Goal: Book appointment/travel/reservation

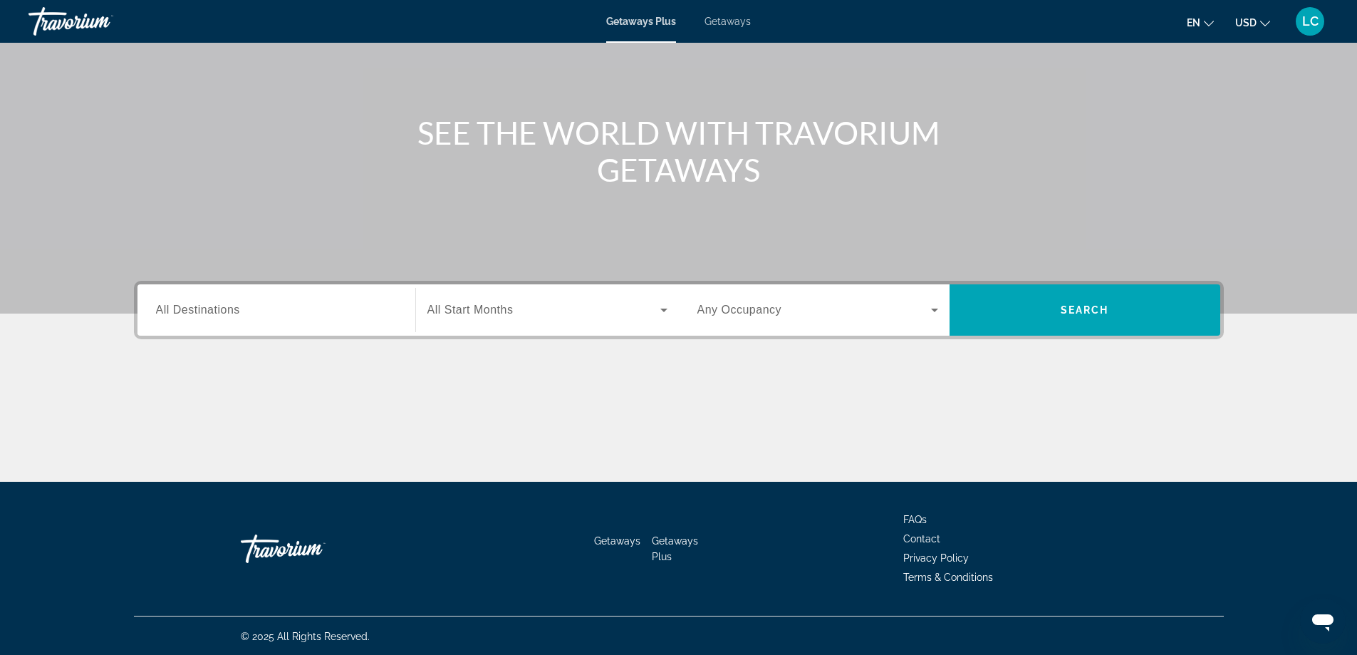
scroll to position [115, 0]
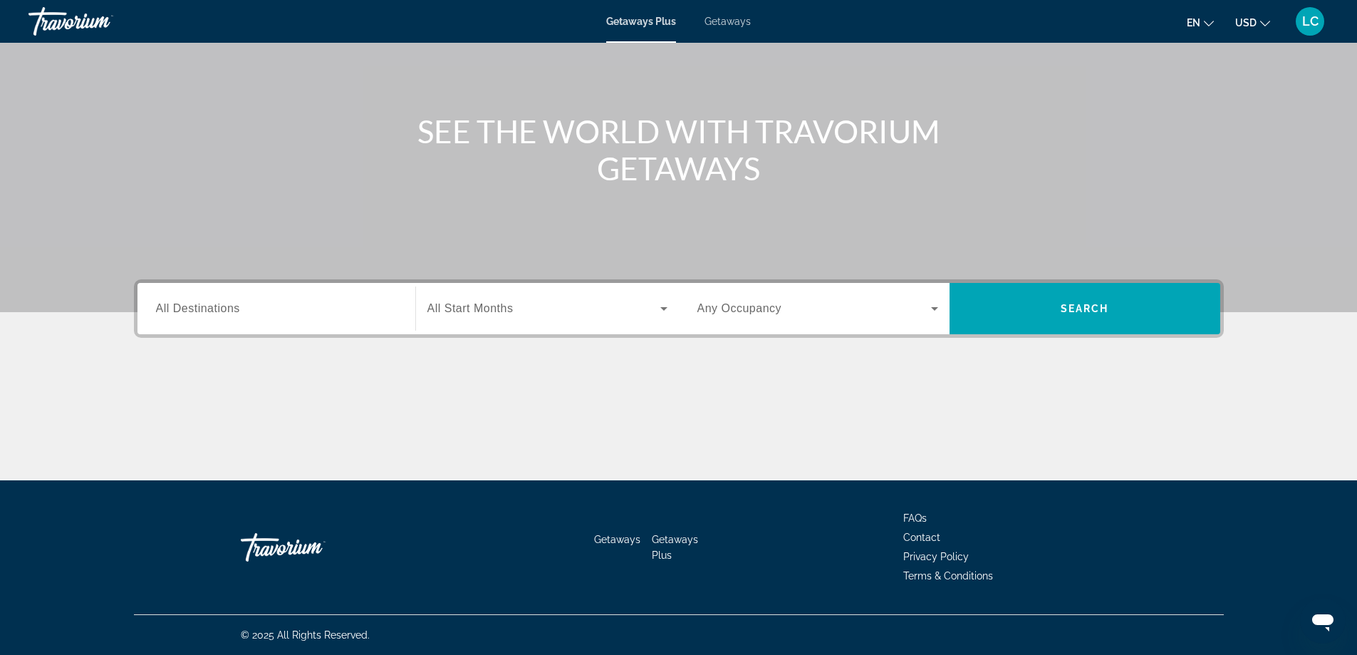
click at [302, 318] on div "Search widget" at bounding box center [276, 309] width 241 height 41
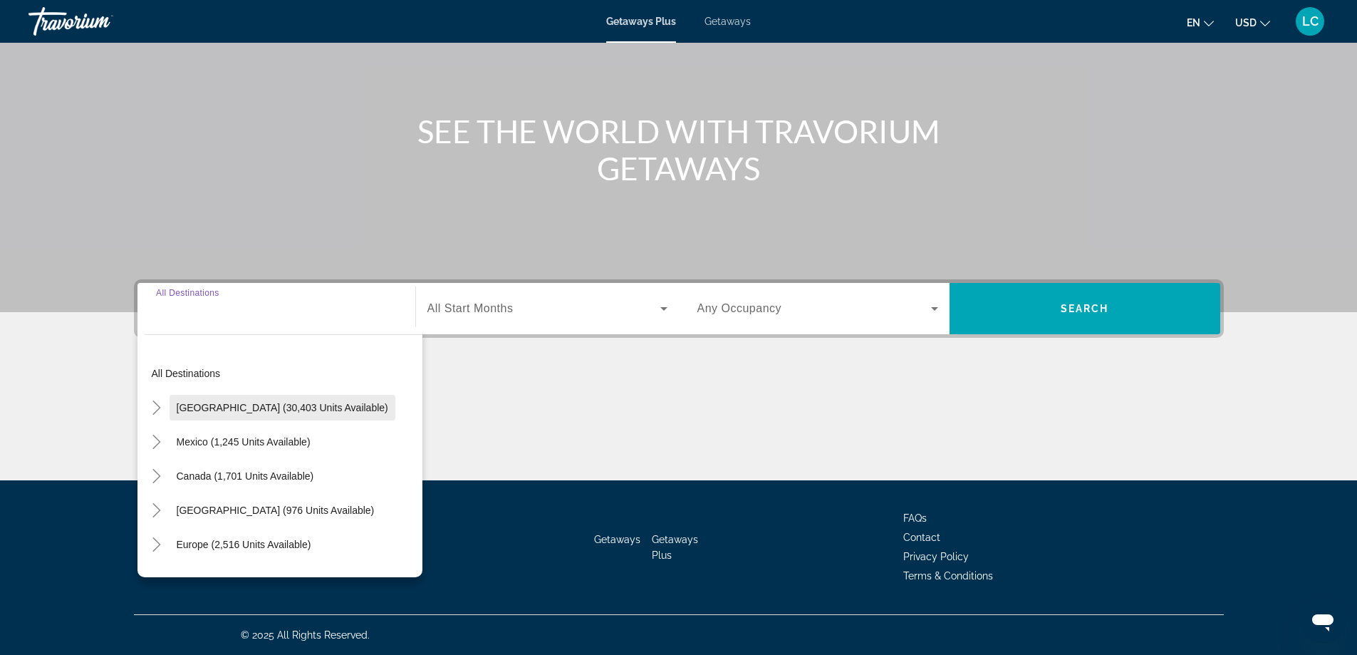
click at [301, 400] on span "Search widget" at bounding box center [283, 407] width 226 height 34
type input "**********"
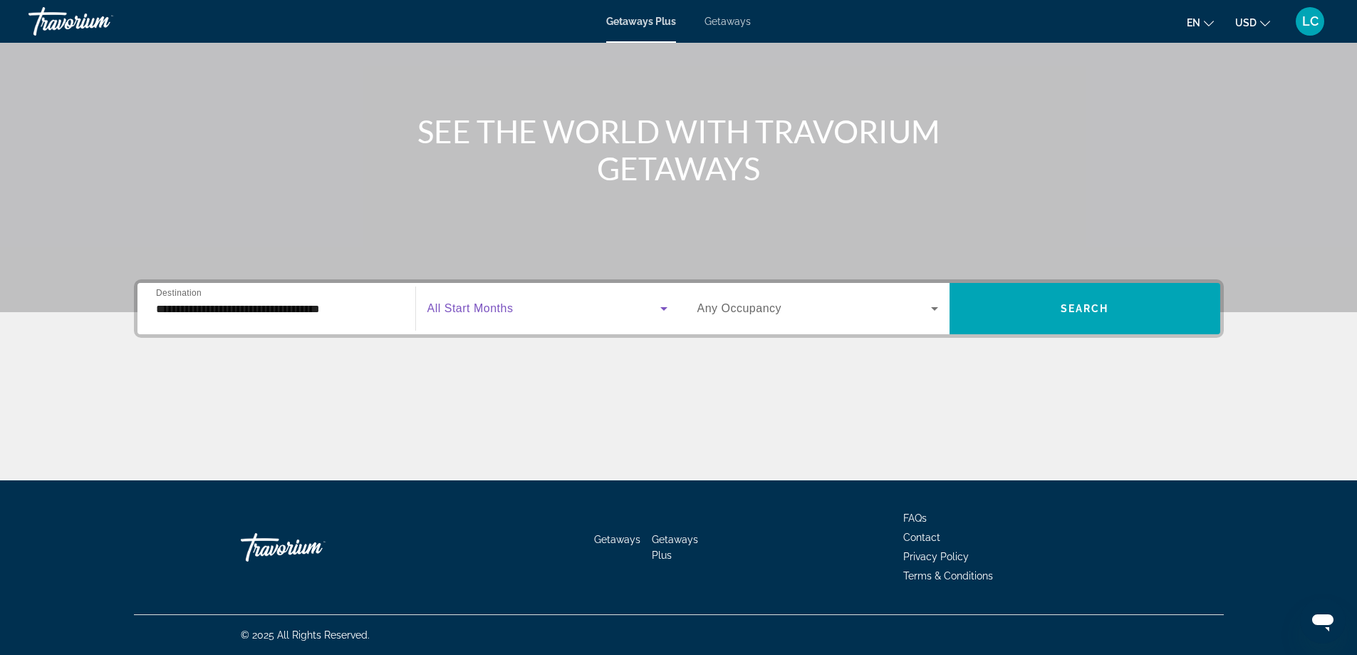
click at [492, 315] on span "Search widget" at bounding box center [543, 308] width 233 height 17
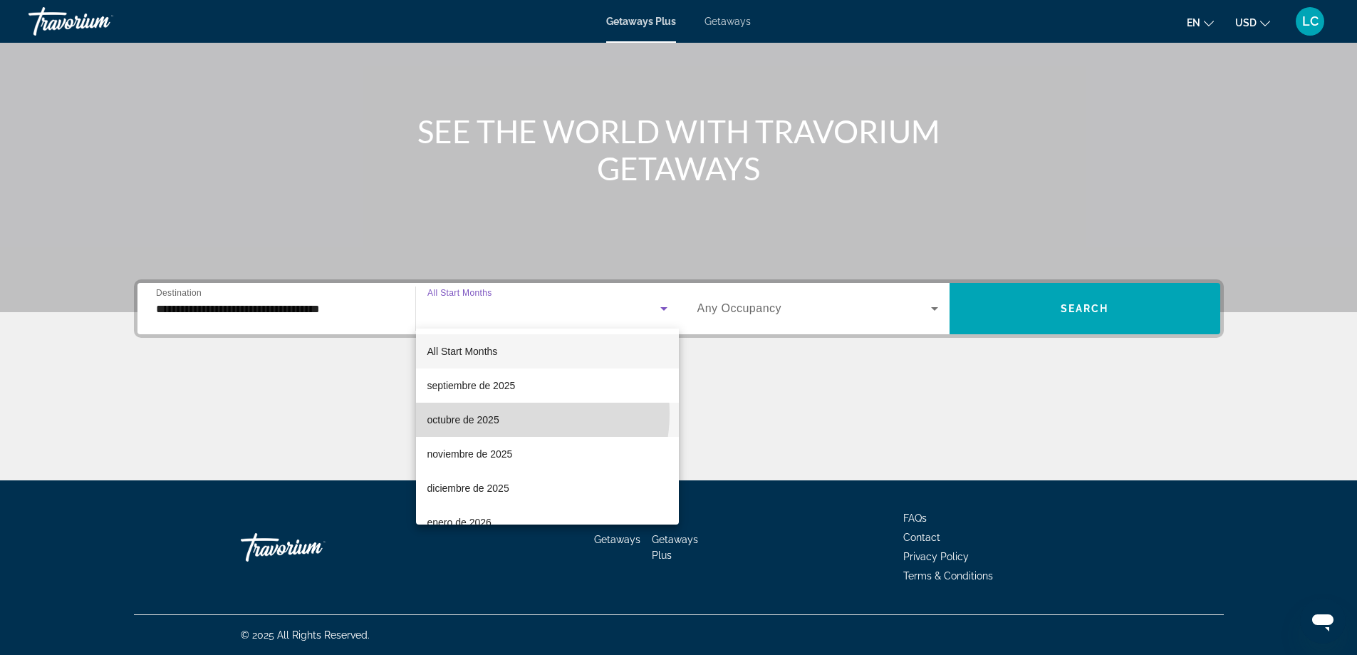
click at [503, 413] on mat-option "octubre de 2025" at bounding box center [547, 420] width 263 height 34
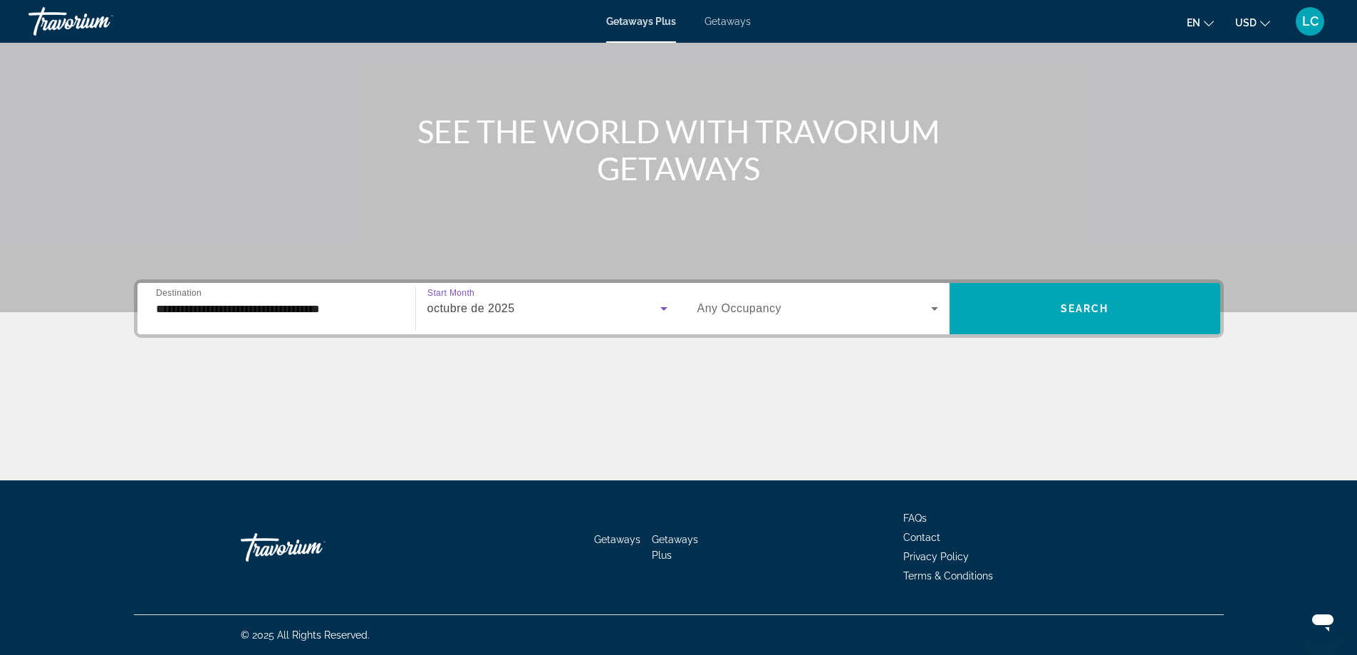
click at [797, 307] on span "Search widget" at bounding box center [815, 308] width 234 height 17
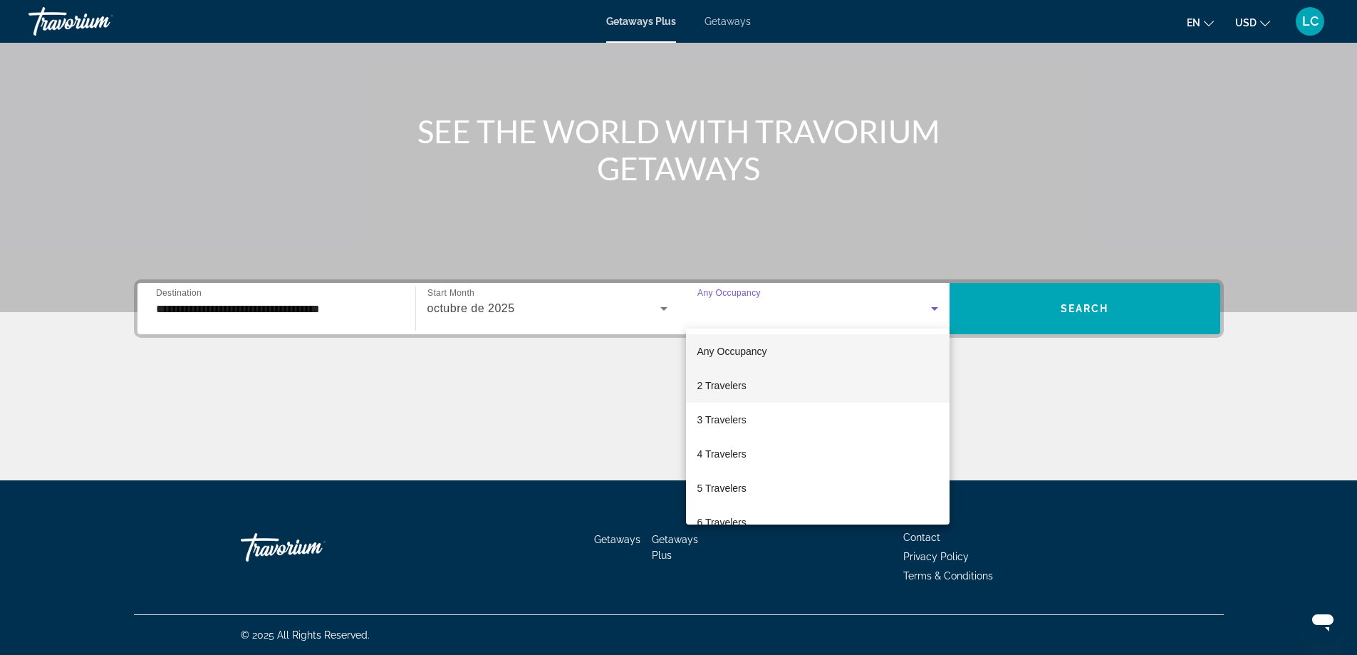
click at [747, 386] on mat-option "2 Travelers" at bounding box center [818, 385] width 264 height 34
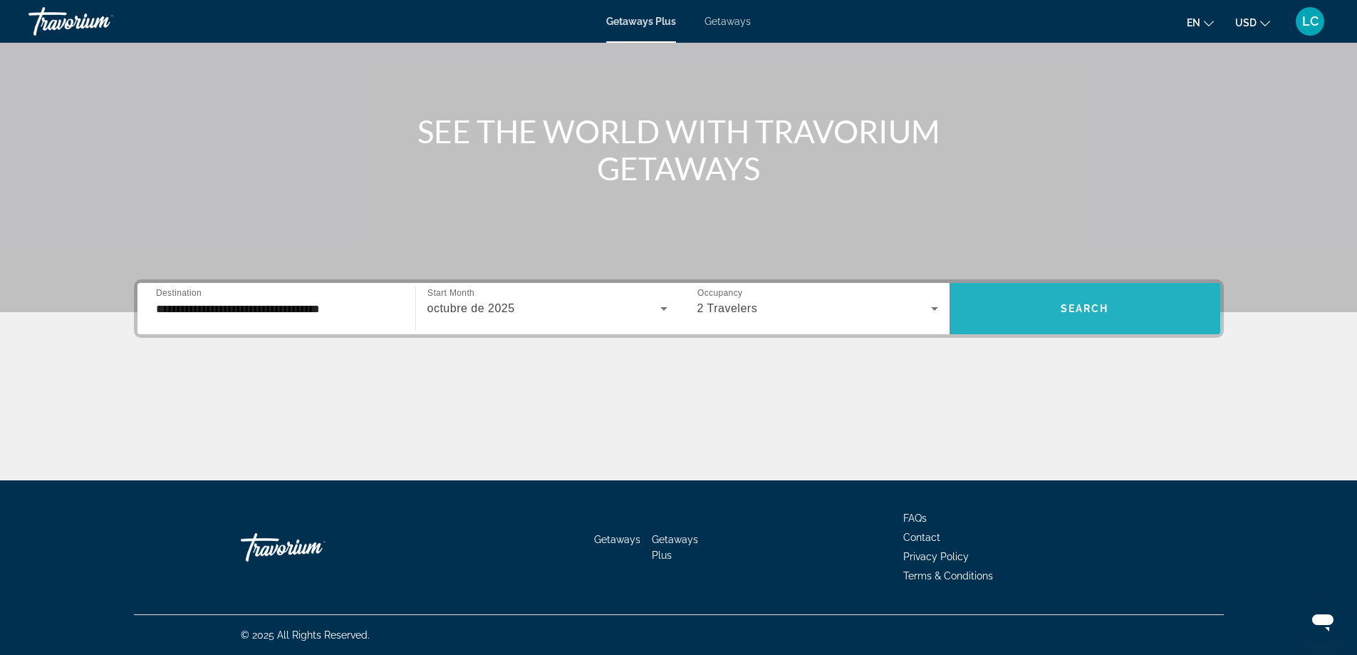
click at [1052, 301] on span "Search widget" at bounding box center [1085, 308] width 271 height 34
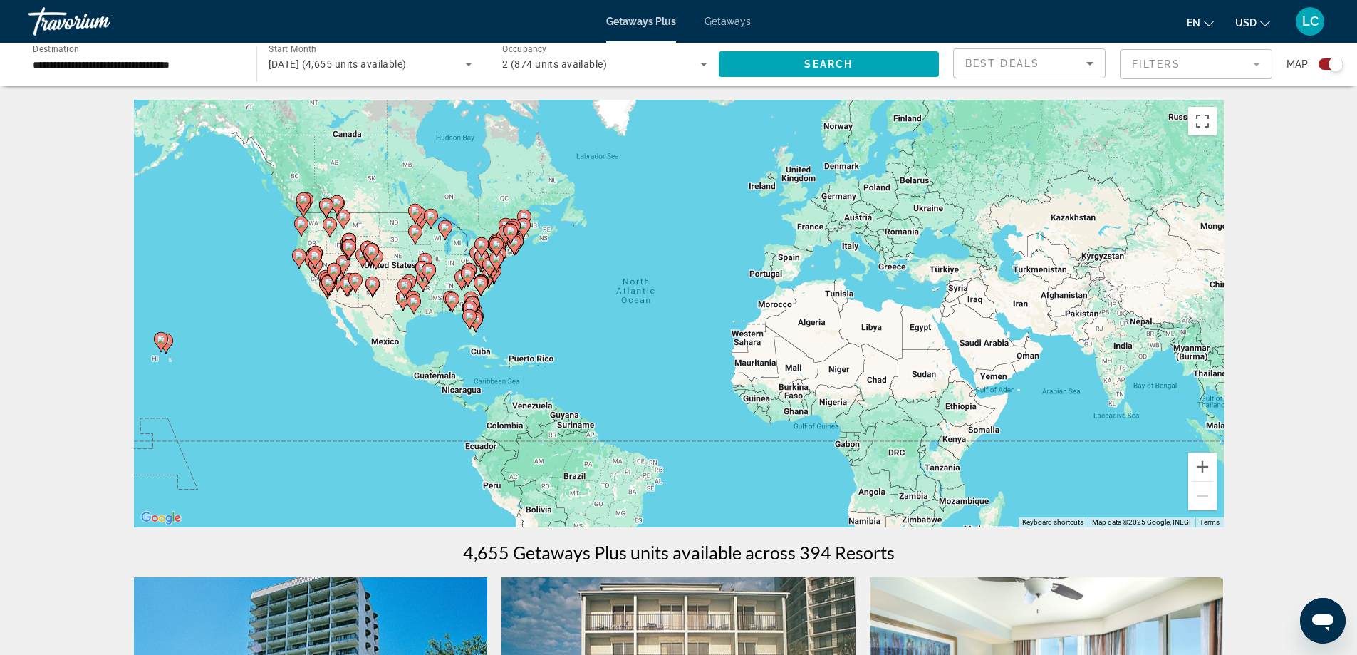
click at [496, 316] on div "To activate drag with keyboard, press Alt + Enter. Once in keyboard drag state,…" at bounding box center [679, 313] width 1090 height 427
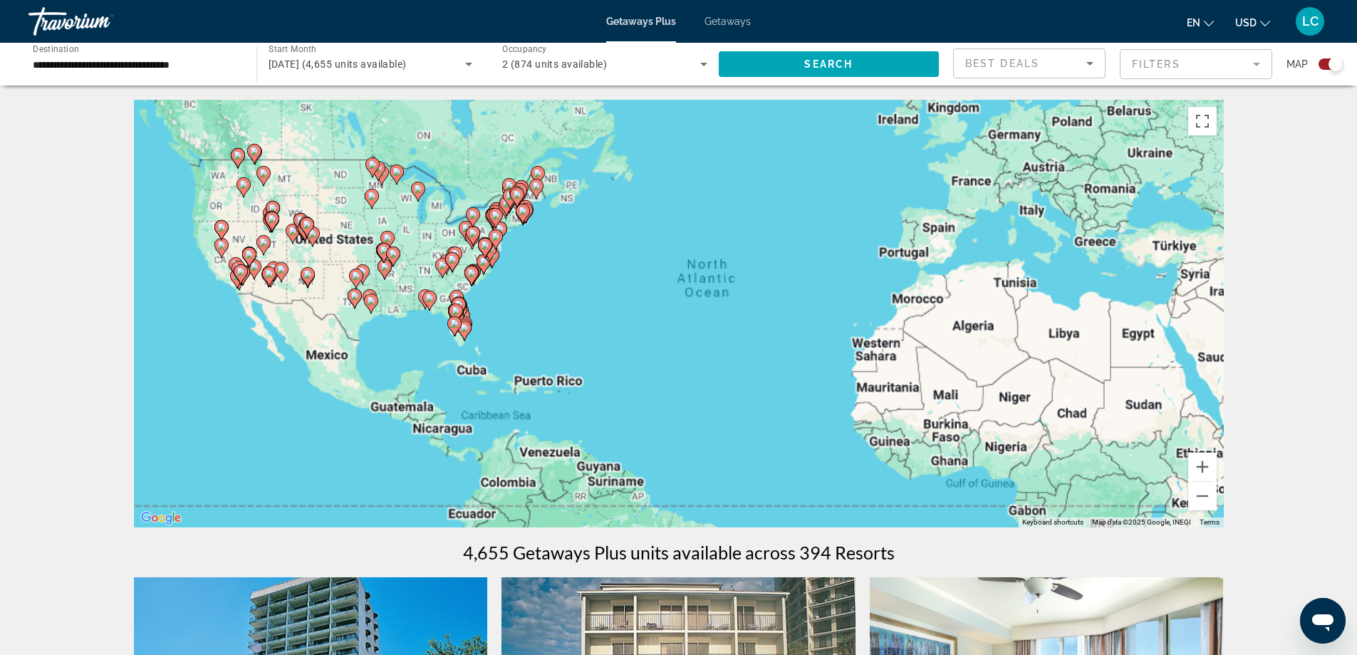
click at [496, 316] on div "To activate drag with keyboard, press Alt + Enter. Once in keyboard drag state,…" at bounding box center [679, 313] width 1090 height 427
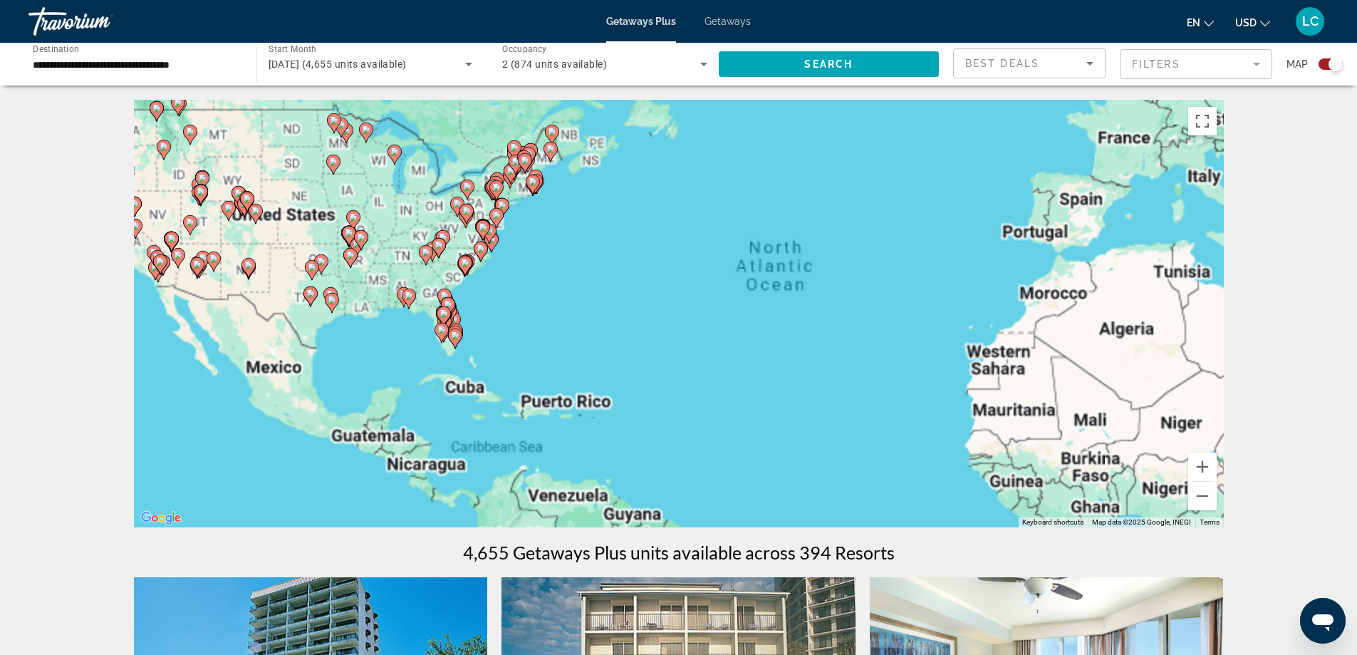
click at [496, 316] on div "To activate drag with keyboard, press Alt + Enter. Once in keyboard drag state,…" at bounding box center [679, 313] width 1090 height 427
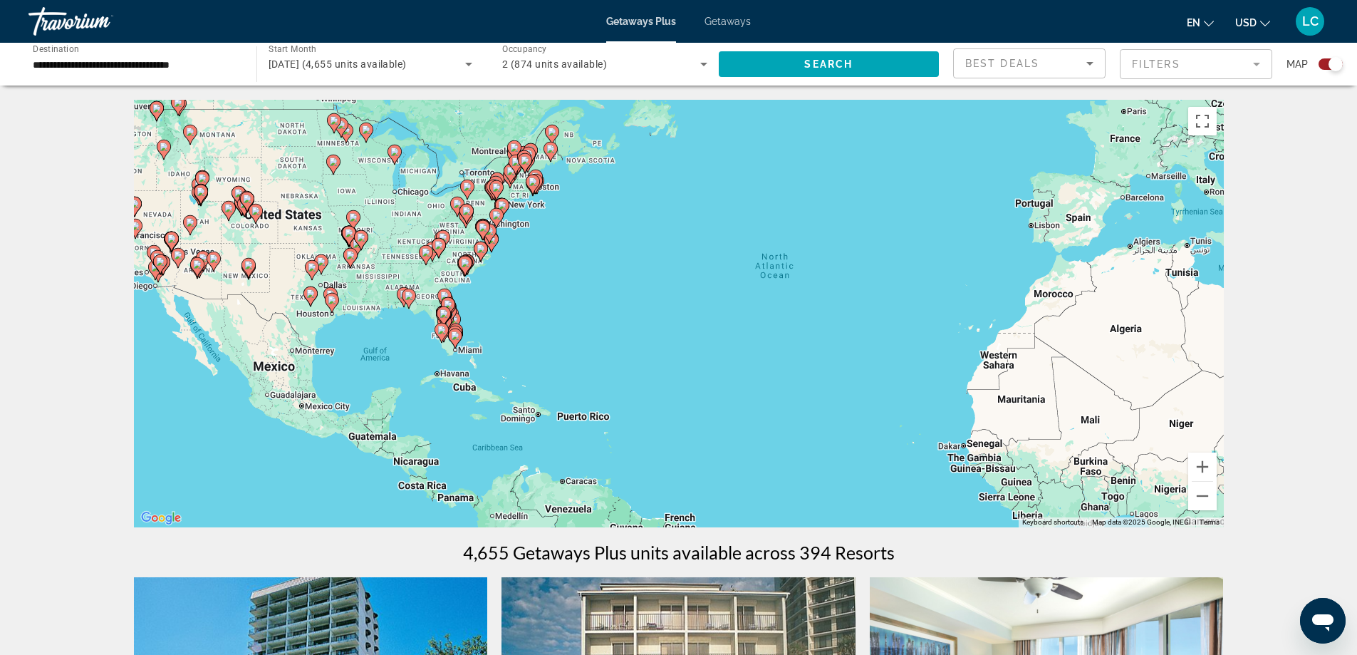
click at [496, 316] on div "To activate drag with keyboard, press Alt + Enter. Once in keyboard drag state,…" at bounding box center [679, 313] width 1090 height 427
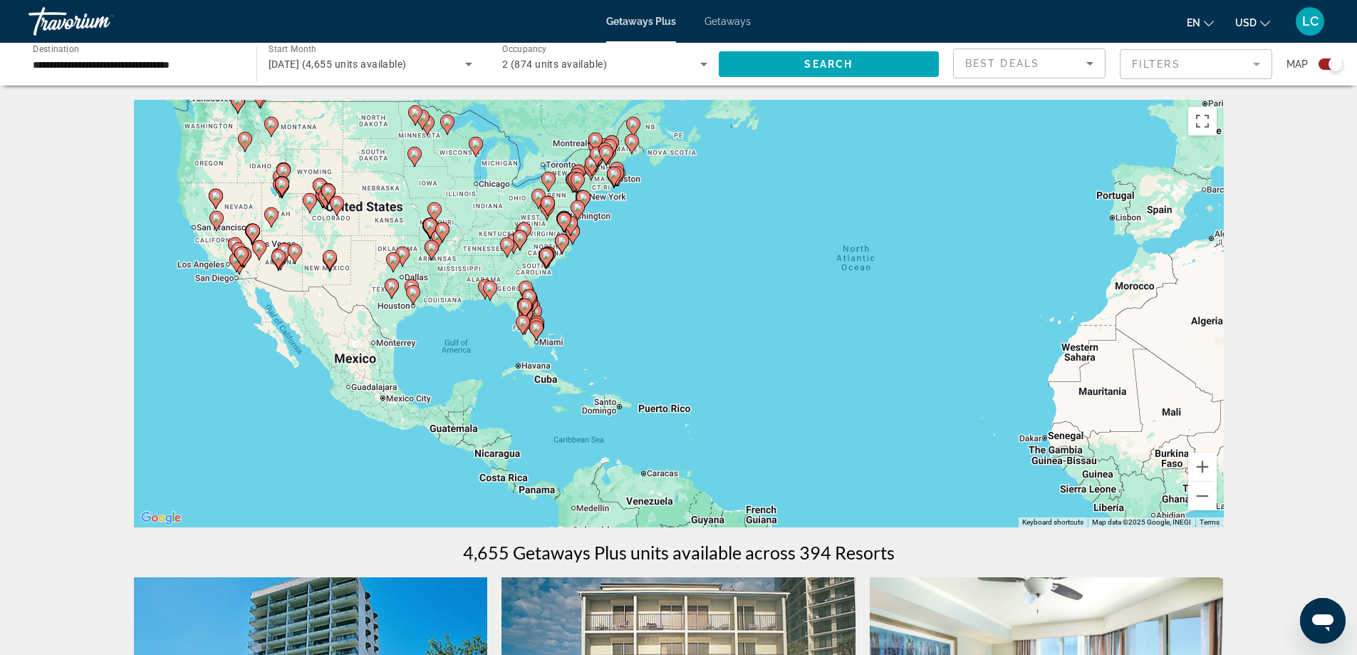
drag, startPoint x: 517, startPoint y: 327, endPoint x: 579, endPoint y: 323, distance: 62.1
click at [601, 319] on div "To activate drag with keyboard, press Alt + Enter. Once in keyboard drag state,…" at bounding box center [679, 313] width 1090 height 427
click at [566, 326] on div "To activate drag with keyboard, press Alt + Enter. Once in keyboard drag state,…" at bounding box center [679, 313] width 1090 height 427
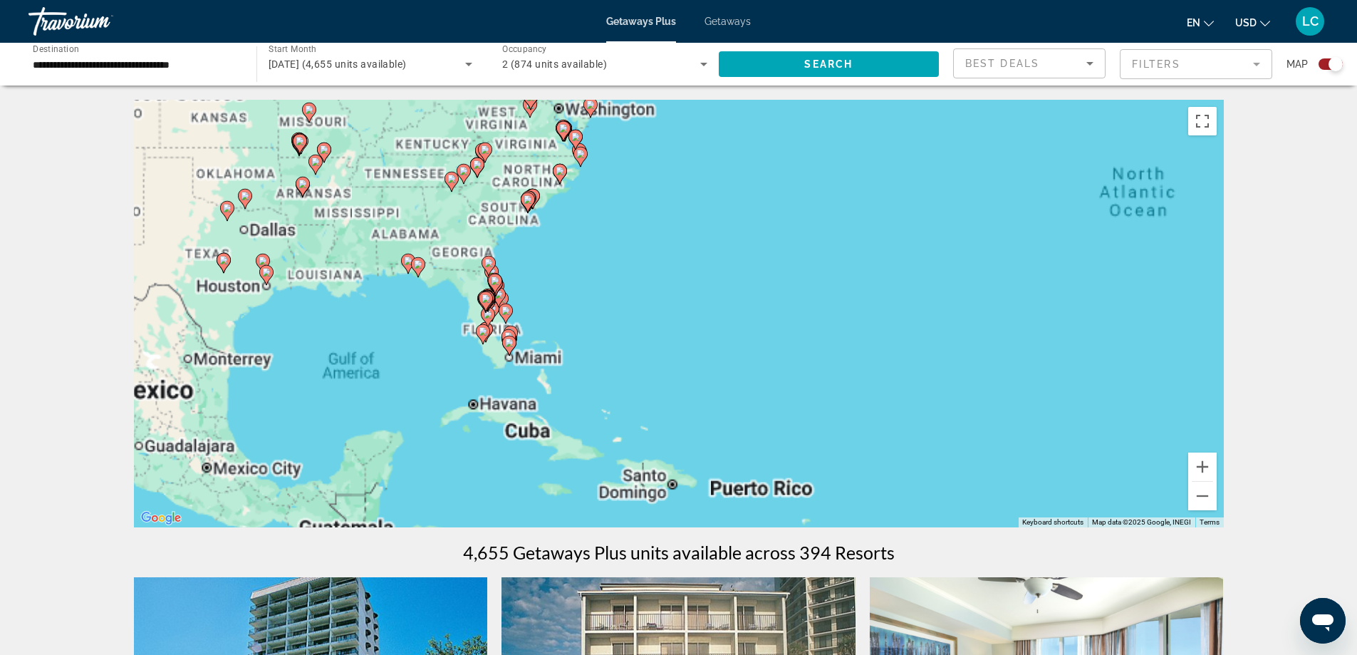
click at [566, 326] on div "To activate drag with keyboard, press Alt + Enter. Once in keyboard drag state,…" at bounding box center [679, 313] width 1090 height 427
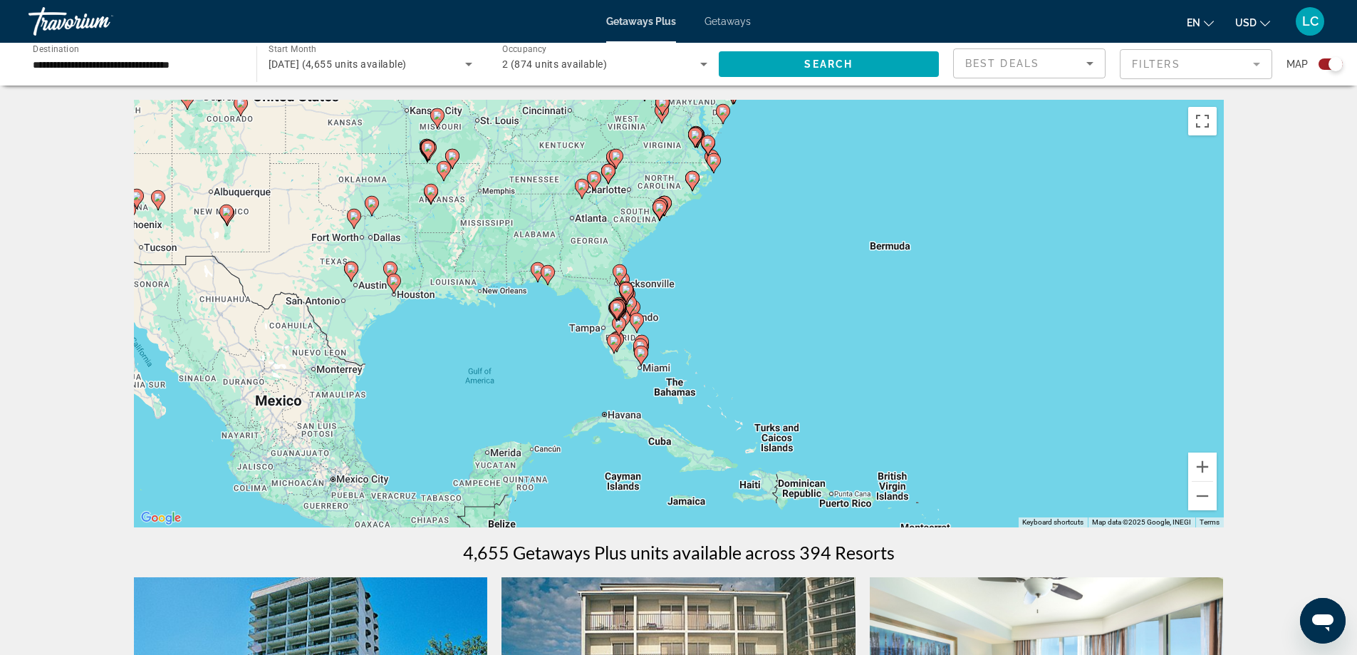
drag, startPoint x: 558, startPoint y: 341, endPoint x: 695, endPoint y: 351, distance: 137.9
click at [695, 351] on div "To activate drag with keyboard, press Alt + Enter. Once in keyboard drag state,…" at bounding box center [679, 313] width 1090 height 427
click at [680, 327] on div "To activate drag with keyboard, press Alt + Enter. Once in keyboard drag state,…" at bounding box center [679, 313] width 1090 height 427
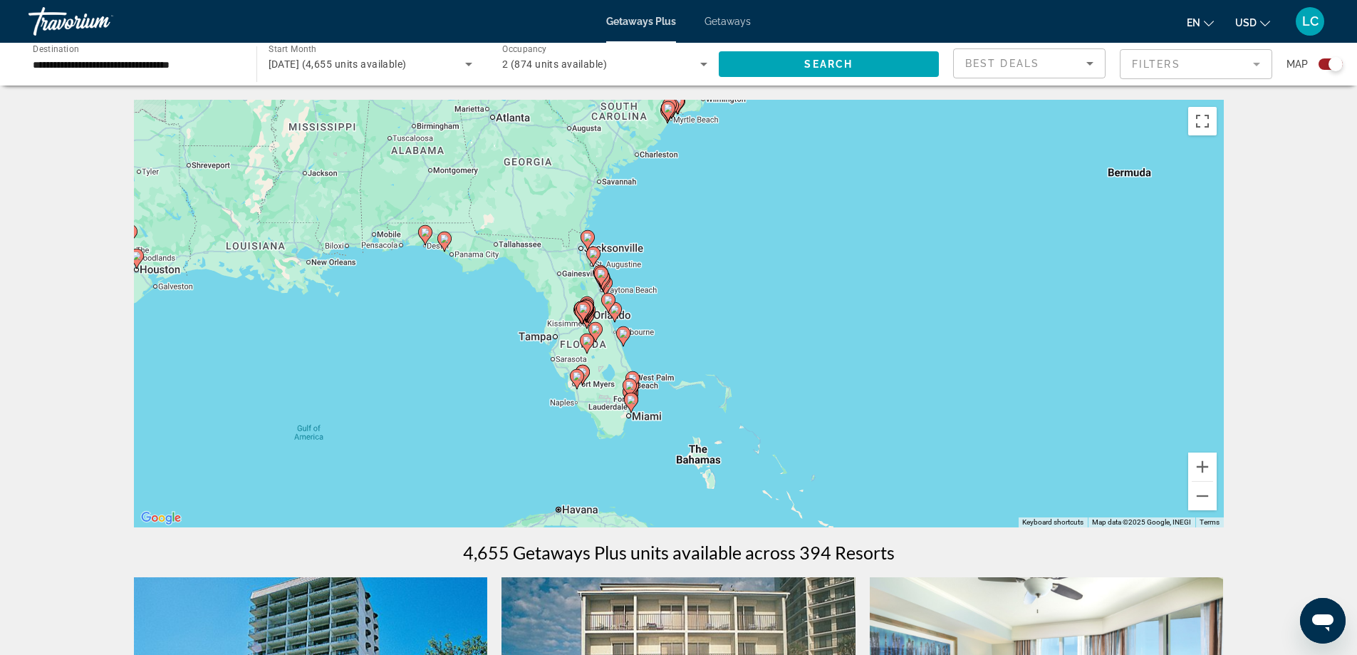
drag, startPoint x: 653, startPoint y: 351, endPoint x: 693, endPoint y: 362, distance: 42.2
click at [693, 362] on div "To activate drag with keyboard, press Alt + Enter. Once in keyboard drag state,…" at bounding box center [679, 313] width 1090 height 427
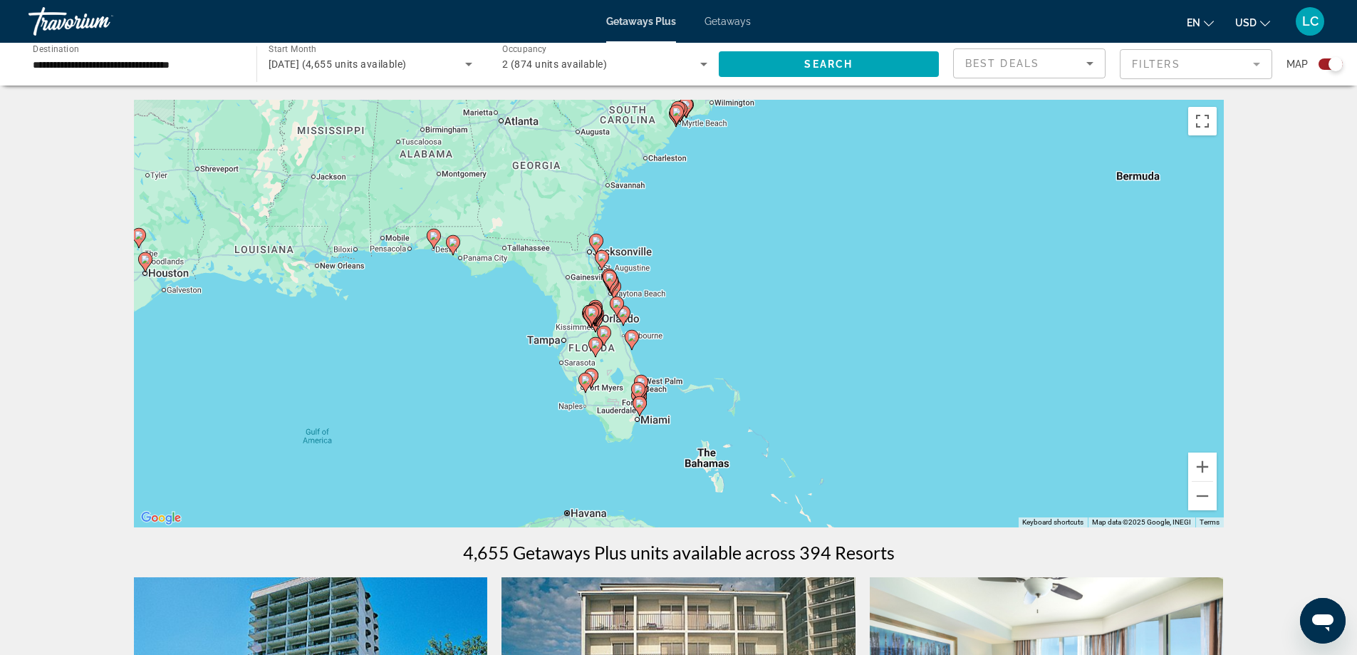
click at [652, 313] on div "To activate drag with keyboard, press Alt + Enter. Once in keyboard drag state,…" at bounding box center [679, 313] width 1090 height 427
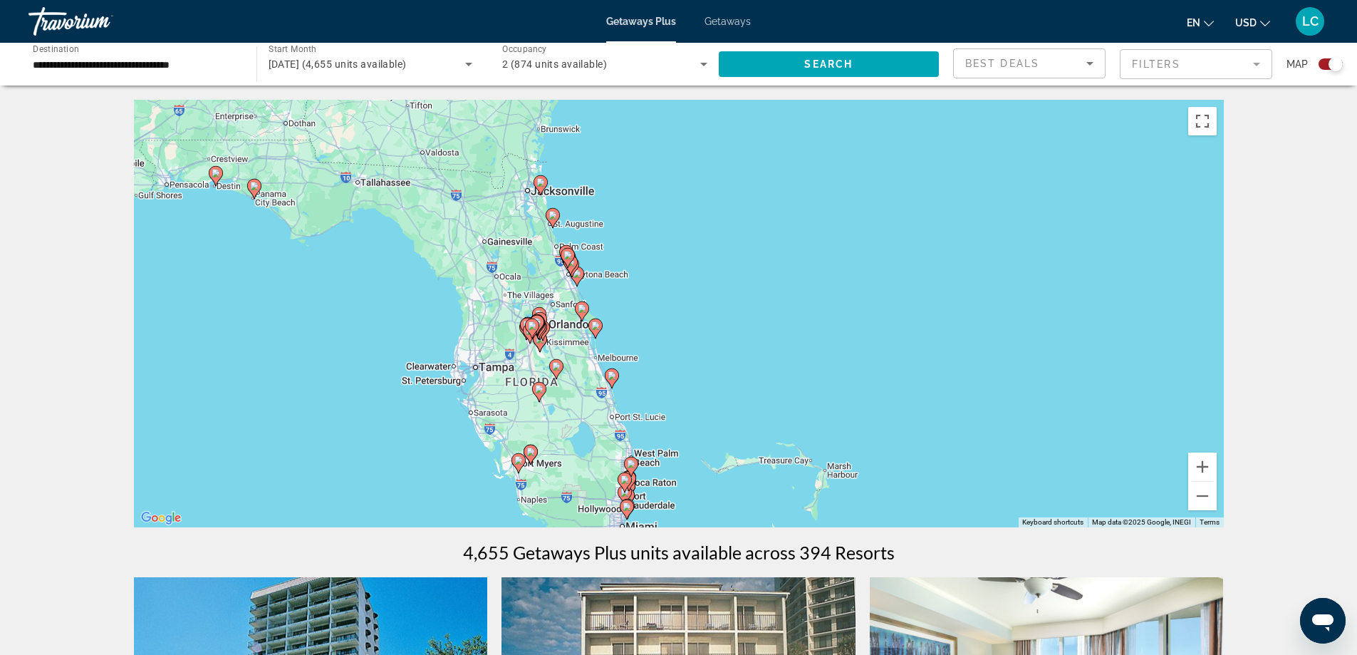
click at [575, 403] on div "To activate drag with keyboard, press Alt + Enter. Once in keyboard drag state,…" at bounding box center [679, 313] width 1090 height 427
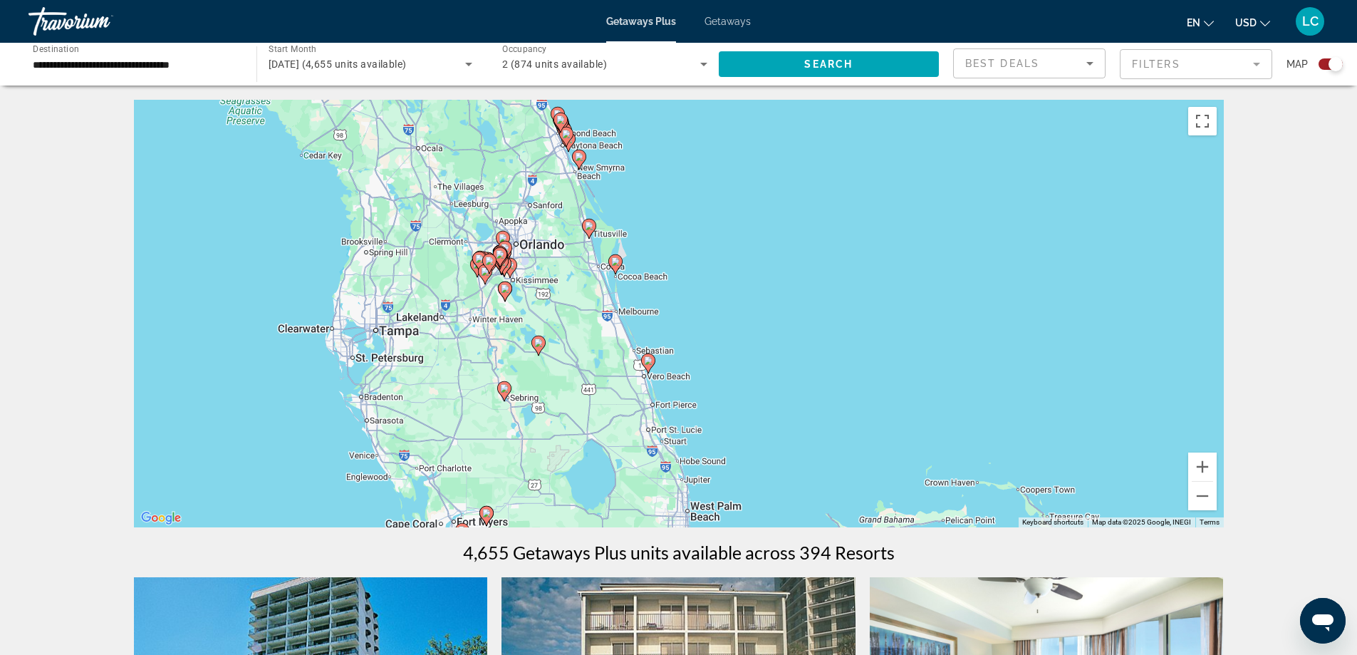
click at [544, 243] on div "To activate drag with keyboard, press Alt + Enter. Once in keyboard drag state,…" at bounding box center [679, 313] width 1090 height 427
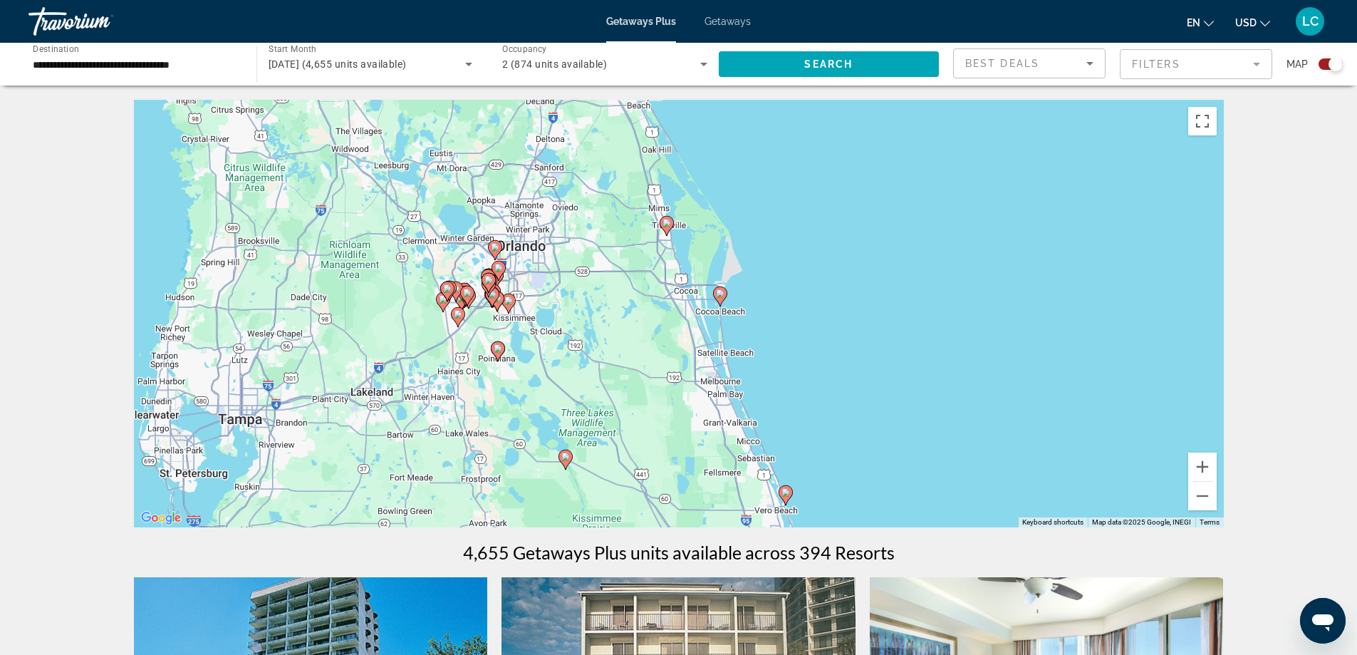
drag, startPoint x: 520, startPoint y: 279, endPoint x: 559, endPoint y: 279, distance: 38.5
click at [559, 279] on div "To activate drag with keyboard, press Alt + Enter. Once in keyboard drag state,…" at bounding box center [679, 313] width 1090 height 427
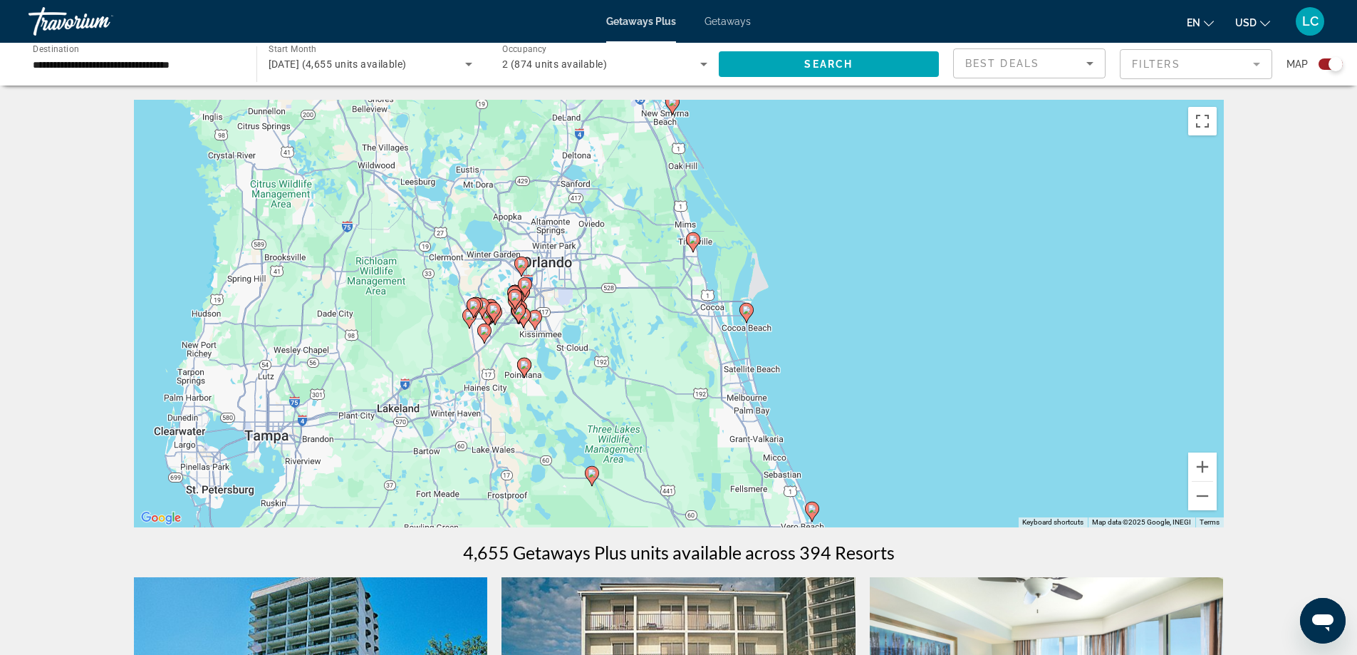
drag, startPoint x: 541, startPoint y: 307, endPoint x: 569, endPoint y: 323, distance: 32.3
click at [569, 323] on div "To activate drag with keyboard, press Alt + Enter. Once in keyboard drag state,…" at bounding box center [679, 313] width 1090 height 427
click at [518, 296] on image "Main content" at bounding box center [515, 296] width 9 height 9
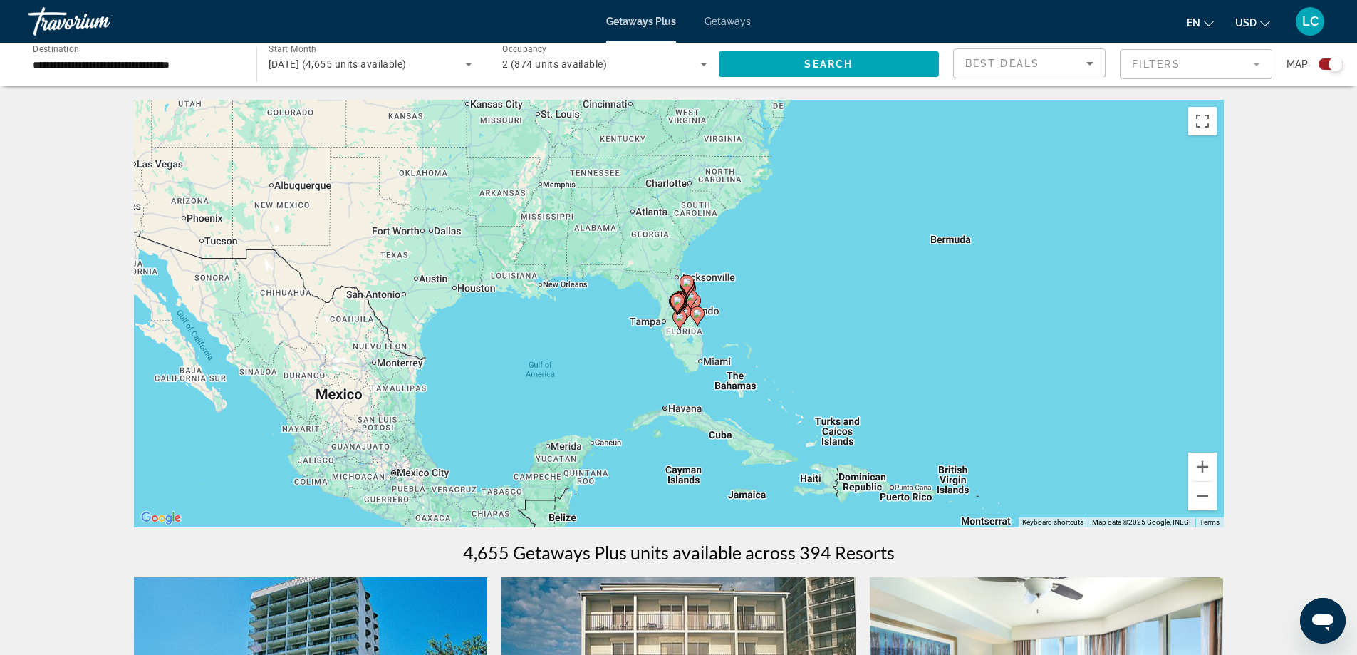
click at [664, 302] on div "To navigate, press the arrow keys. To activate drag with keyboard, press Alt + …" at bounding box center [679, 313] width 1090 height 427
click at [664, 302] on div "To activate drag with keyboard, press Alt + Enter. Once in keyboard drag state,…" at bounding box center [679, 313] width 1090 height 427
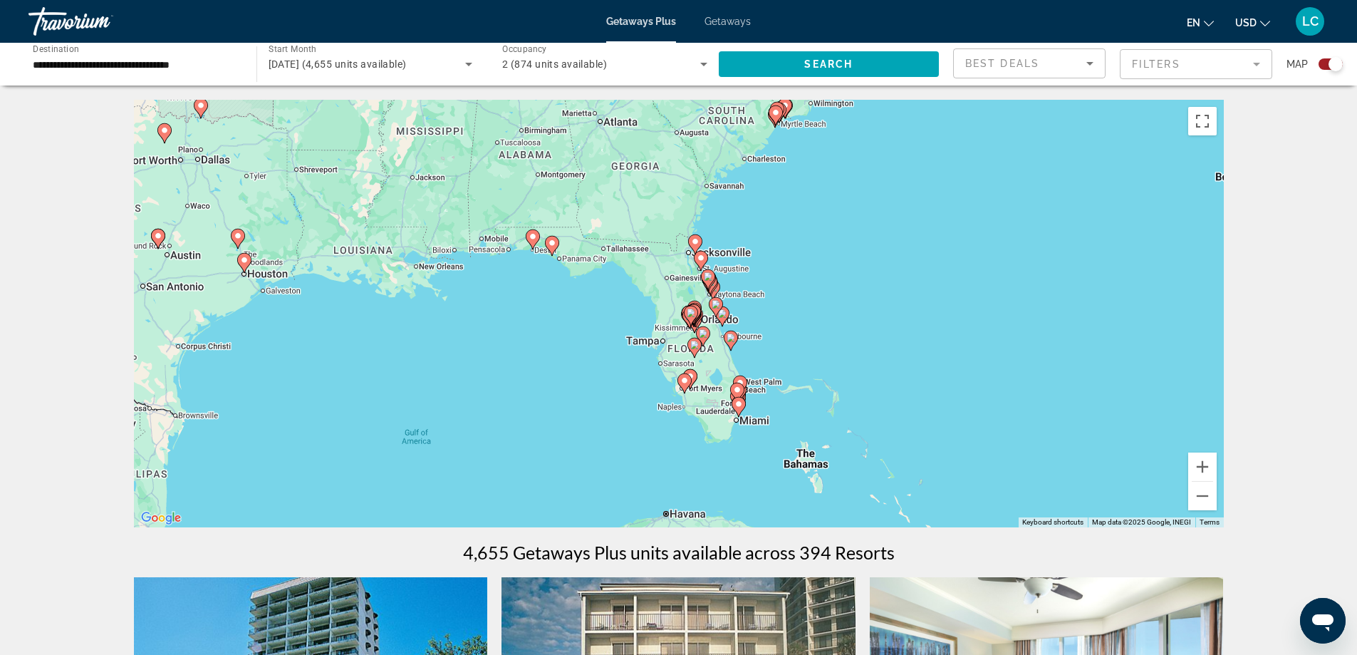
click at [661, 332] on div "To activate drag with keyboard, press Alt + Enter. Once in keyboard drag state,…" at bounding box center [679, 313] width 1090 height 427
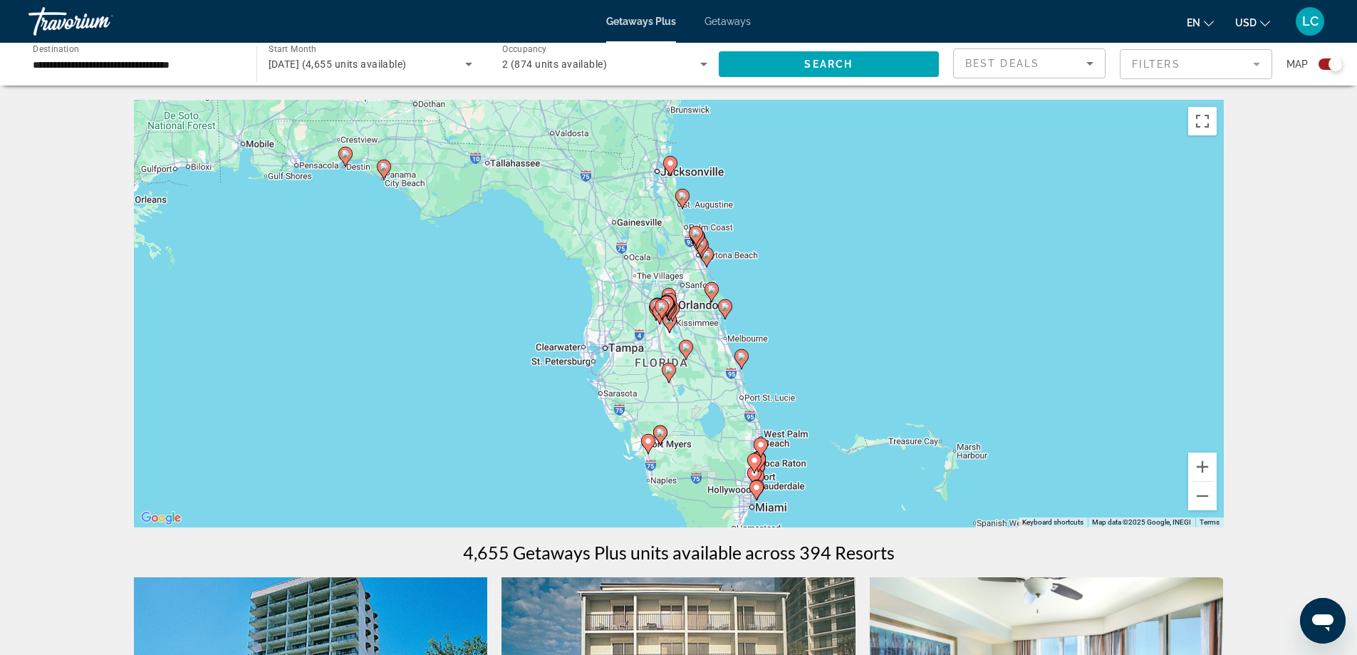
drag, startPoint x: 680, startPoint y: 333, endPoint x: 620, endPoint y: 332, distance: 60.6
click at [620, 332] on div "To activate drag with keyboard, press Alt + Enter. Once in keyboard drag state,…" at bounding box center [679, 313] width 1090 height 427
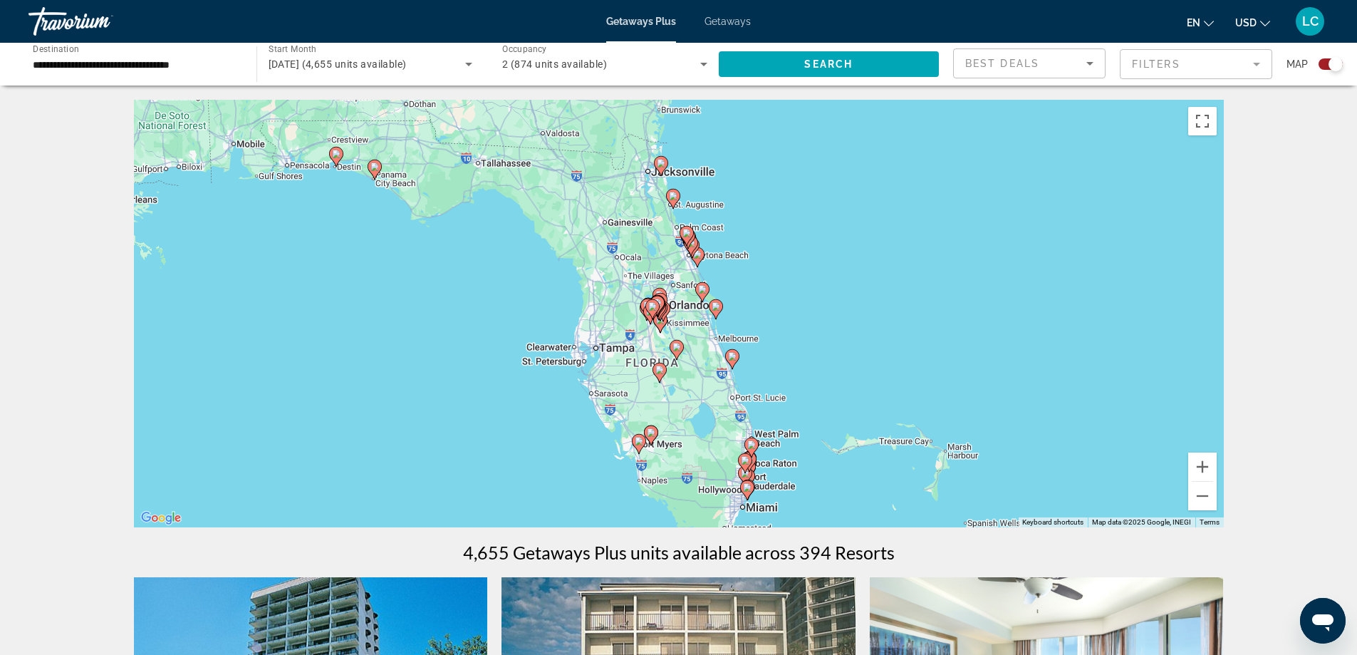
click at [683, 324] on div "To activate drag with keyboard, press Alt + Enter. Once in keyboard drag state,…" at bounding box center [679, 313] width 1090 height 427
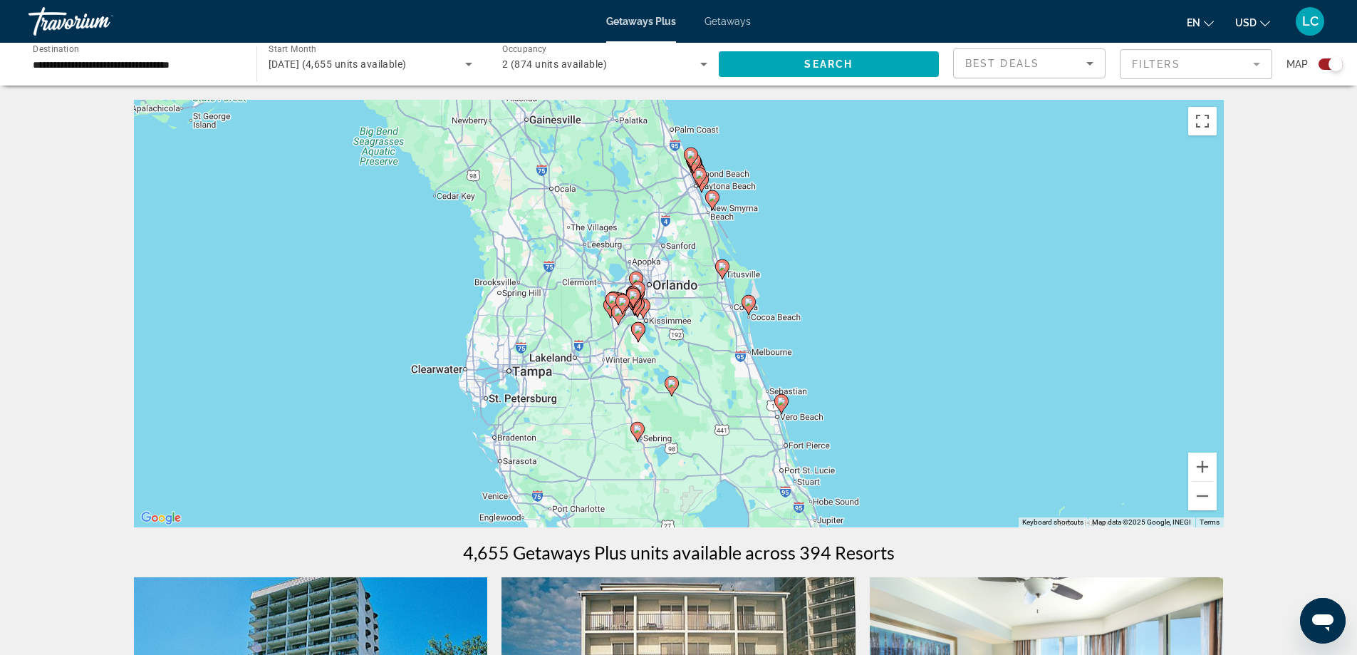
click at [1066, 75] on div "Best Deals" at bounding box center [1029, 69] width 128 height 40
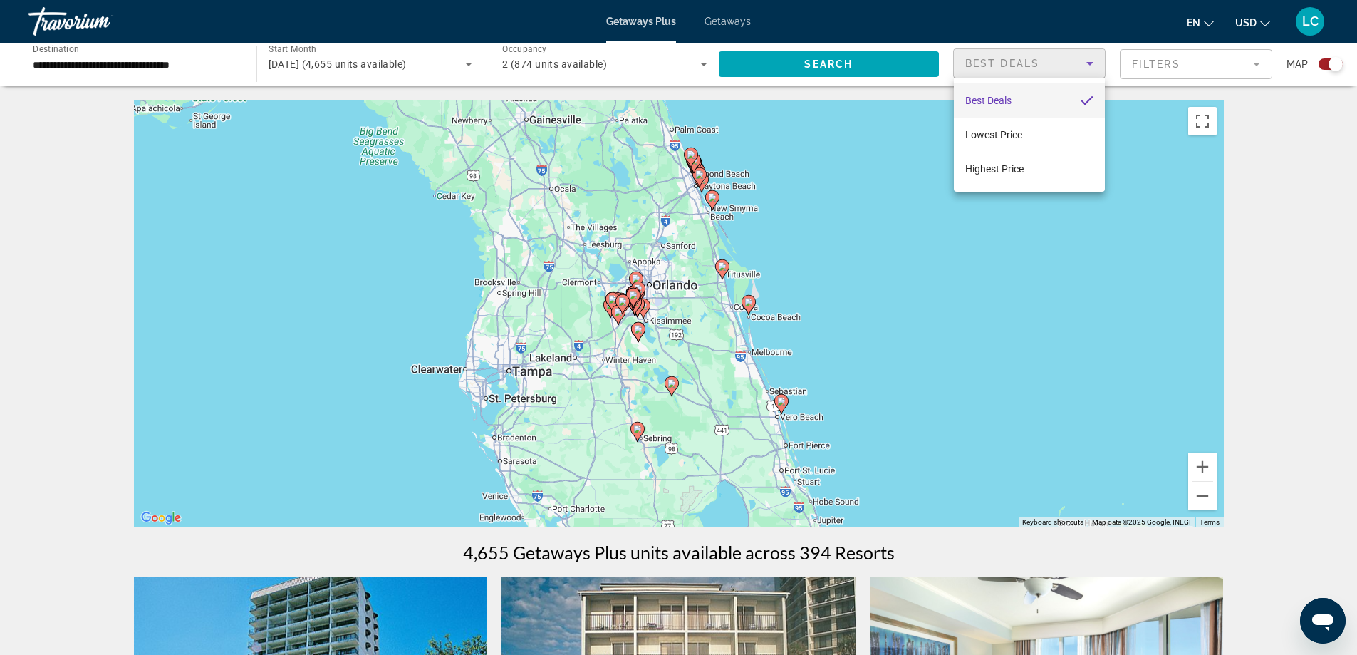
click at [1069, 69] on div at bounding box center [678, 327] width 1357 height 655
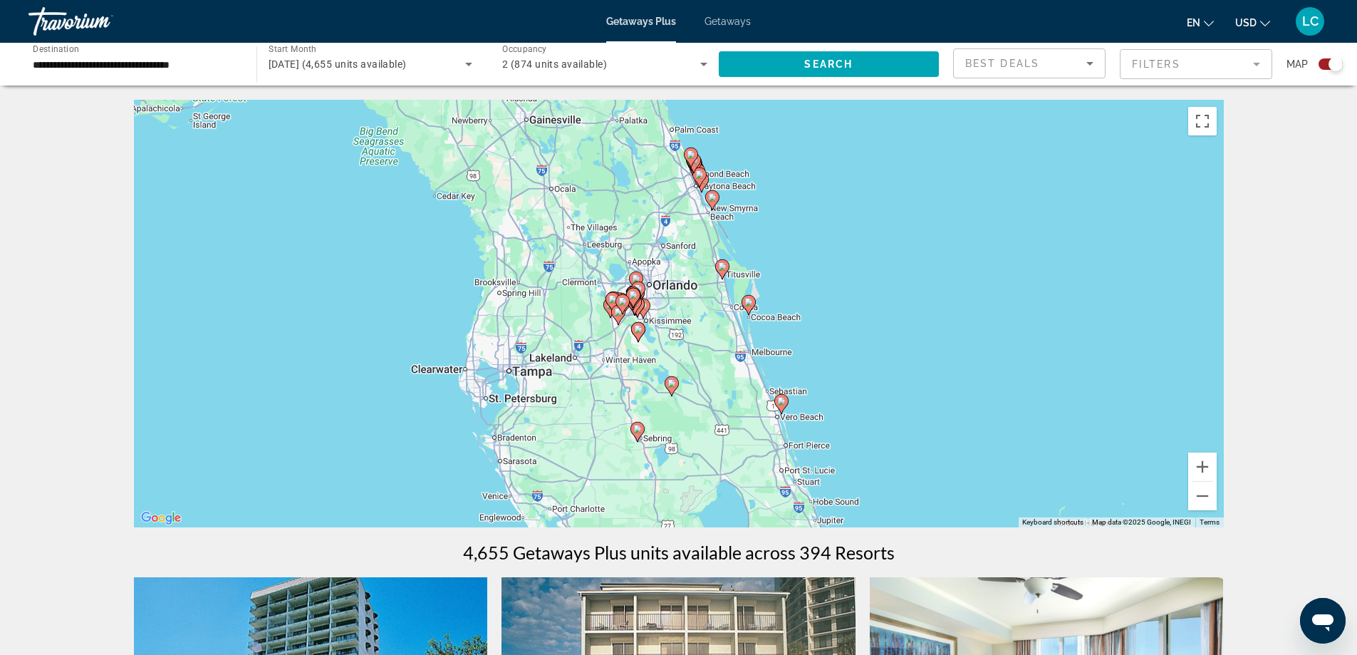
click at [1217, 66] on mat-form-field "Filters" at bounding box center [1196, 64] width 152 height 30
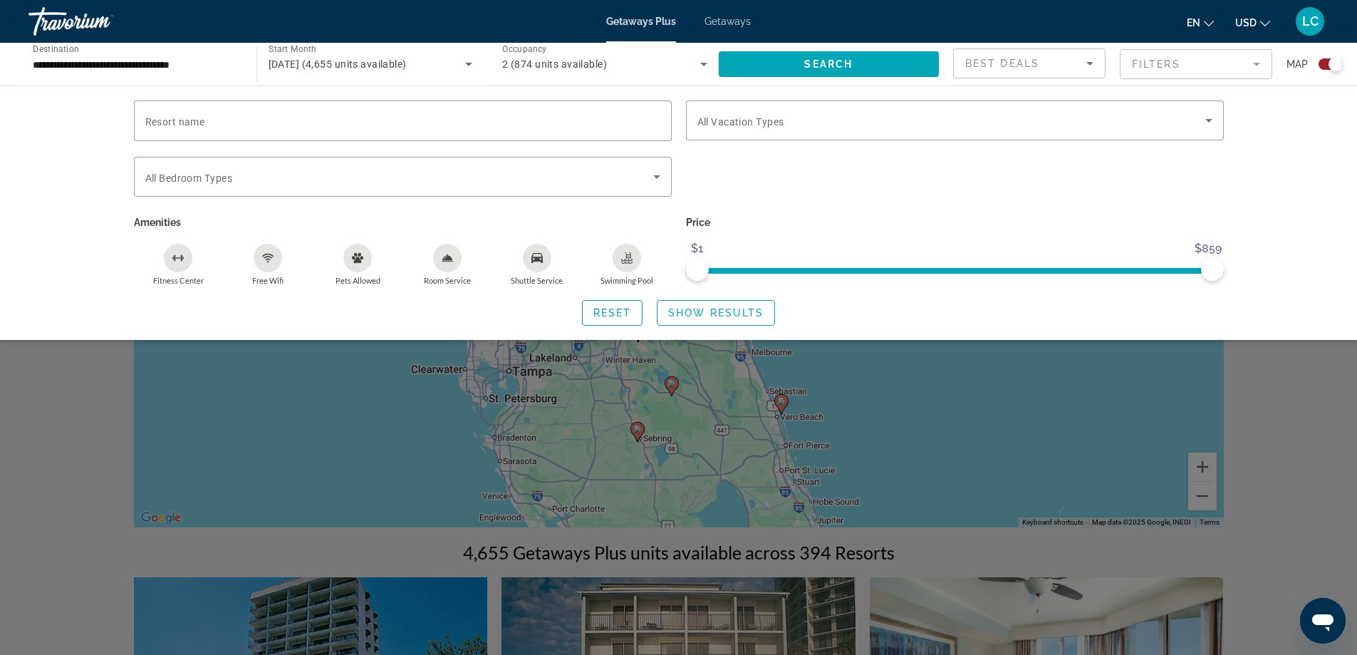
click at [1217, 66] on mat-form-field "Filters" at bounding box center [1196, 64] width 152 height 30
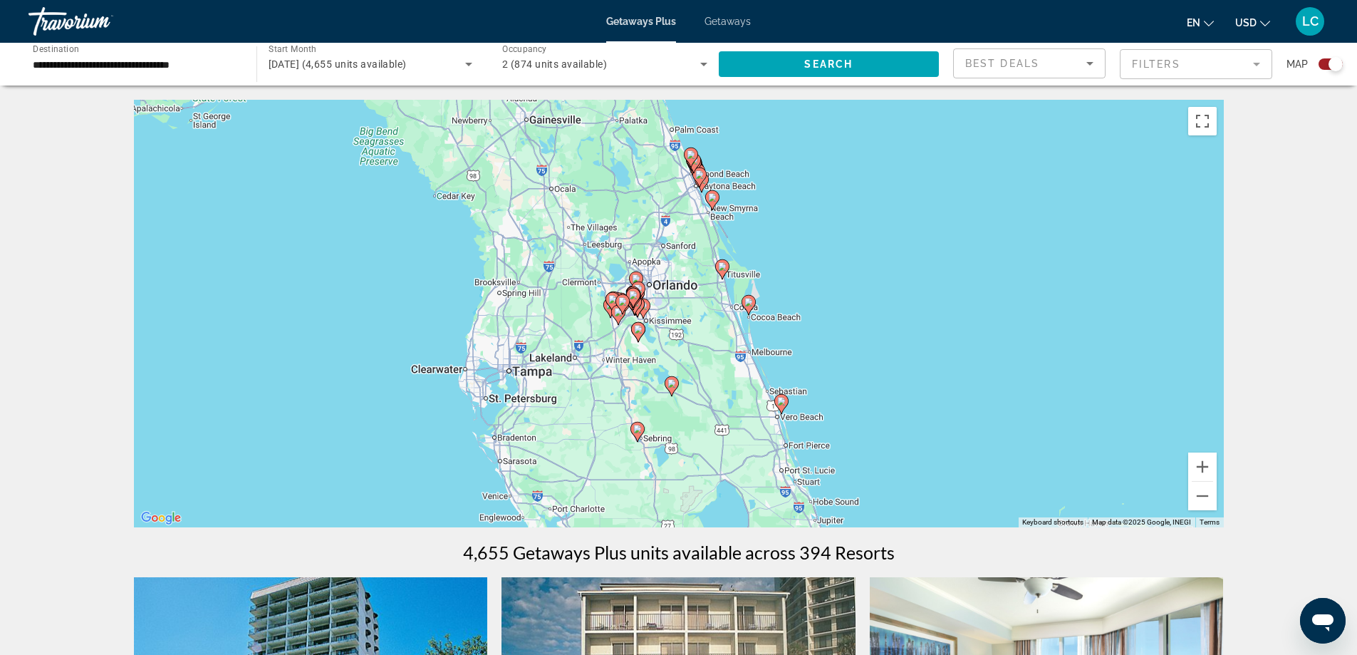
click at [669, 305] on div "To activate drag with keyboard, press Alt + Enter. Once in keyboard drag state,…" at bounding box center [679, 313] width 1090 height 427
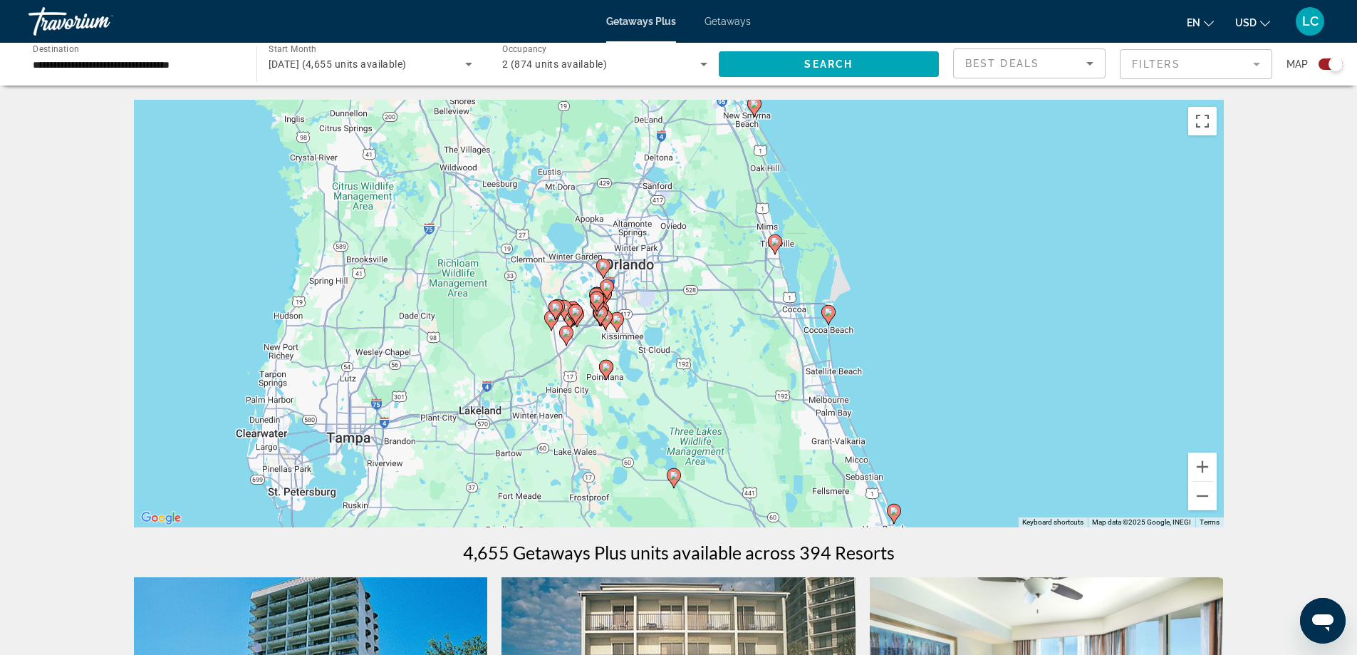
click at [594, 305] on icon "Main content" at bounding box center [597, 301] width 14 height 20
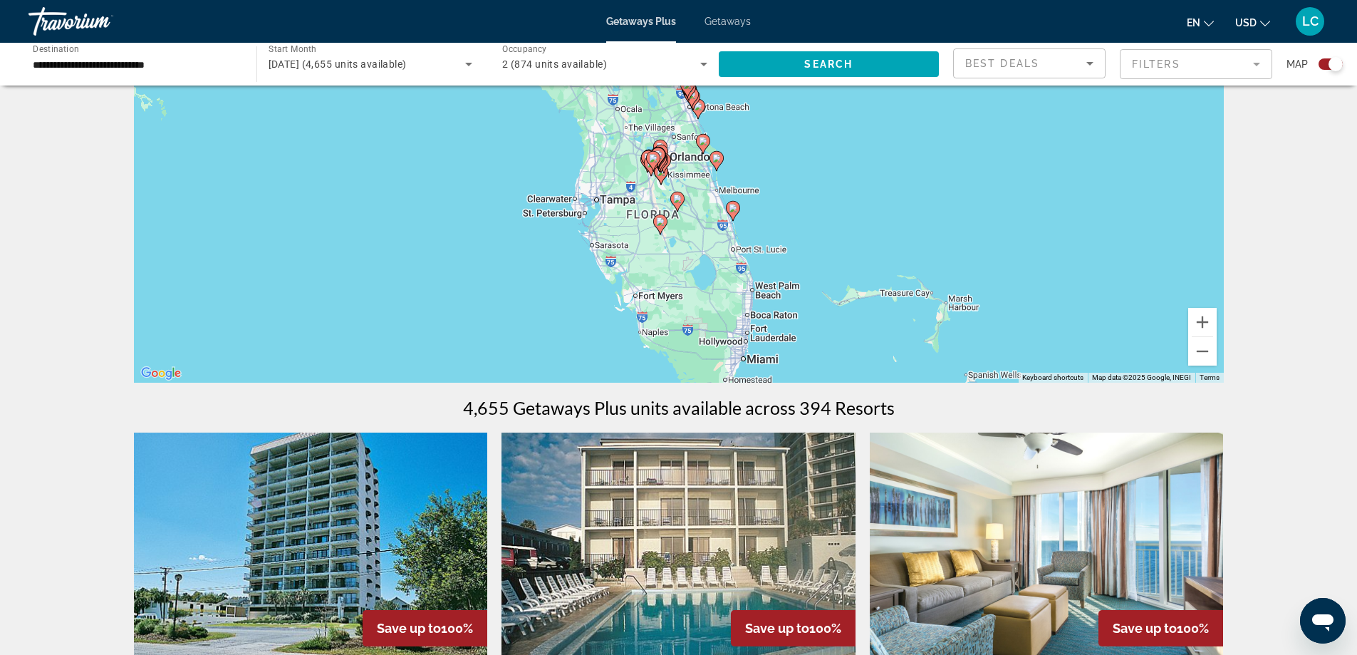
scroll to position [142, 0]
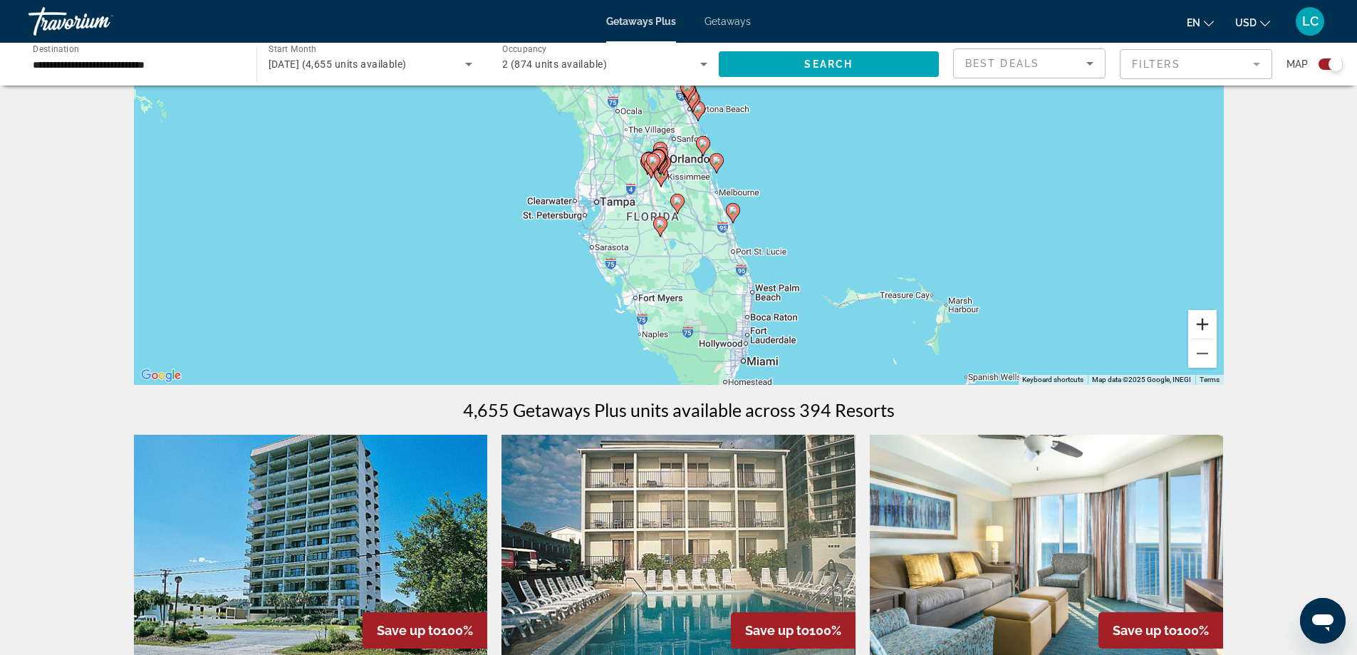
click at [1196, 327] on button "Zoom in" at bounding box center [1202, 324] width 28 height 28
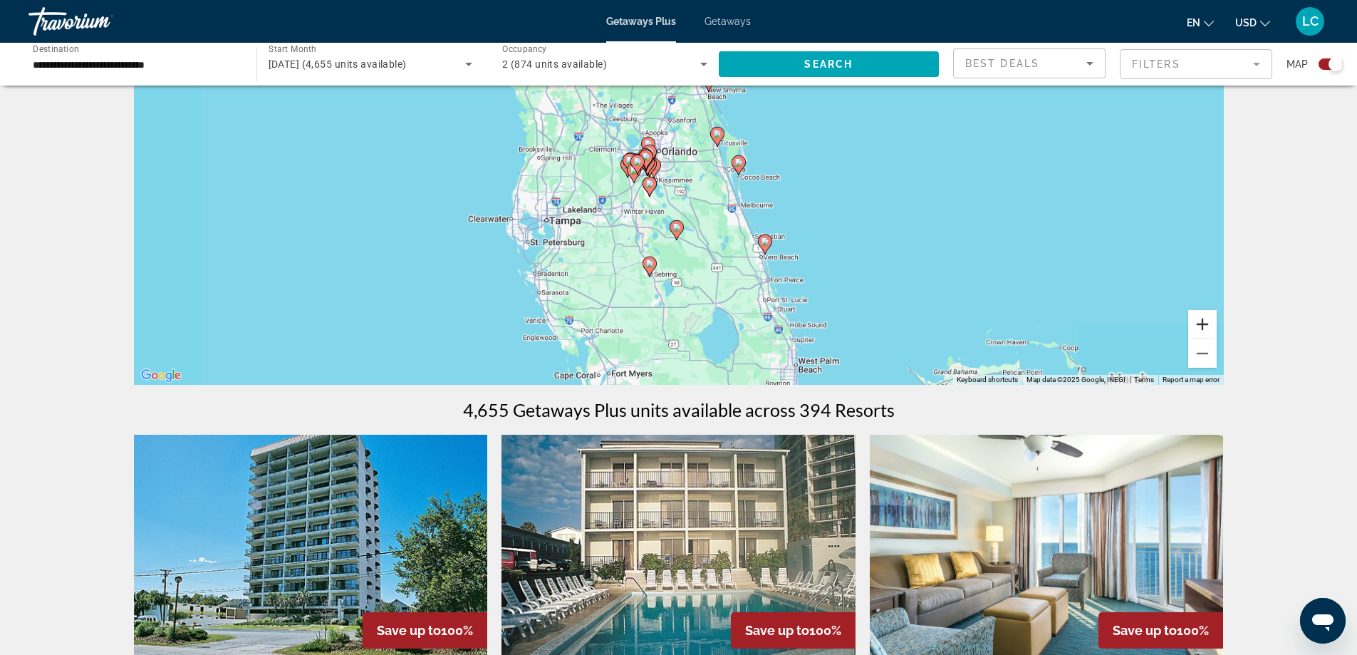
click at [1196, 327] on button "Zoom in" at bounding box center [1202, 324] width 28 height 28
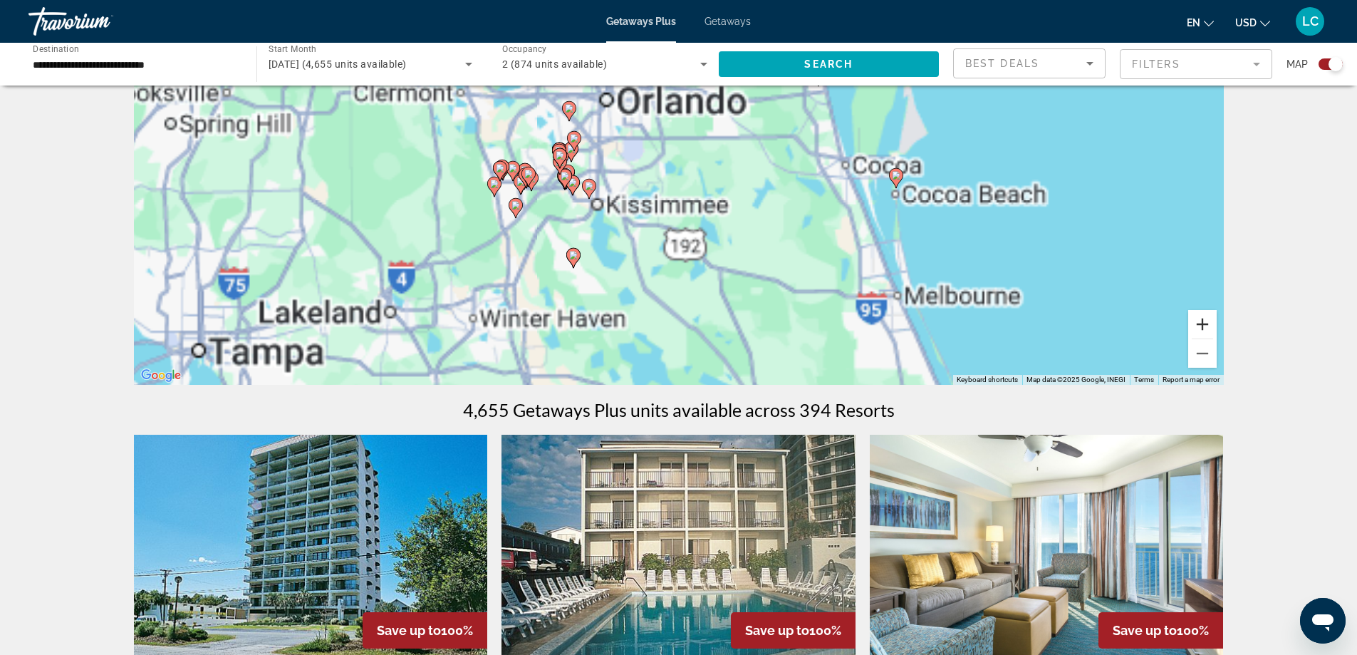
click at [1196, 327] on button "Zoom in" at bounding box center [1202, 324] width 28 height 28
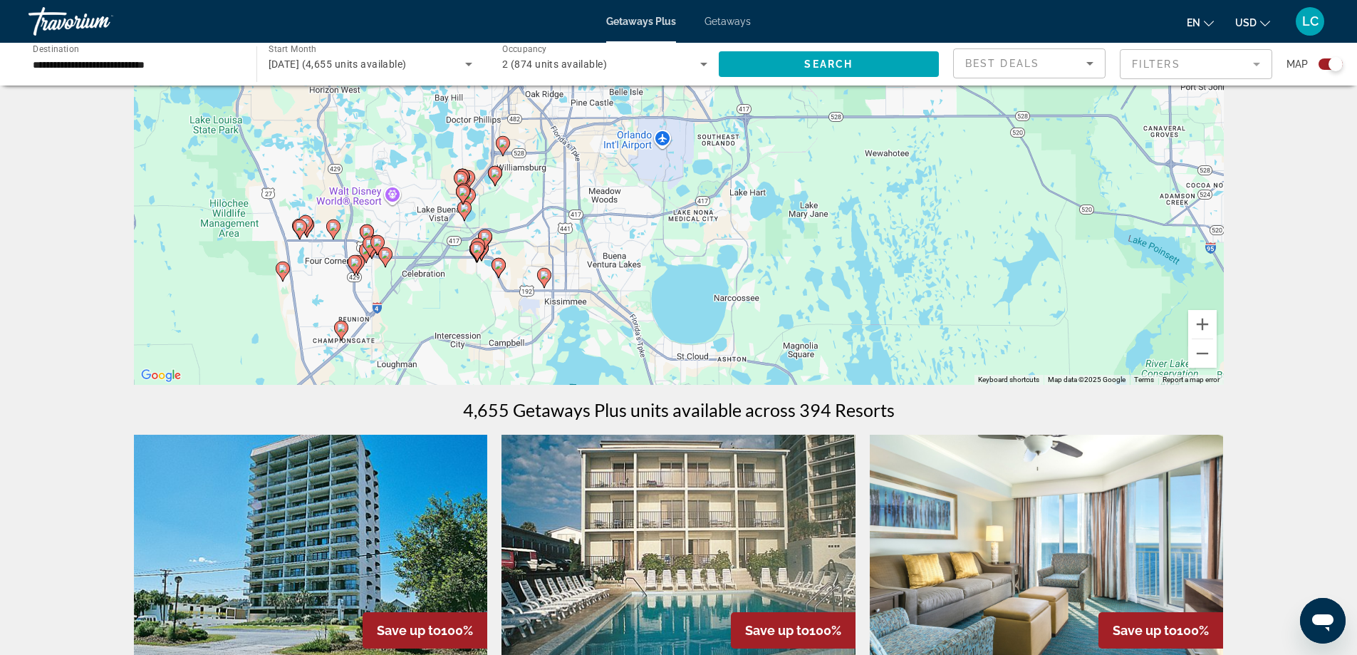
drag, startPoint x: 551, startPoint y: 254, endPoint x: 693, endPoint y: 309, distance: 151.8
click at [693, 309] on div "To activate drag with keyboard, press Alt + Enter. Once in keyboard drag state,…" at bounding box center [679, 170] width 1090 height 427
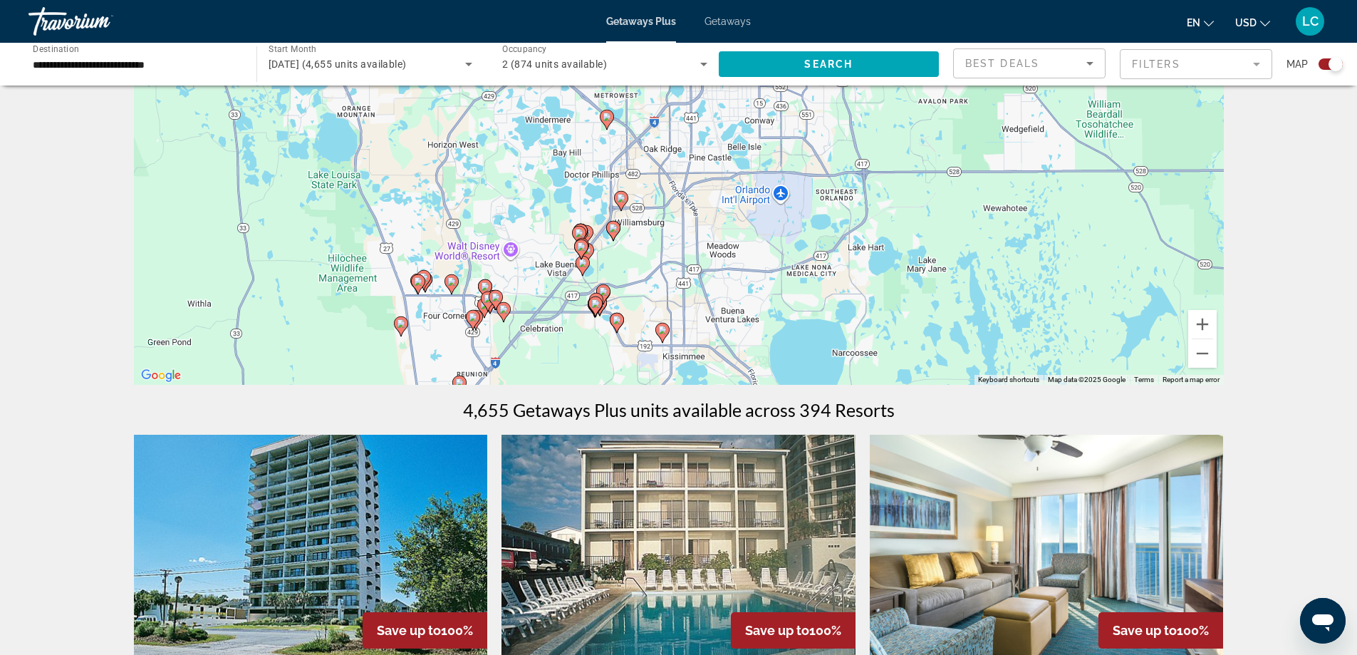
click at [575, 247] on icon "Main content" at bounding box center [580, 249] width 13 height 19
type input "**********"
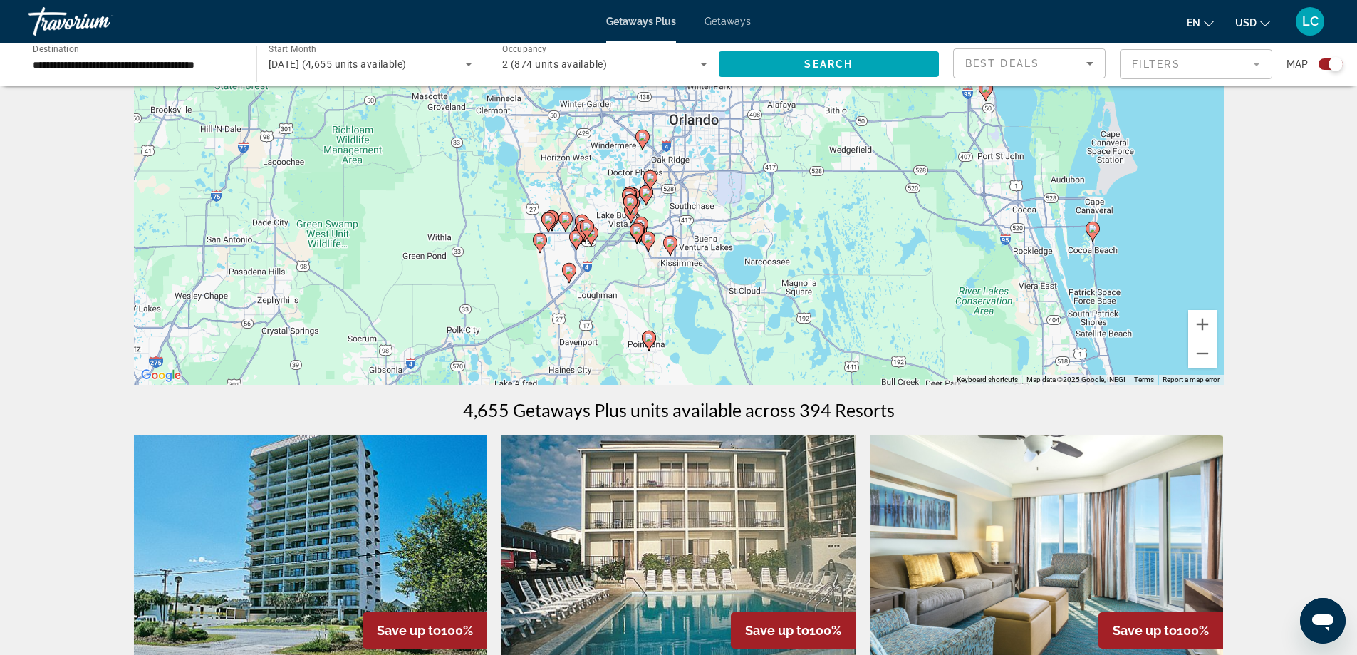
click at [629, 207] on icon "Main content" at bounding box center [629, 204] width 13 height 19
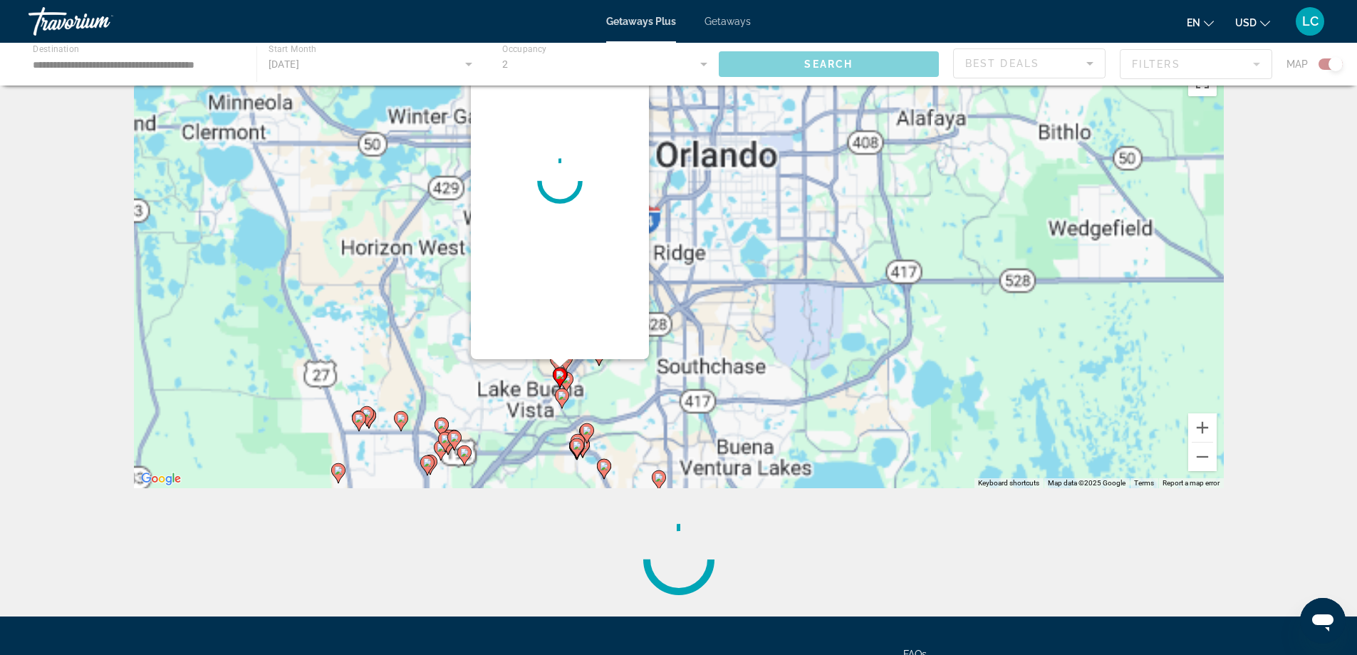
scroll to position [0, 0]
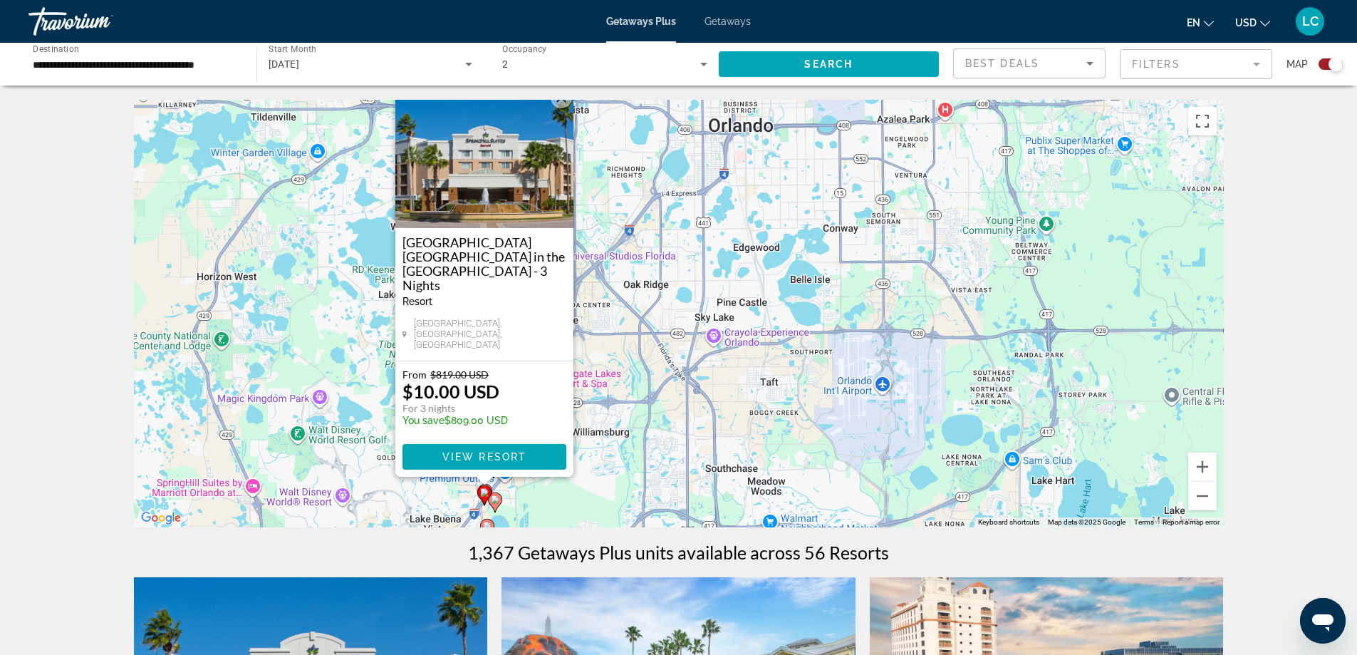
click at [669, 240] on div "To activate drag with keyboard, press Alt + Enter. Once in keyboard drag state,…" at bounding box center [679, 313] width 1090 height 427
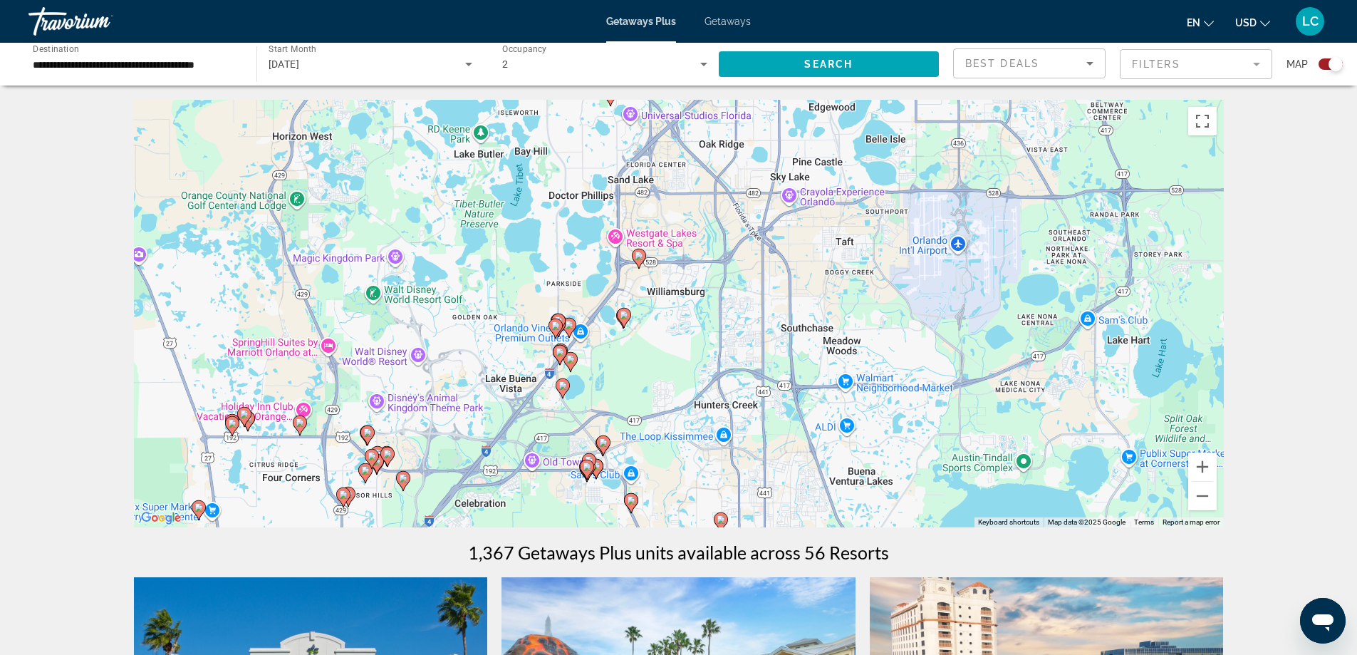
drag, startPoint x: 589, startPoint y: 464, endPoint x: 661, endPoint y: 347, distance: 137.2
click at [670, 318] on div "To activate drag with keyboard, press Alt + Enter. Once in keyboard drag state,…" at bounding box center [679, 313] width 1090 height 427
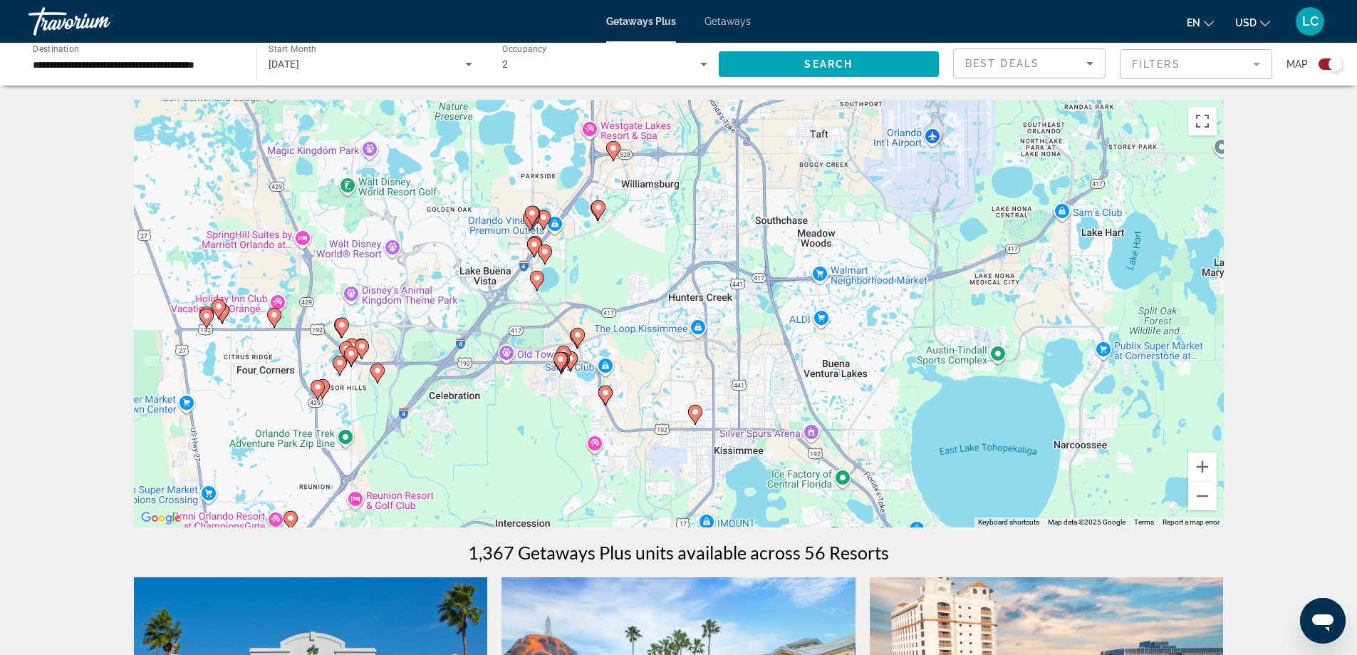
drag, startPoint x: 652, startPoint y: 405, endPoint x: 622, endPoint y: 301, distance: 108.9
click at [622, 301] on div "To activate drag with keyboard, press Alt + Enter. Once in keyboard drag state,…" at bounding box center [679, 313] width 1090 height 427
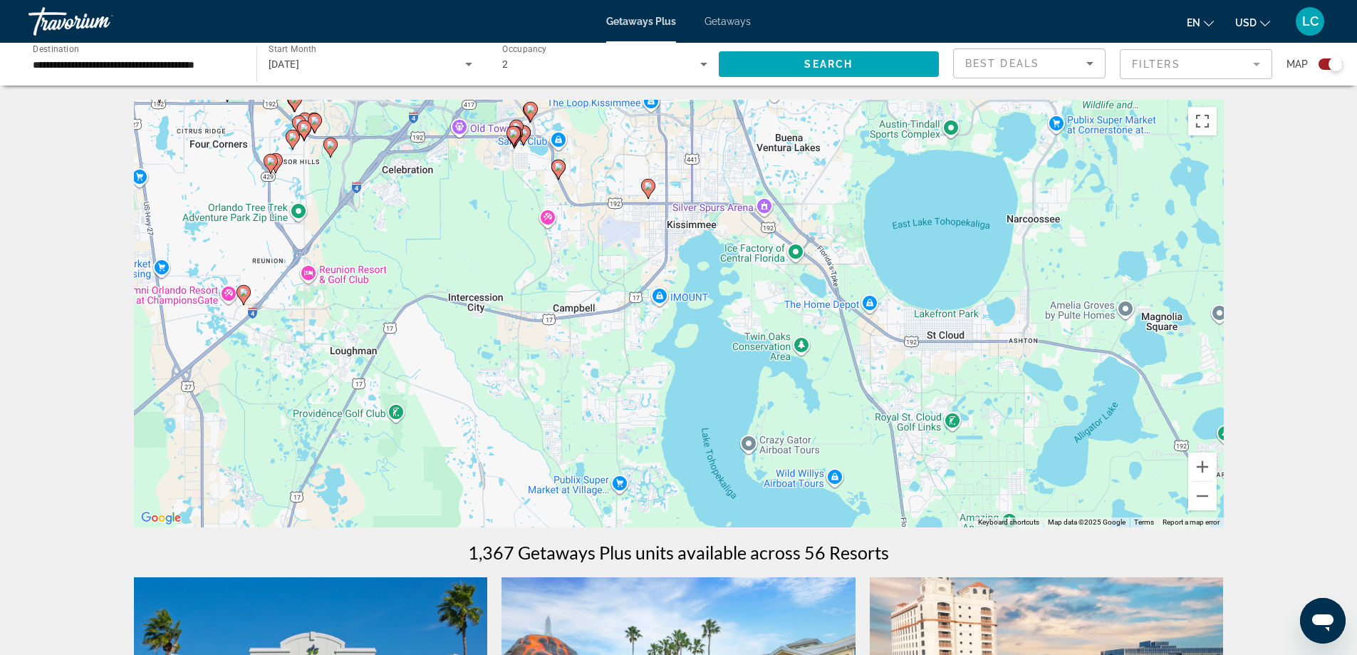
drag, startPoint x: 762, startPoint y: 383, endPoint x: 714, endPoint y: 157, distance: 230.8
click at [714, 157] on div "To activate drag with keyboard, press Alt + Enter. Once in keyboard drag state,…" at bounding box center [679, 313] width 1090 height 427
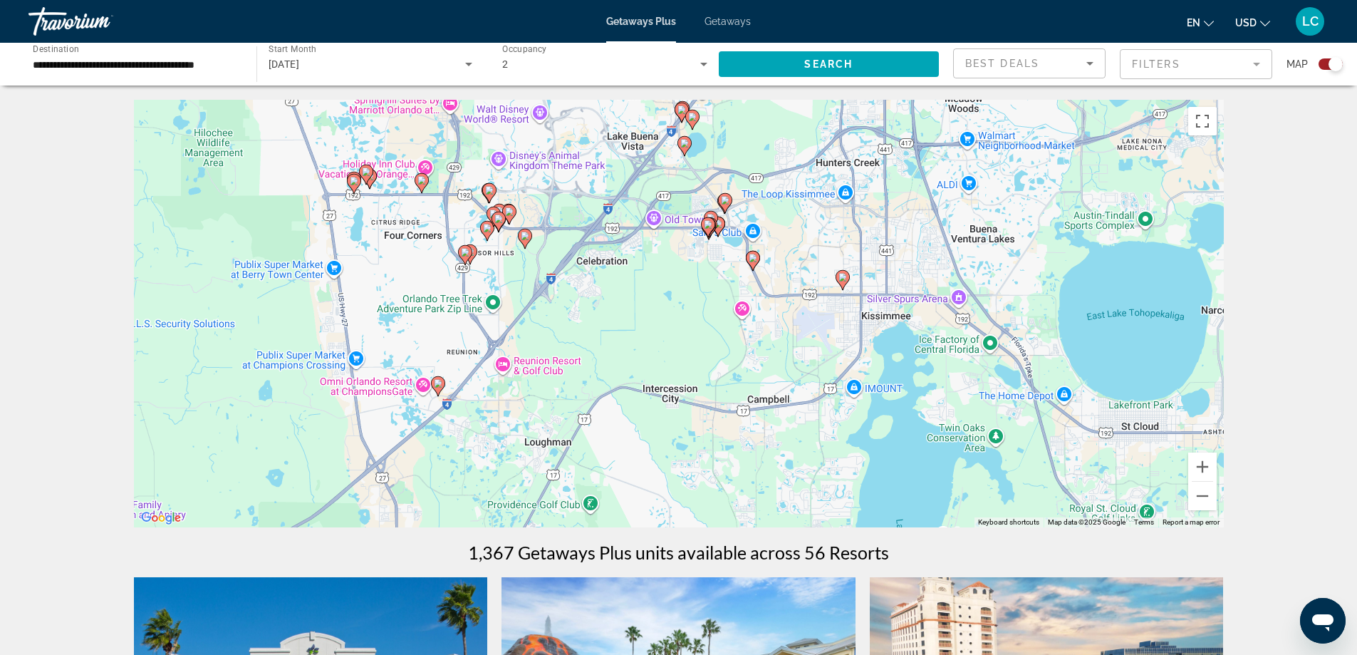
drag, startPoint x: 227, startPoint y: 215, endPoint x: 423, endPoint y: 307, distance: 216.4
click at [423, 307] on div "To activate drag with keyboard, press Alt + Enter. Once in keyboard drag state,…" at bounding box center [679, 313] width 1090 height 427
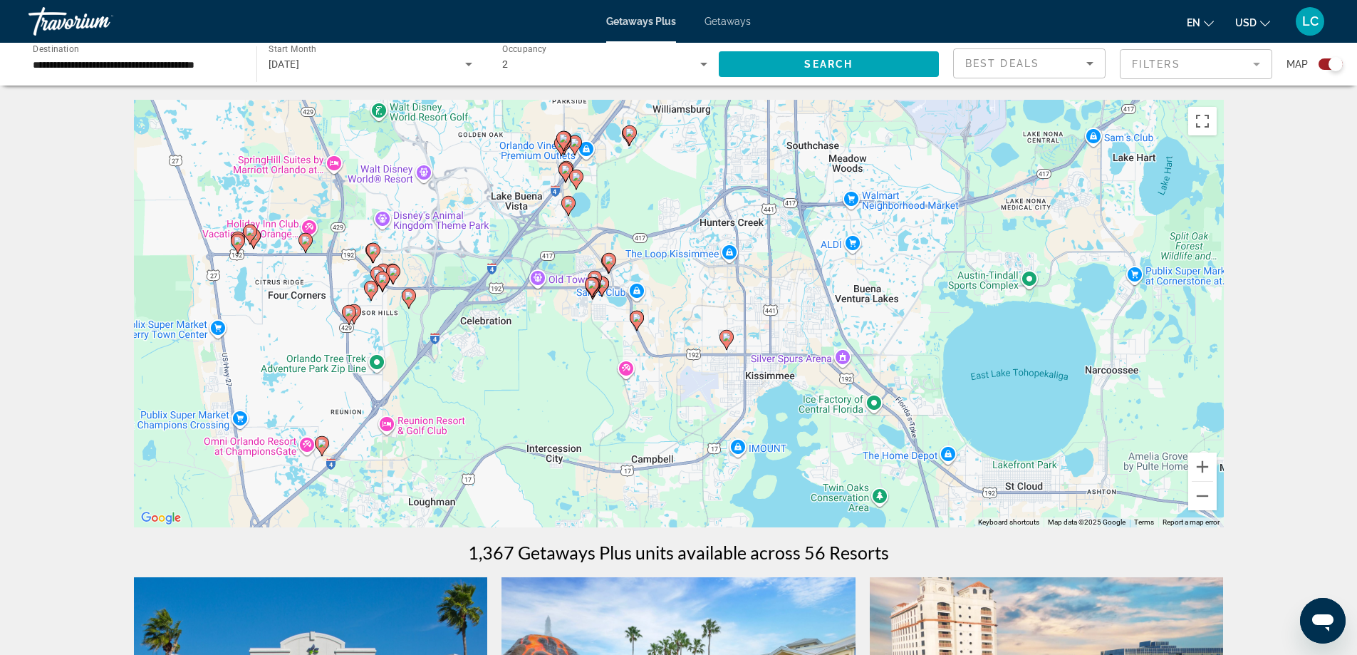
drag, startPoint x: 636, startPoint y: 296, endPoint x: 487, endPoint y: 370, distance: 165.7
click at [487, 370] on div "To activate drag with keyboard, press Alt + Enter. Once in keyboard drag state,…" at bounding box center [679, 313] width 1090 height 427
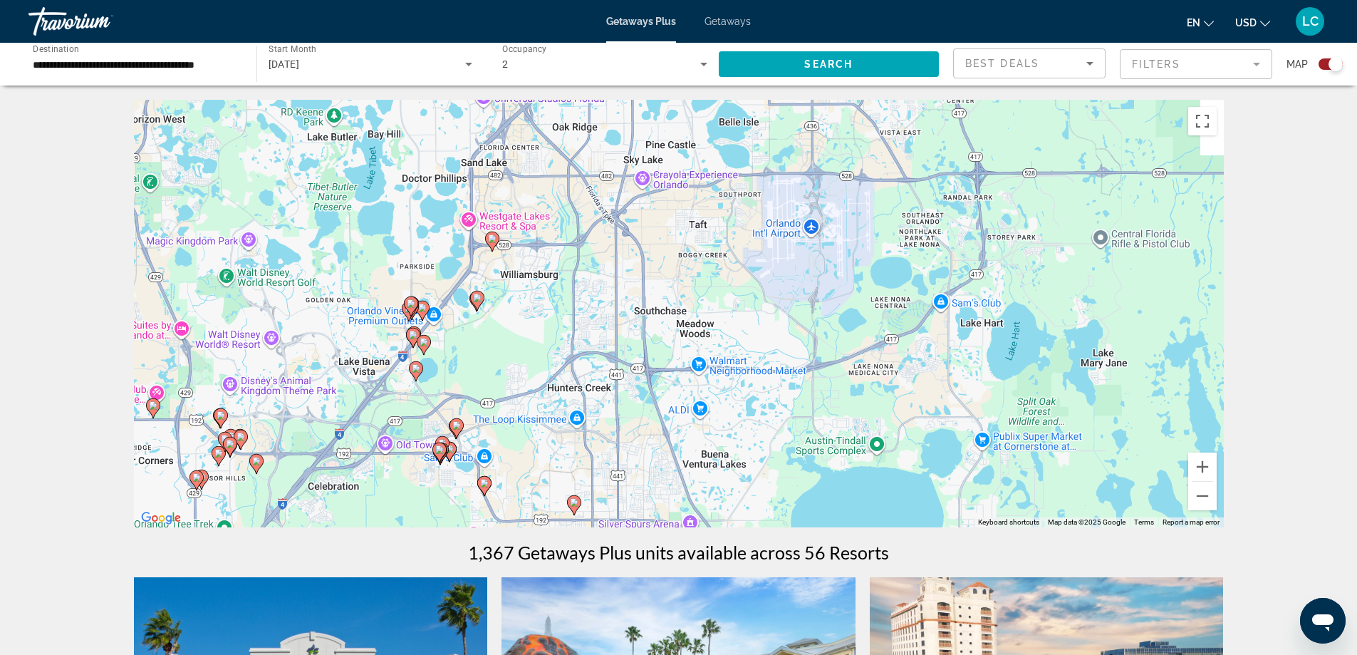
drag, startPoint x: 811, startPoint y: 227, endPoint x: 675, endPoint y: 391, distance: 212.6
click at [675, 391] on div "To activate drag with keyboard, press Alt + Enter. Once in keyboard drag state,…" at bounding box center [679, 313] width 1090 height 427
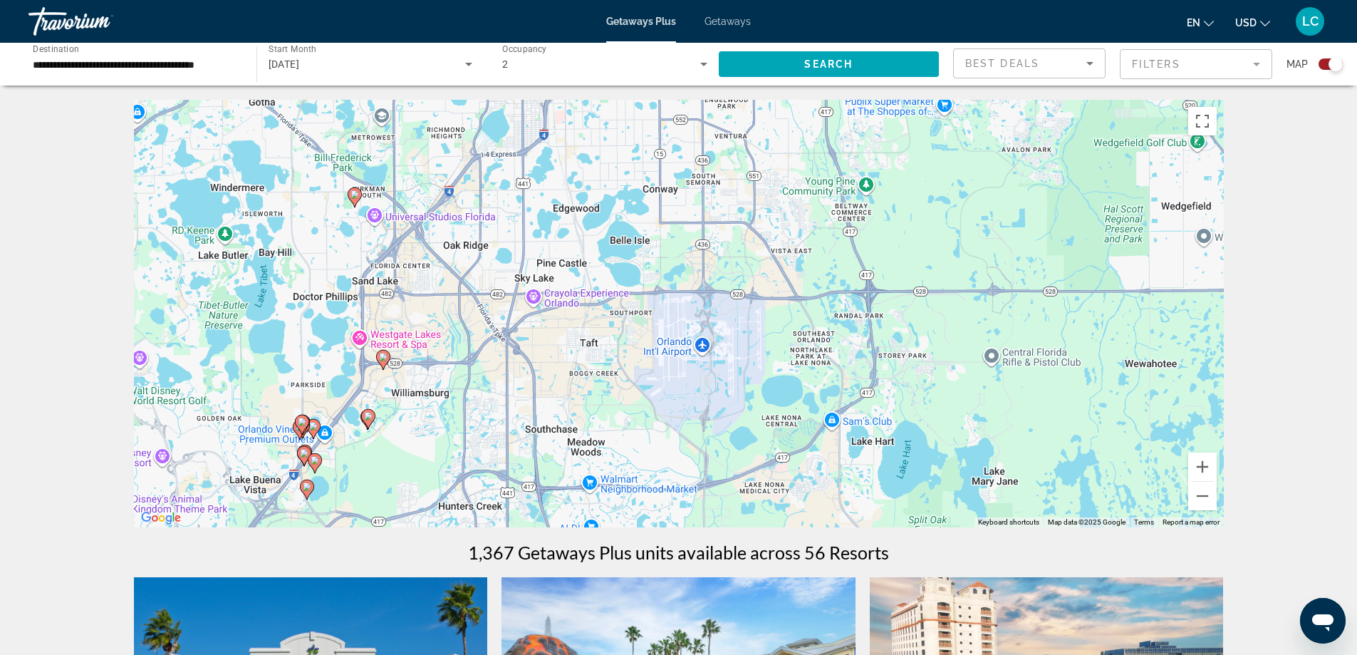
drag, startPoint x: 817, startPoint y: 314, endPoint x: 748, endPoint y: 403, distance: 112.2
click at [748, 403] on div "To activate drag with keyboard, press Alt + Enter. Once in keyboard drag state,…" at bounding box center [679, 313] width 1090 height 427
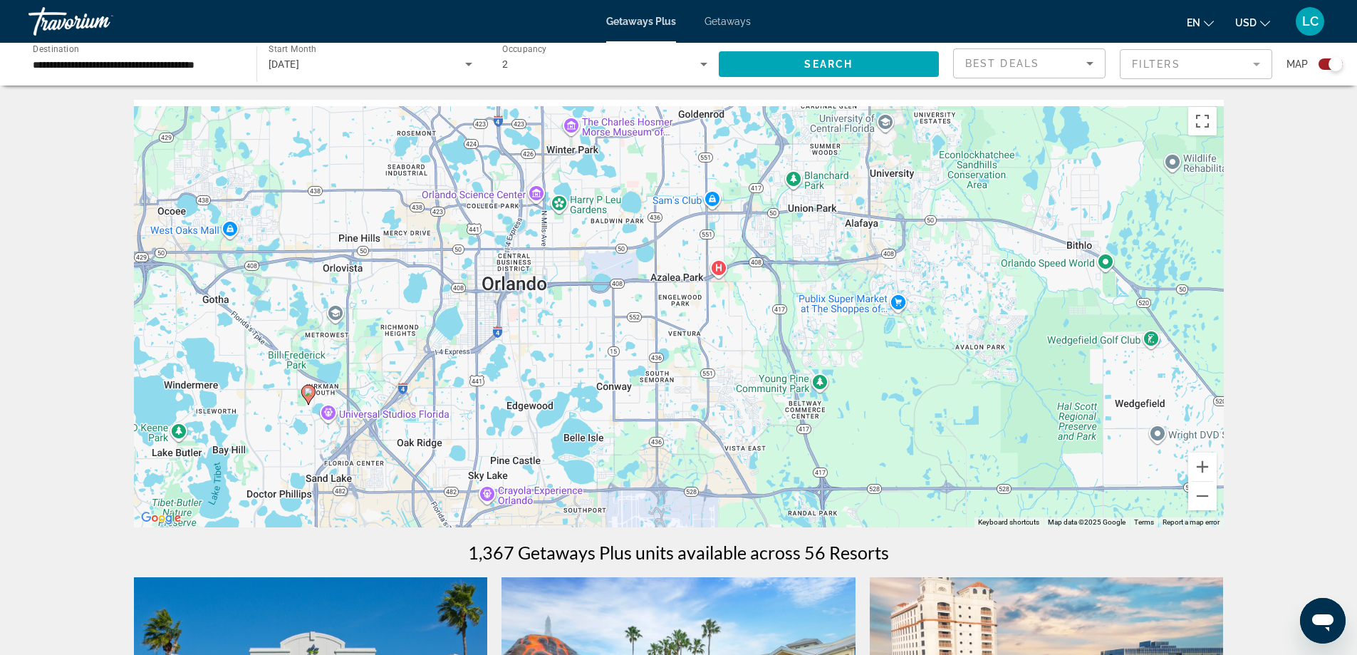
drag, startPoint x: 844, startPoint y: 313, endPoint x: 794, endPoint y: 517, distance: 210.5
click at [794, 517] on div "To activate drag with keyboard, press Alt + Enter. Once in keyboard drag state,…" at bounding box center [679, 313] width 1090 height 427
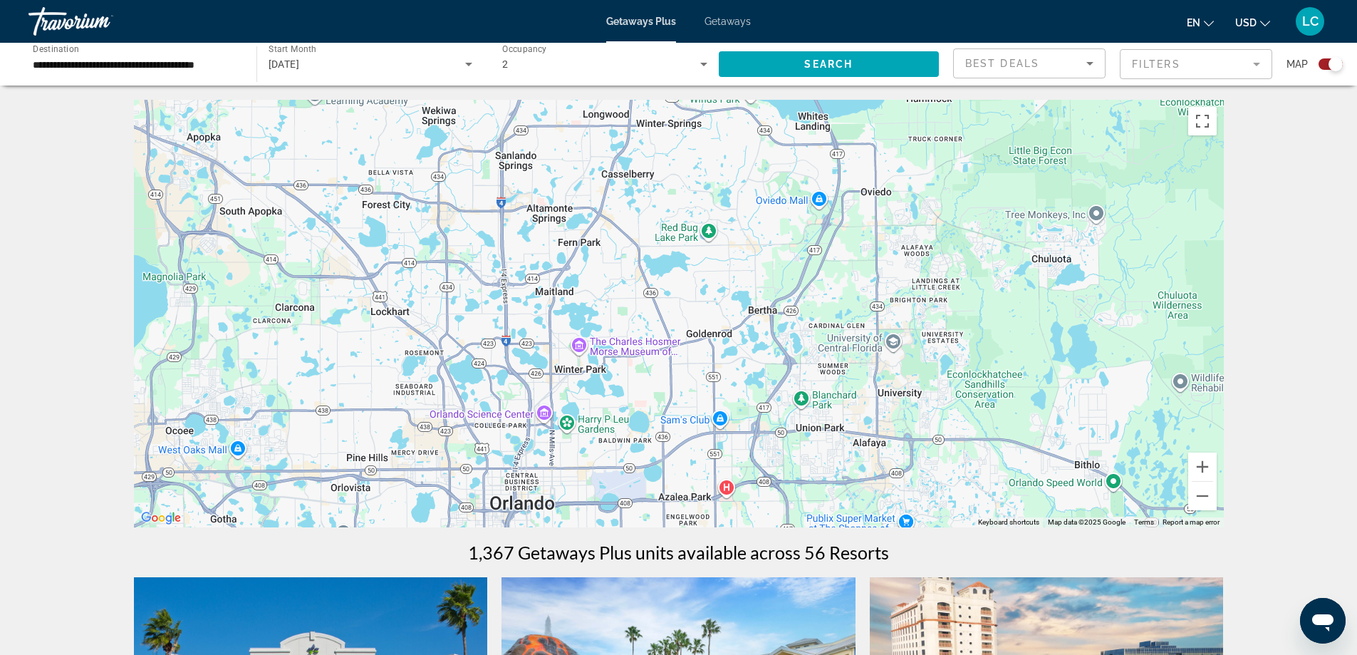
drag, startPoint x: 766, startPoint y: 298, endPoint x: 769, endPoint y: 511, distance: 213.1
click at [769, 511] on div "To activate drag with keyboard, press Alt + Enter. Once in keyboard drag state,…" at bounding box center [679, 313] width 1090 height 427
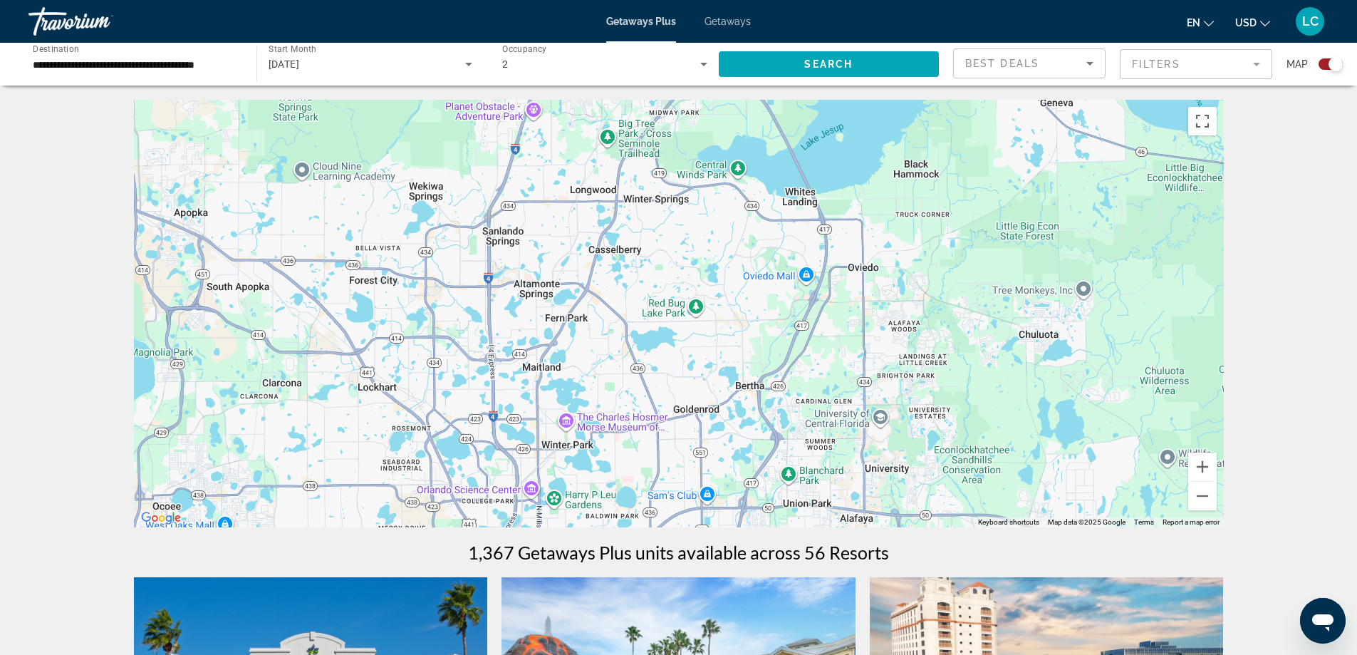
drag, startPoint x: 798, startPoint y: 321, endPoint x: 801, endPoint y: 403, distance: 82.0
click at [786, 403] on div "To activate drag with keyboard, press Alt + Enter. Once in keyboard drag state,…" at bounding box center [679, 313] width 1090 height 427
click at [1199, 495] on button "Zoom out" at bounding box center [1202, 496] width 28 height 28
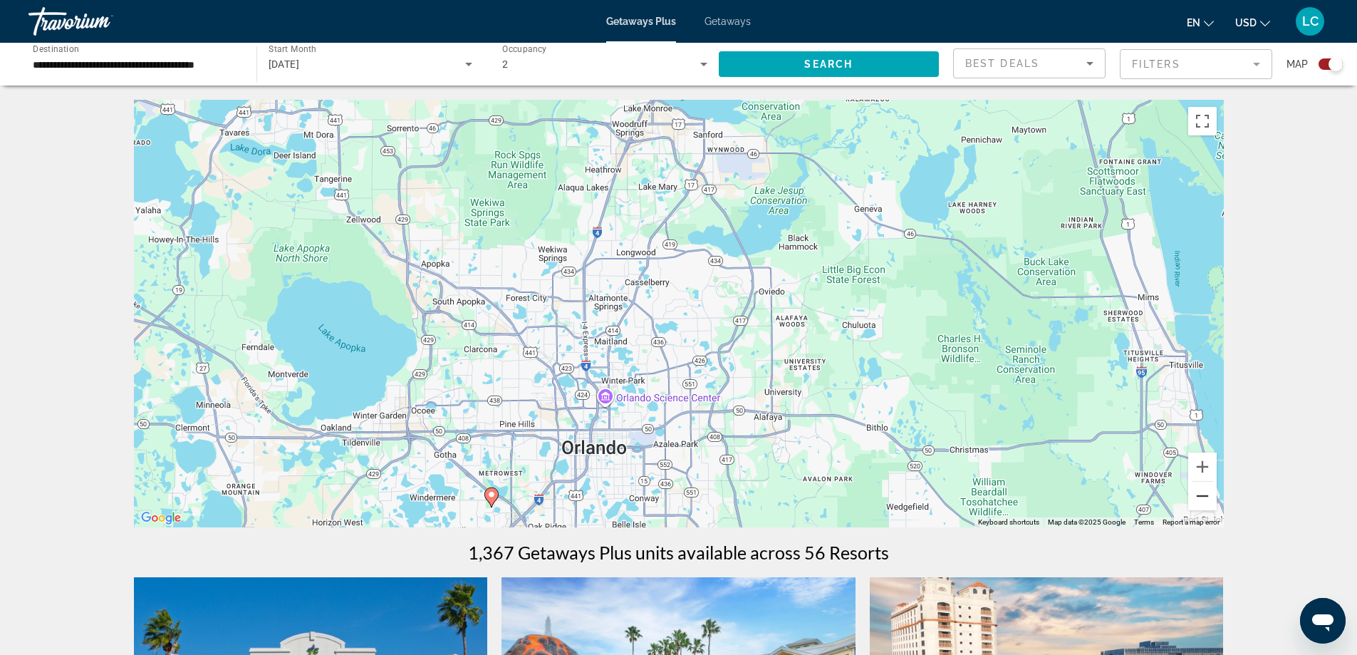
click at [1199, 495] on button "Zoom out" at bounding box center [1202, 496] width 28 height 28
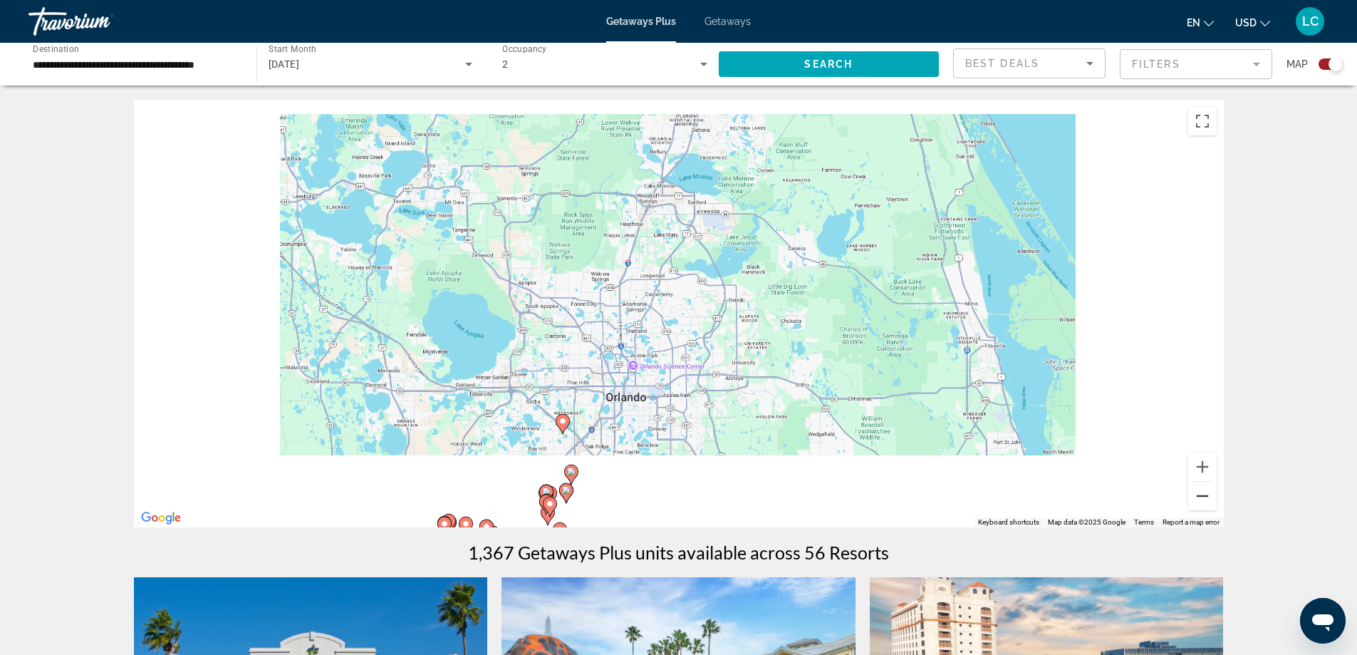
click at [1199, 495] on button "Zoom out" at bounding box center [1202, 496] width 28 height 28
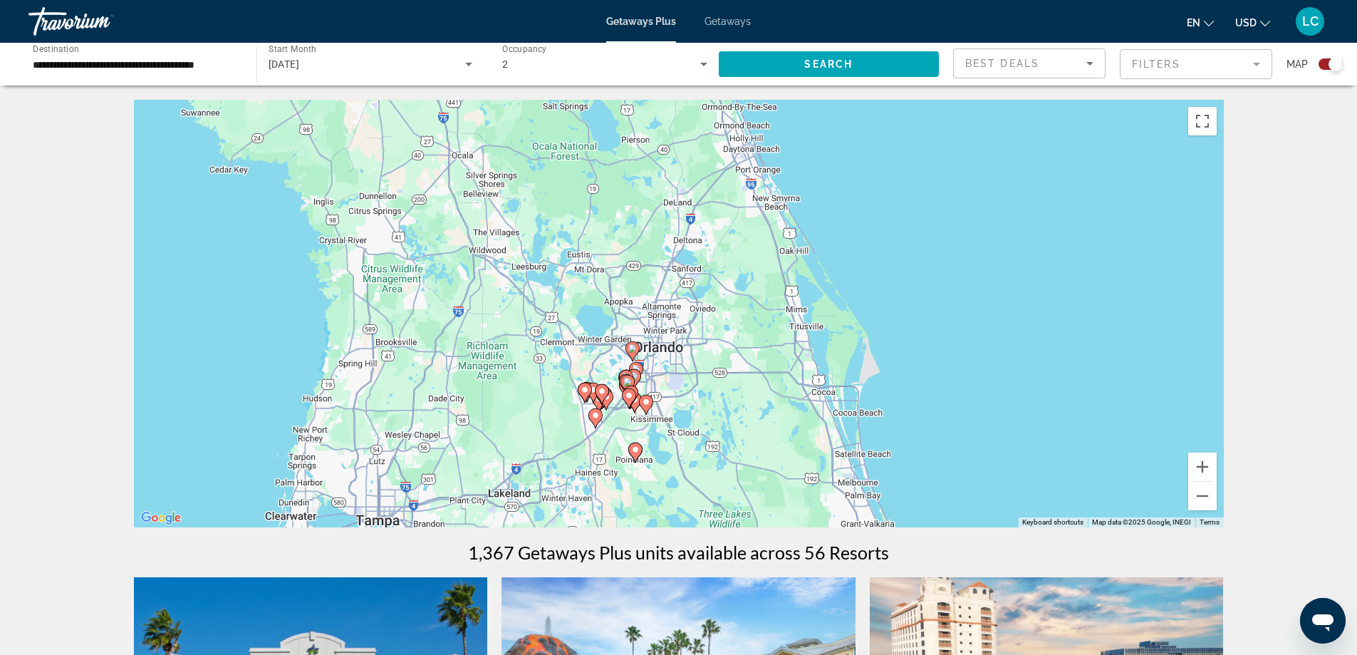
click at [660, 425] on div "To activate drag with keyboard, press Alt + Enter. Once in keyboard drag state,…" at bounding box center [679, 313] width 1090 height 427
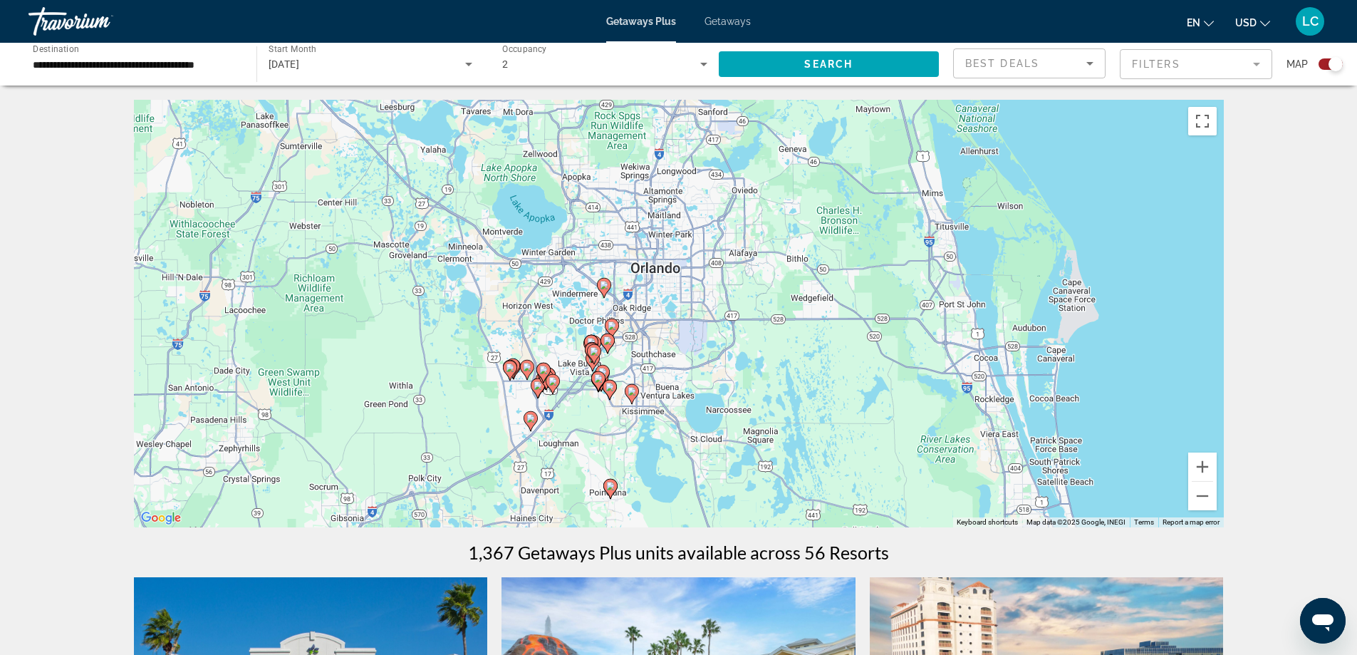
click at [613, 409] on div "To activate drag with keyboard, press Alt + Enter. Once in keyboard drag state,…" at bounding box center [679, 313] width 1090 height 427
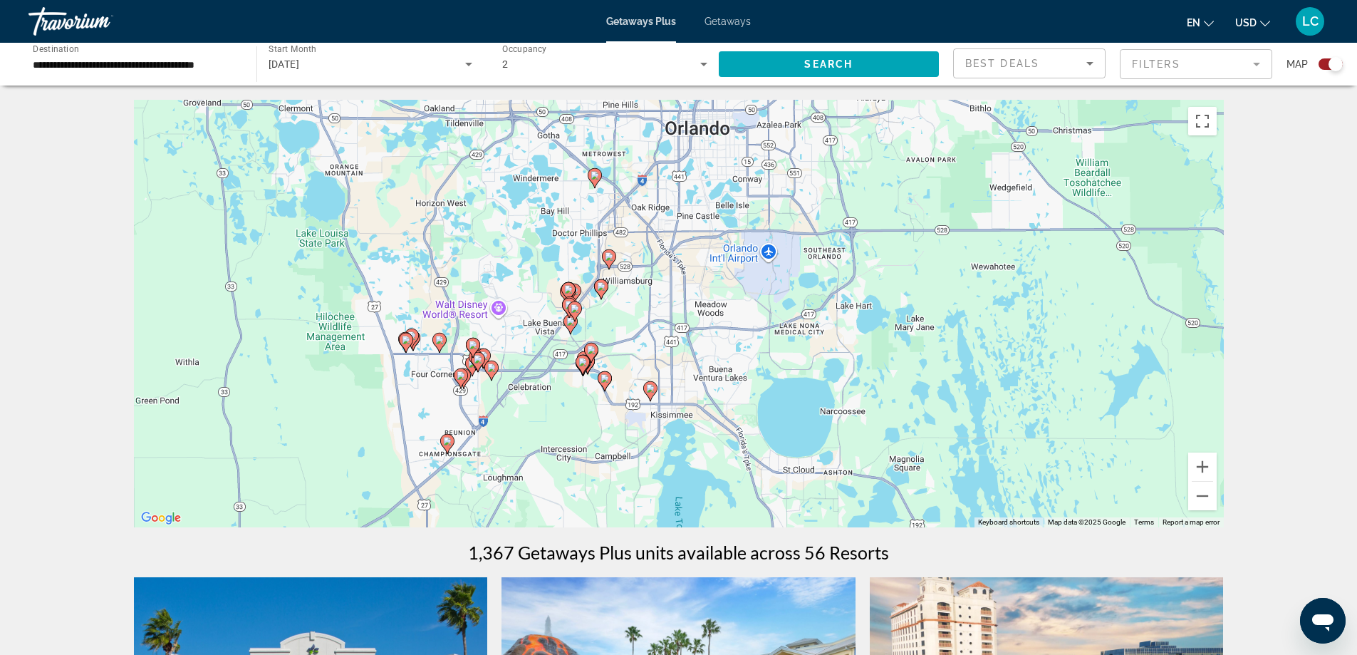
click at [644, 393] on gmp-advanced-marker "Main content" at bounding box center [650, 390] width 14 height 21
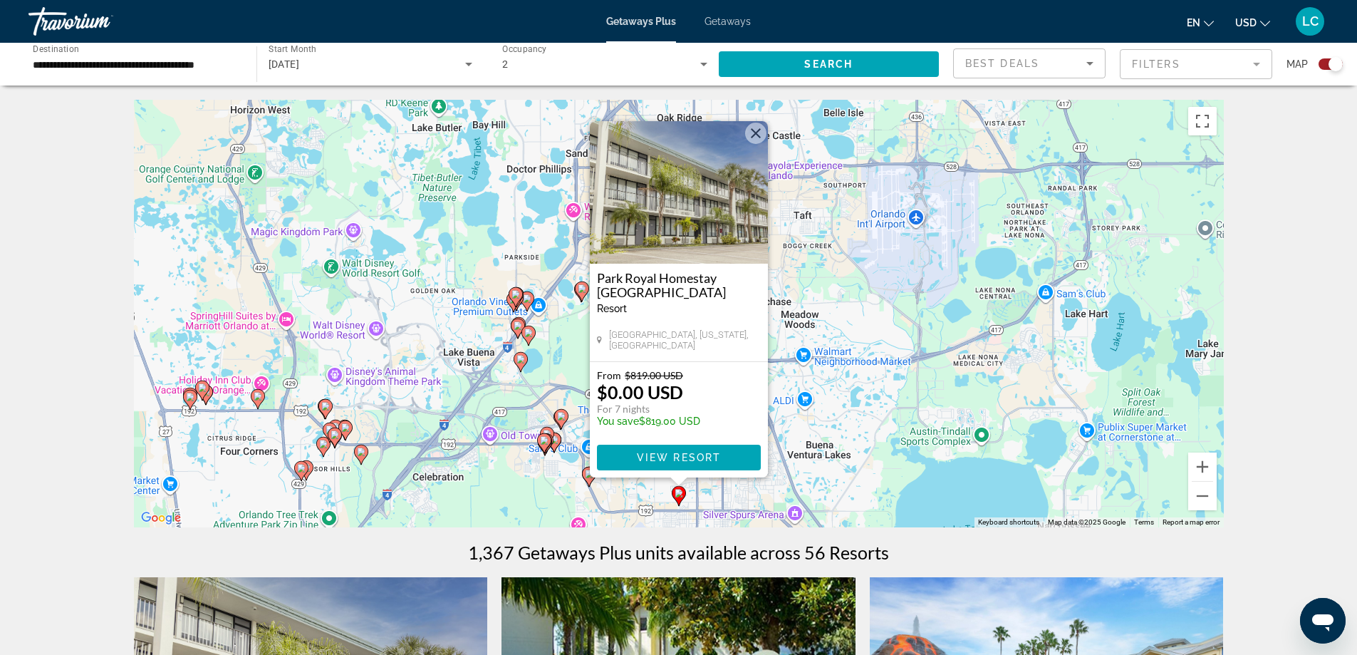
click at [548, 446] on icon "Main content" at bounding box center [543, 443] width 13 height 19
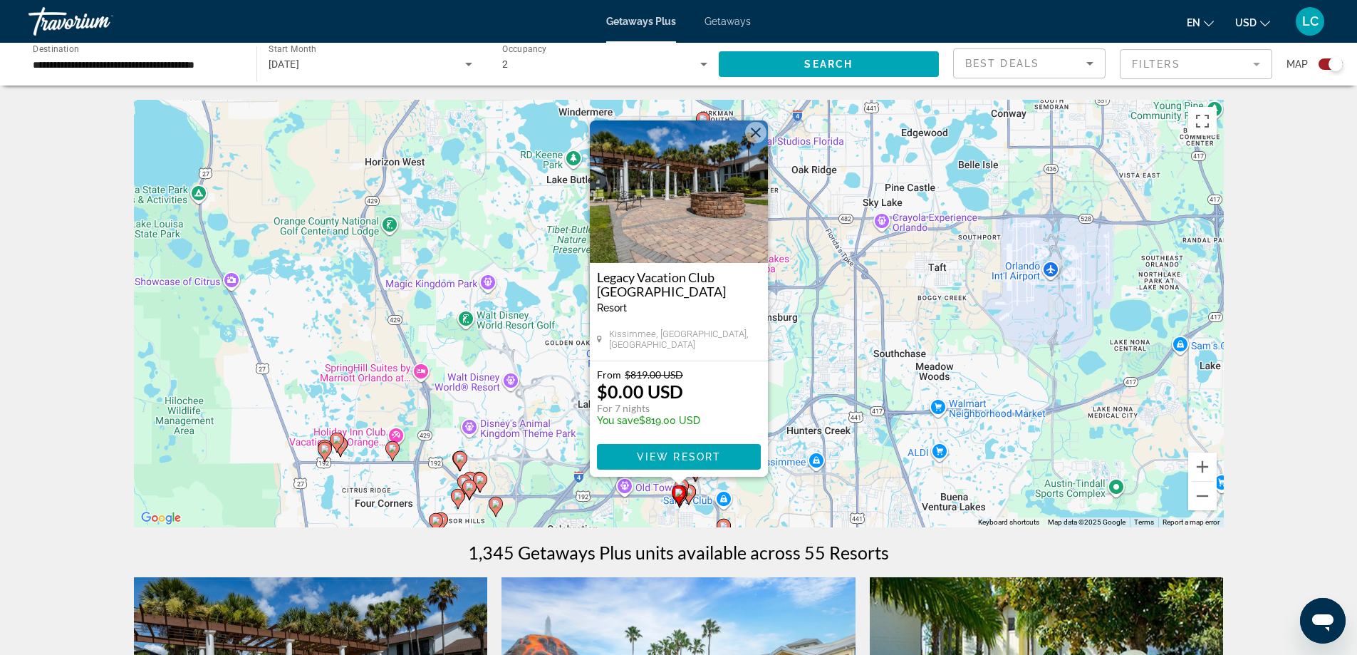
scroll to position [142, 0]
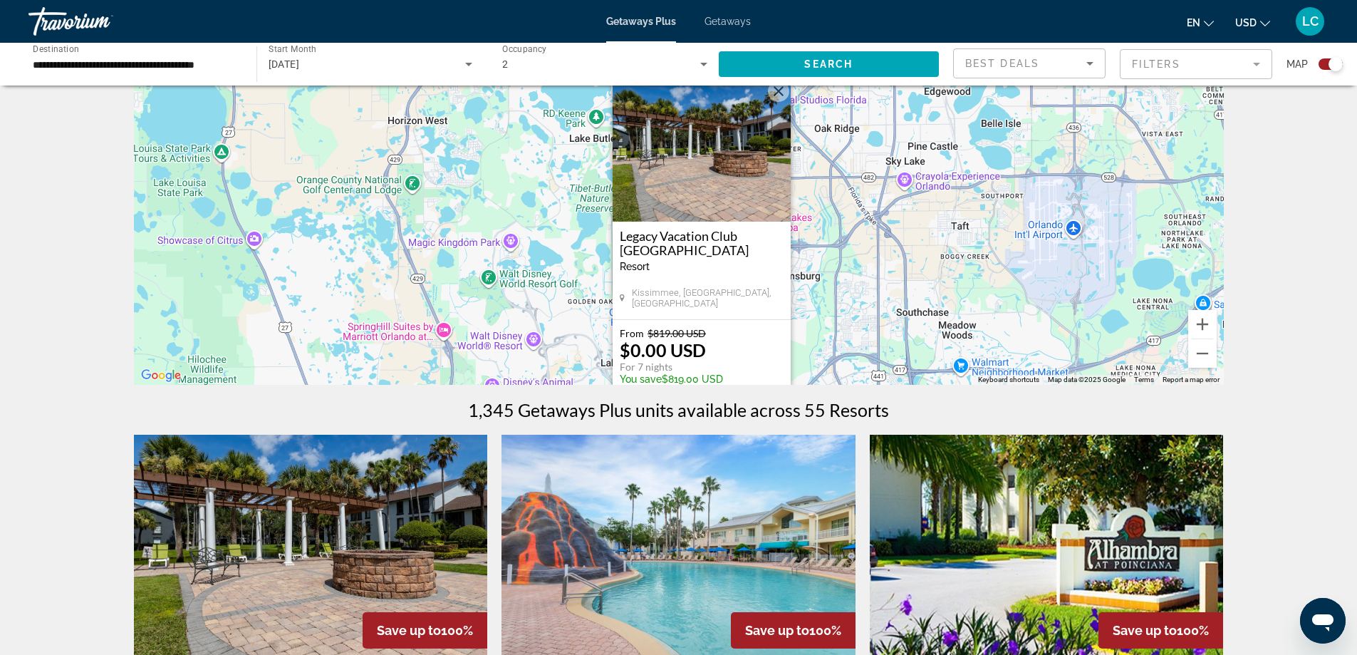
drag, startPoint x: 306, startPoint y: 203, endPoint x: 330, endPoint y: 304, distance: 103.3
click at [330, 304] on div "To activate drag with keyboard, press Alt + Enter. Once in keyboard drag state,…" at bounding box center [679, 170] width 1090 height 427
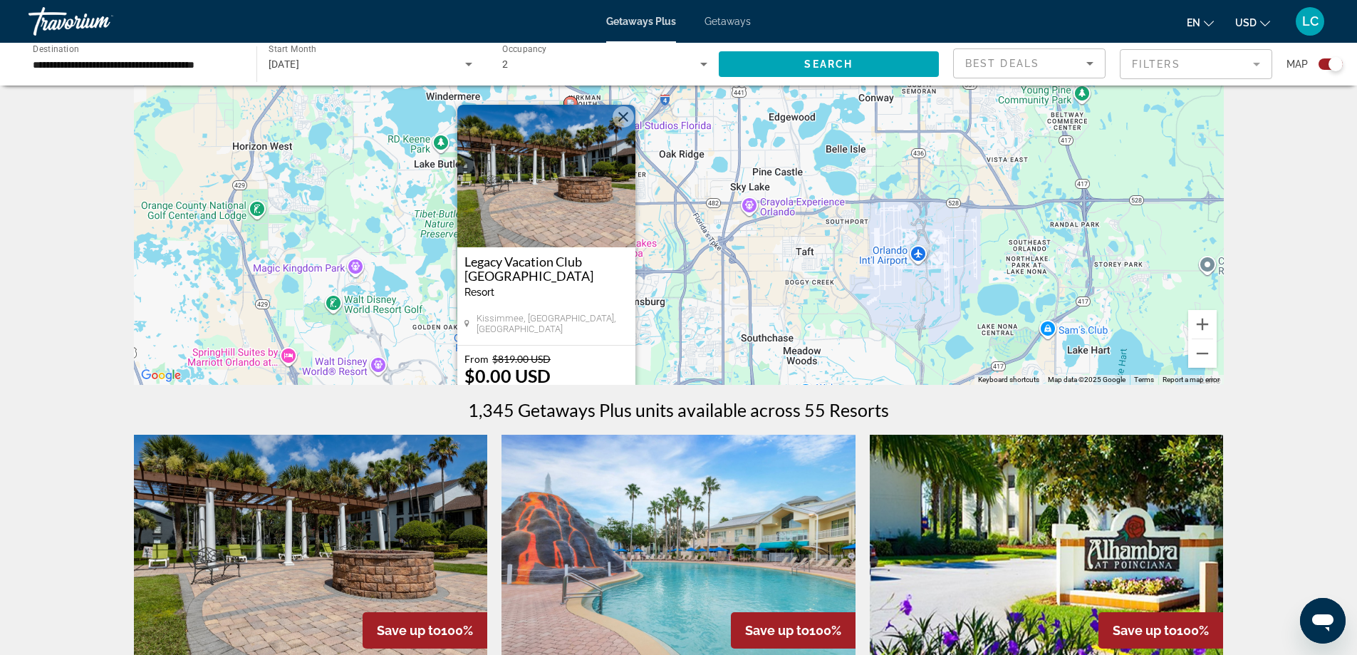
drag, startPoint x: 550, startPoint y: 174, endPoint x: 390, endPoint y: 202, distance: 162.0
click at [385, 202] on div "To activate drag with keyboard, press Alt + Enter. Once in keyboard drag state,…" at bounding box center [679, 170] width 1090 height 427
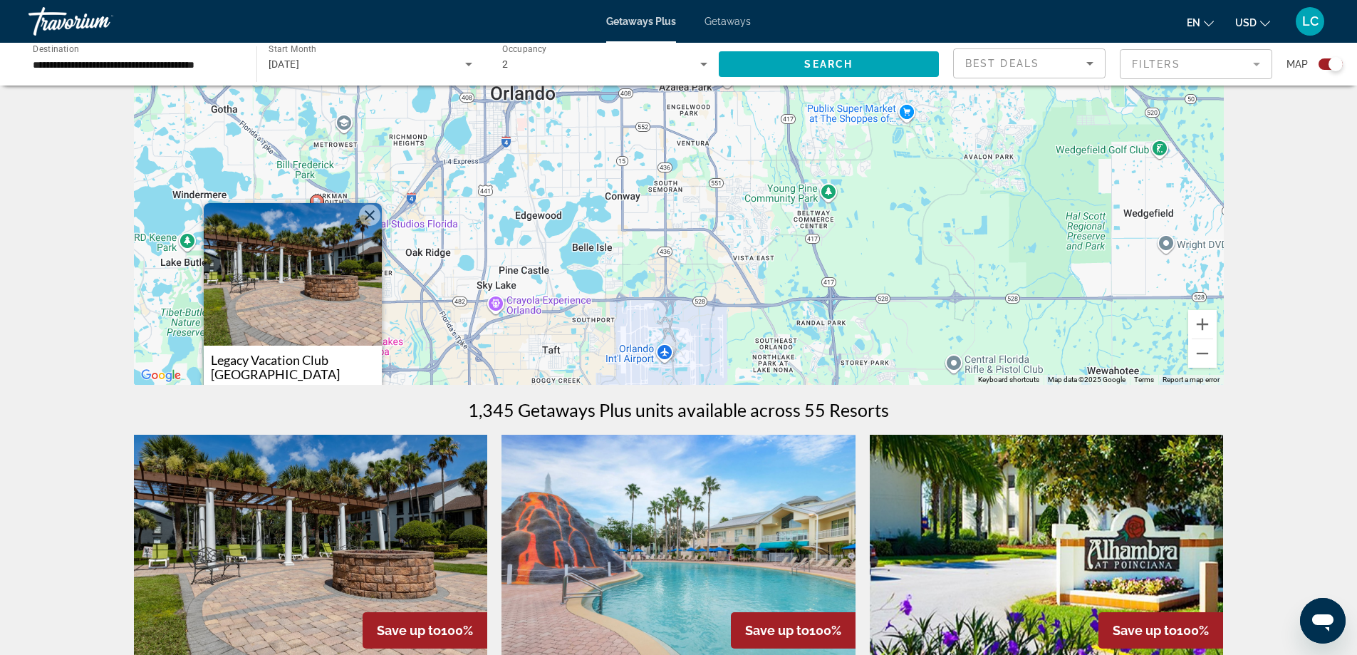
drag, startPoint x: 892, startPoint y: 185, endPoint x: 650, endPoint y: 286, distance: 262.5
click at [650, 286] on div "To activate drag with keyboard, press Alt + Enter. Once in keyboard drag state,…" at bounding box center [679, 170] width 1090 height 427
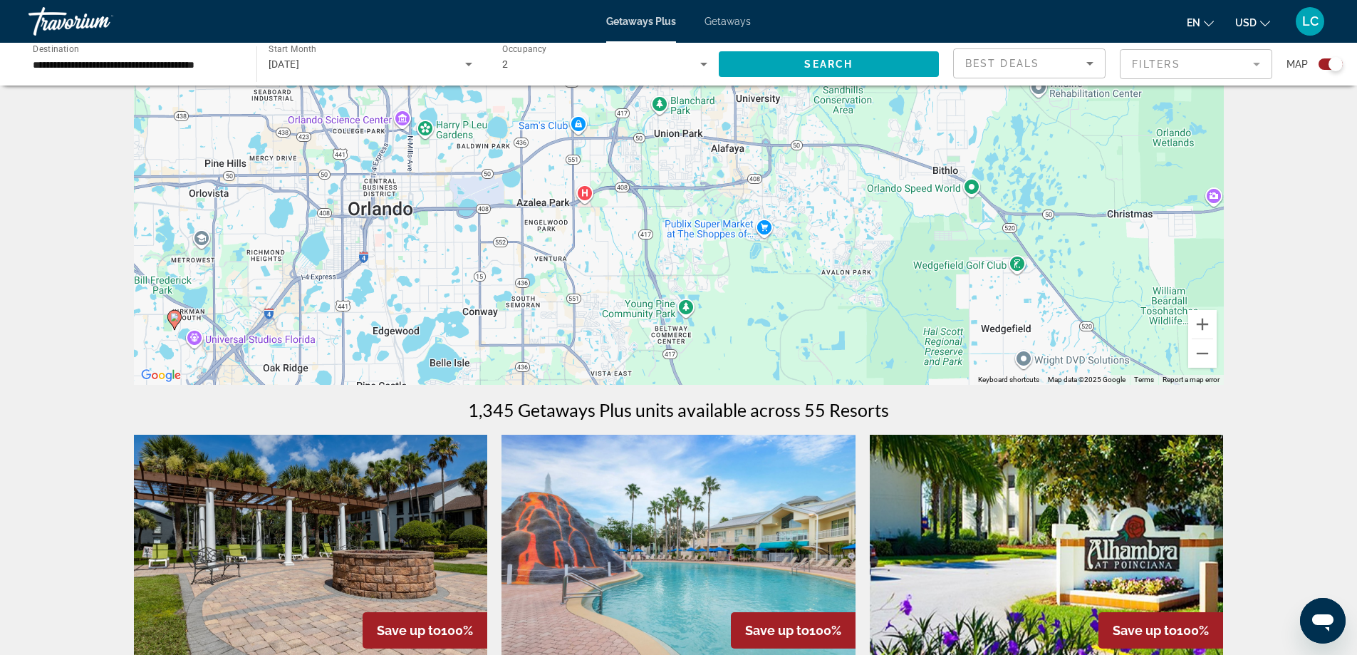
drag, startPoint x: 798, startPoint y: 203, endPoint x: 655, endPoint y: 320, distance: 184.8
click at [655, 320] on div "To activate drag with keyboard, press Alt + Enter. Once in keyboard drag state,…" at bounding box center [679, 170] width 1090 height 427
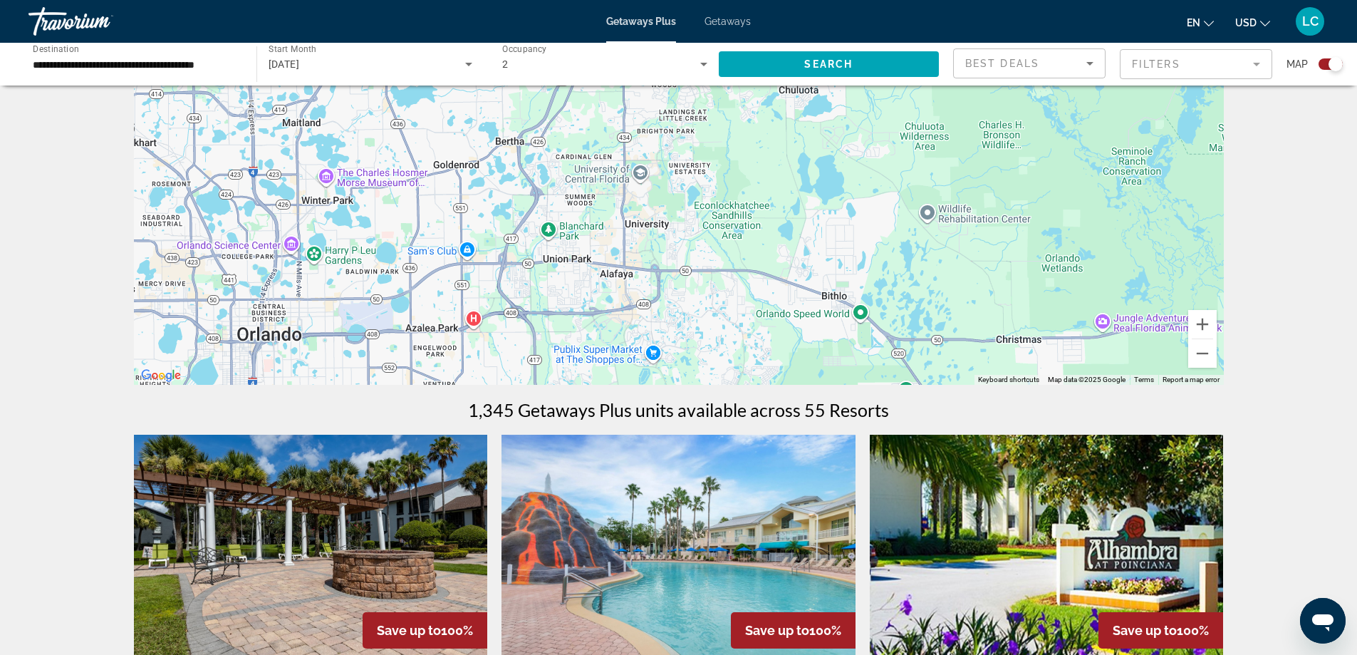
drag, startPoint x: 687, startPoint y: 225, endPoint x: 575, endPoint y: 352, distance: 169.1
click at [575, 352] on div "To activate drag with keyboard, press Alt + Enter. Once in keyboard drag state,…" at bounding box center [679, 170] width 1090 height 427
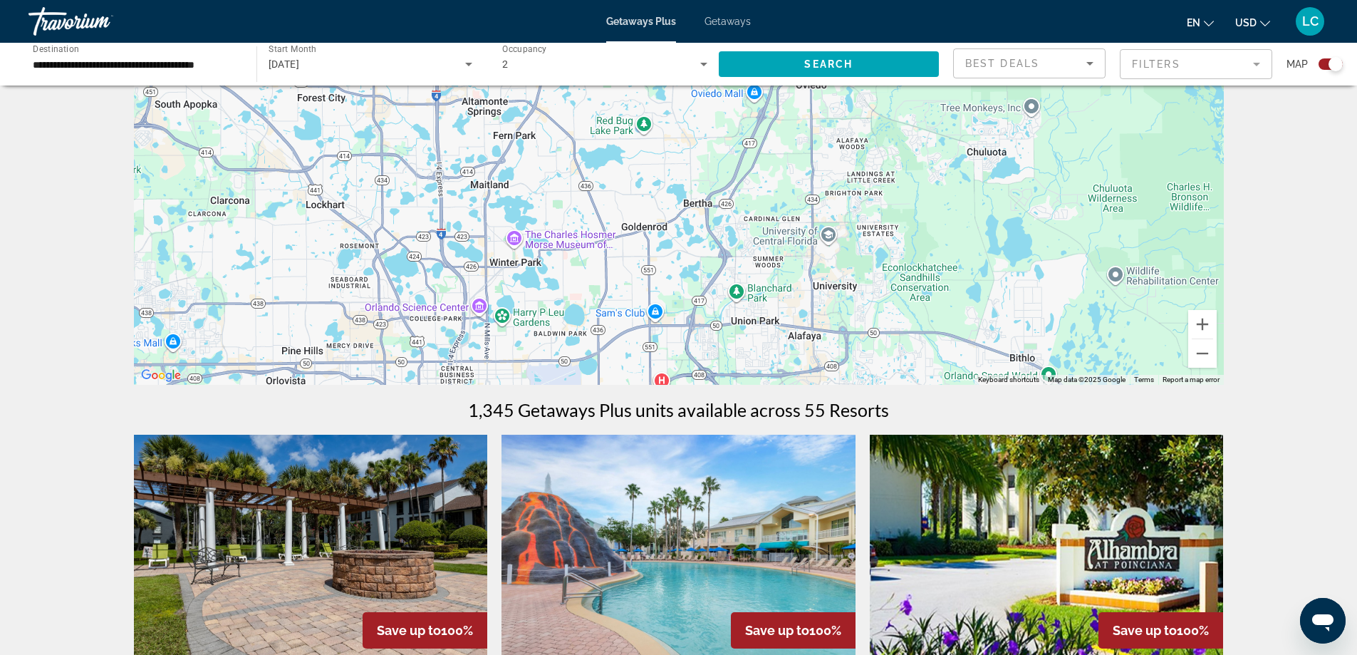
drag, startPoint x: 641, startPoint y: 256, endPoint x: 830, endPoint y: 318, distance: 199.4
click at [830, 318] on div "To activate drag with keyboard, press Alt + Enter. Once in keyboard drag state,…" at bounding box center [679, 170] width 1090 height 427
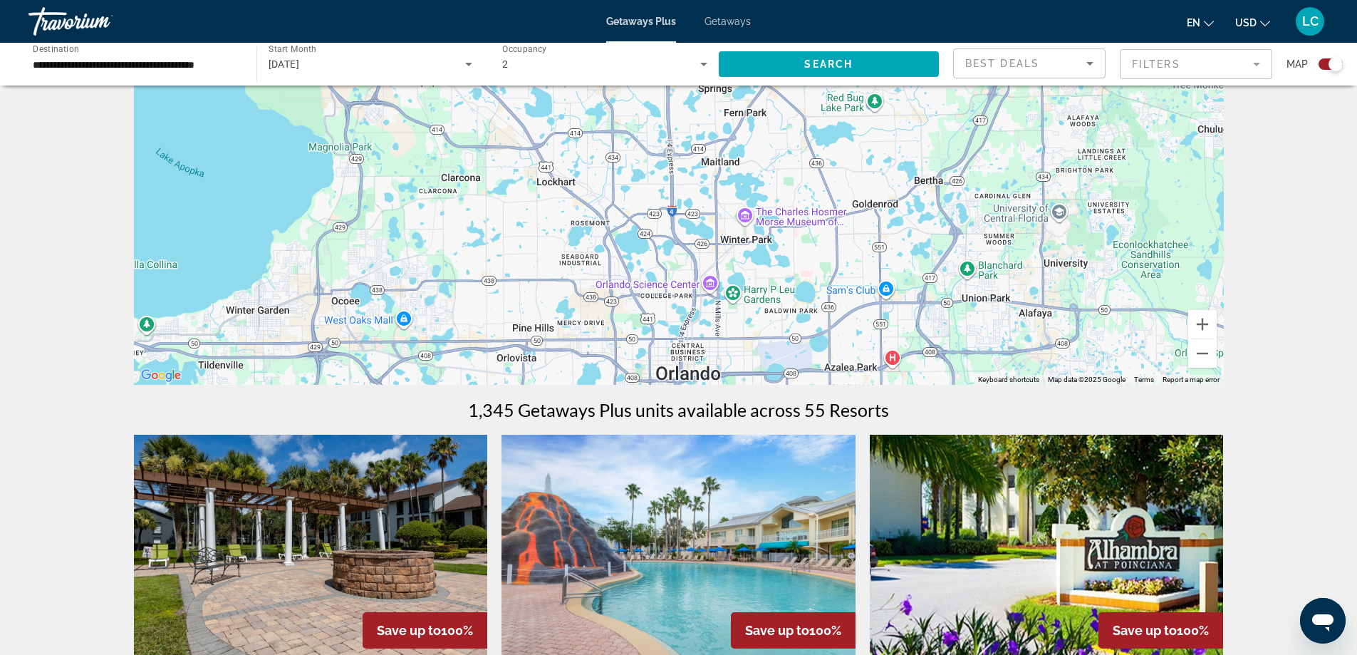
drag, startPoint x: 541, startPoint y: 279, endPoint x: 893, endPoint y: 217, distance: 358.0
click at [893, 217] on div "Main content" at bounding box center [679, 170] width 1090 height 427
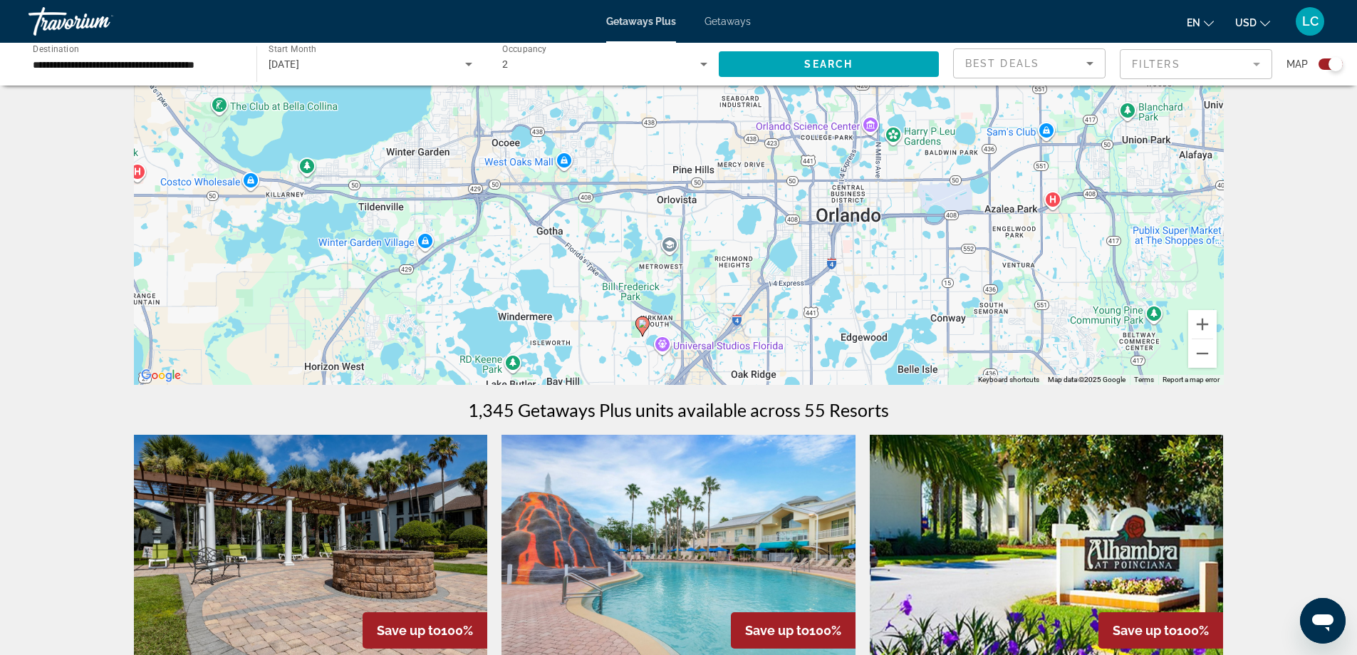
drag, startPoint x: 614, startPoint y: 266, endPoint x: 658, endPoint y: 140, distance: 133.0
click at [658, 140] on div "To activate drag with keyboard, press Alt + Enter. Once in keyboard drag state,…" at bounding box center [679, 170] width 1090 height 427
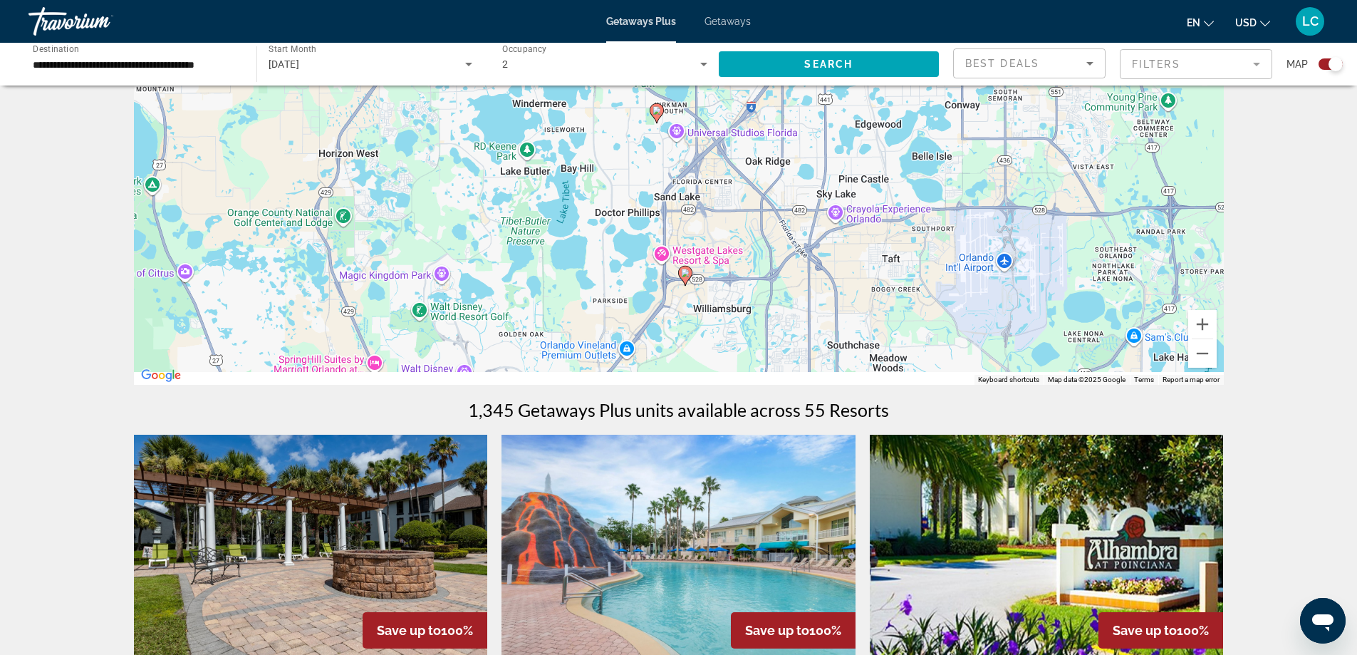
drag, startPoint x: 617, startPoint y: 341, endPoint x: 616, endPoint y: 143, distance: 198.1
click at [616, 143] on div "To activate drag with keyboard, press Alt + Enter. Once in keyboard drag state,…" at bounding box center [679, 170] width 1090 height 427
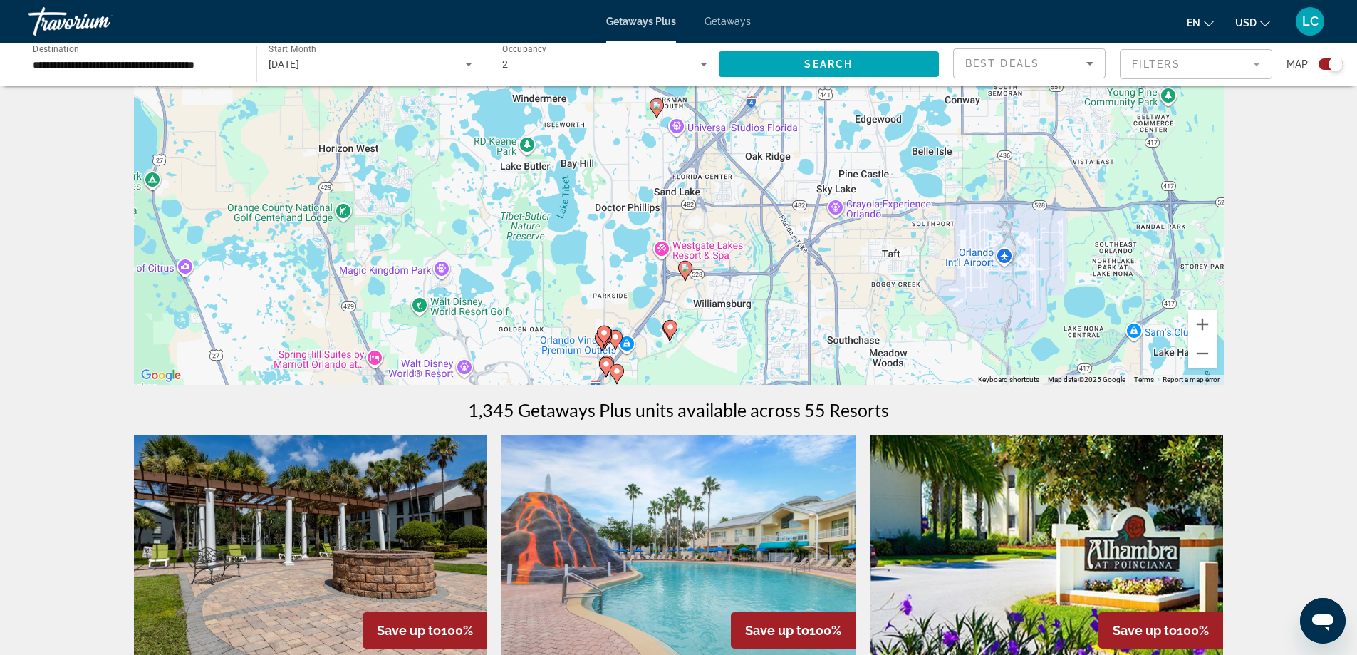
drag, startPoint x: 680, startPoint y: 176, endPoint x: 653, endPoint y: 212, distance: 45.3
click at [653, 212] on div "To activate drag with keyboard, press Alt + Enter. Once in keyboard drag state,…" at bounding box center [679, 170] width 1090 height 427
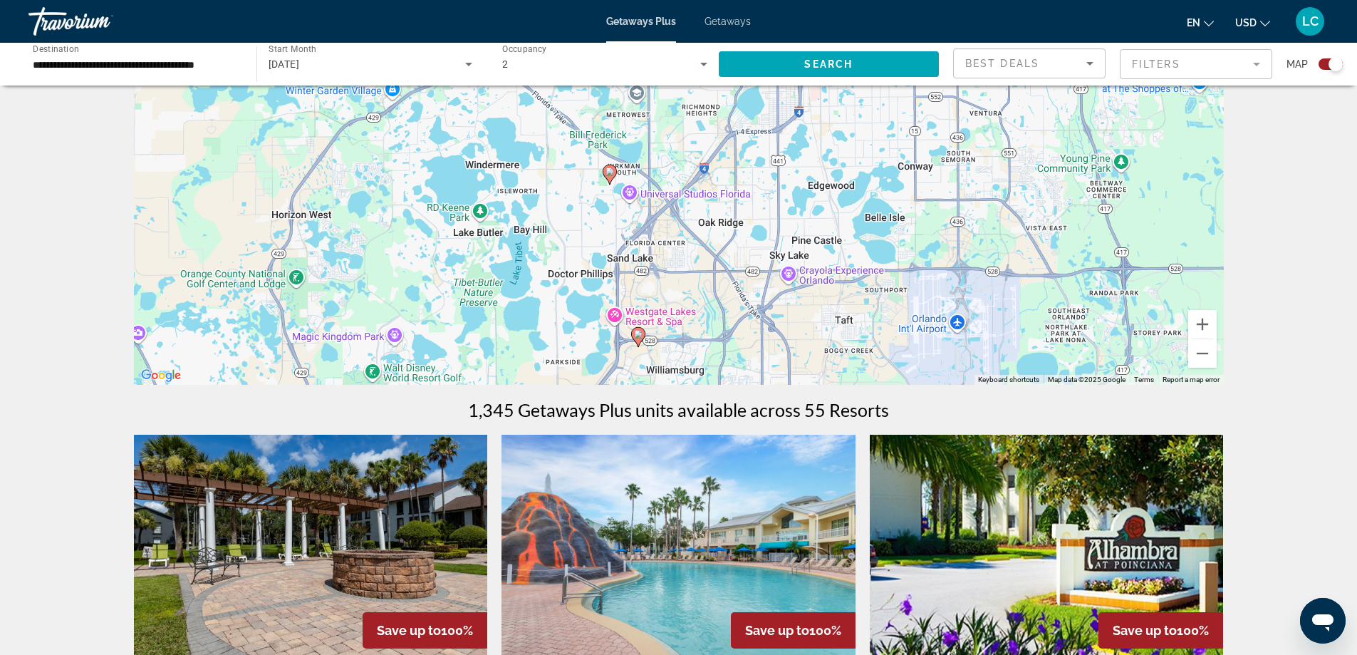
click at [606, 172] on image "Main content" at bounding box center [610, 171] width 9 height 9
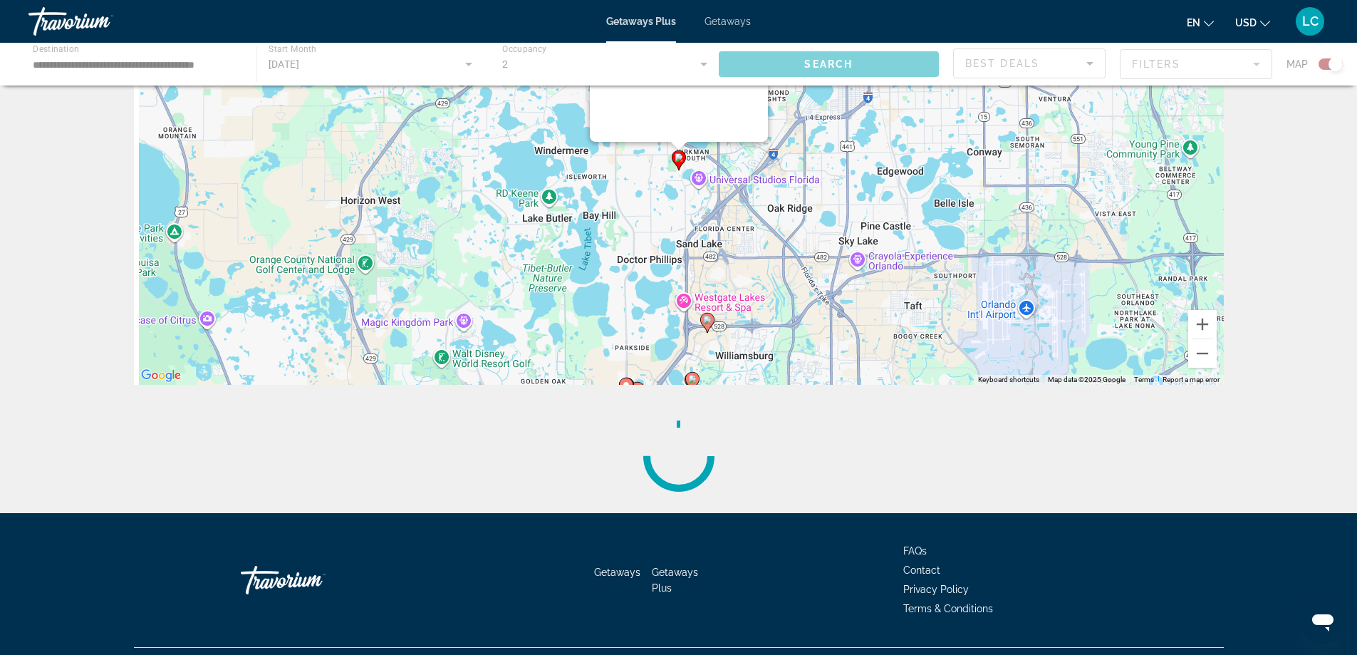
scroll to position [0, 0]
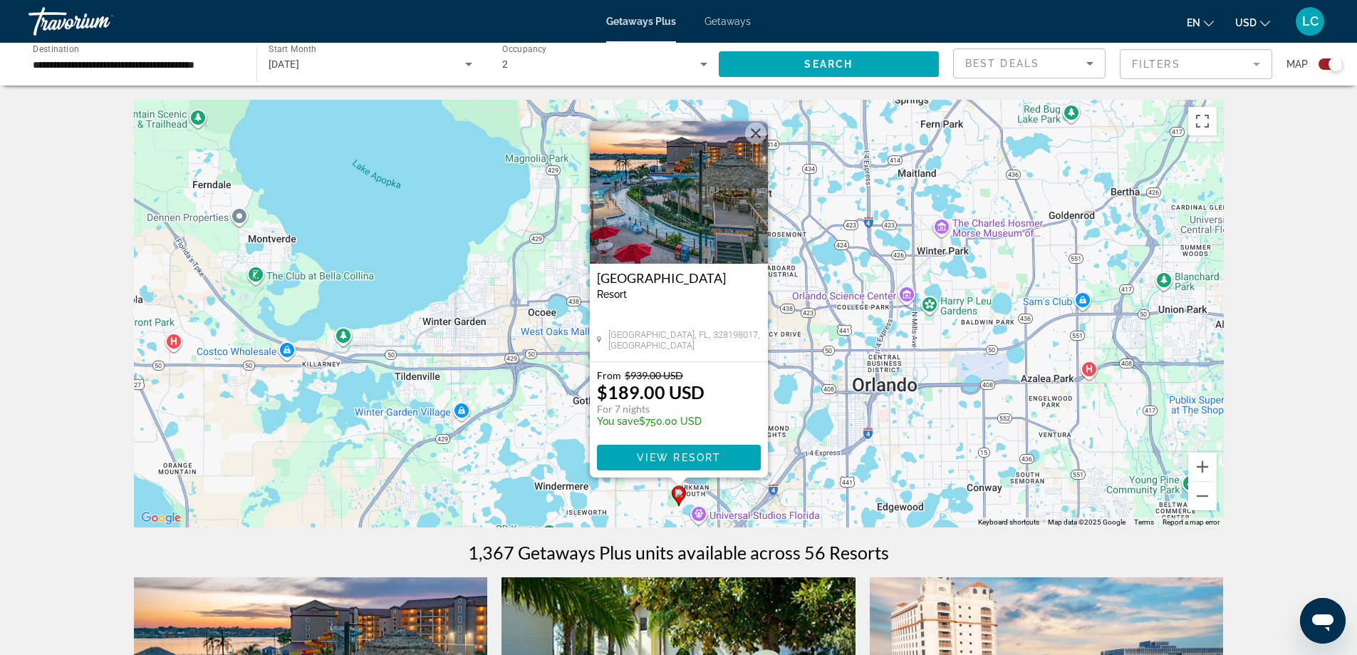
click at [703, 197] on img "Main content" at bounding box center [679, 192] width 178 height 142
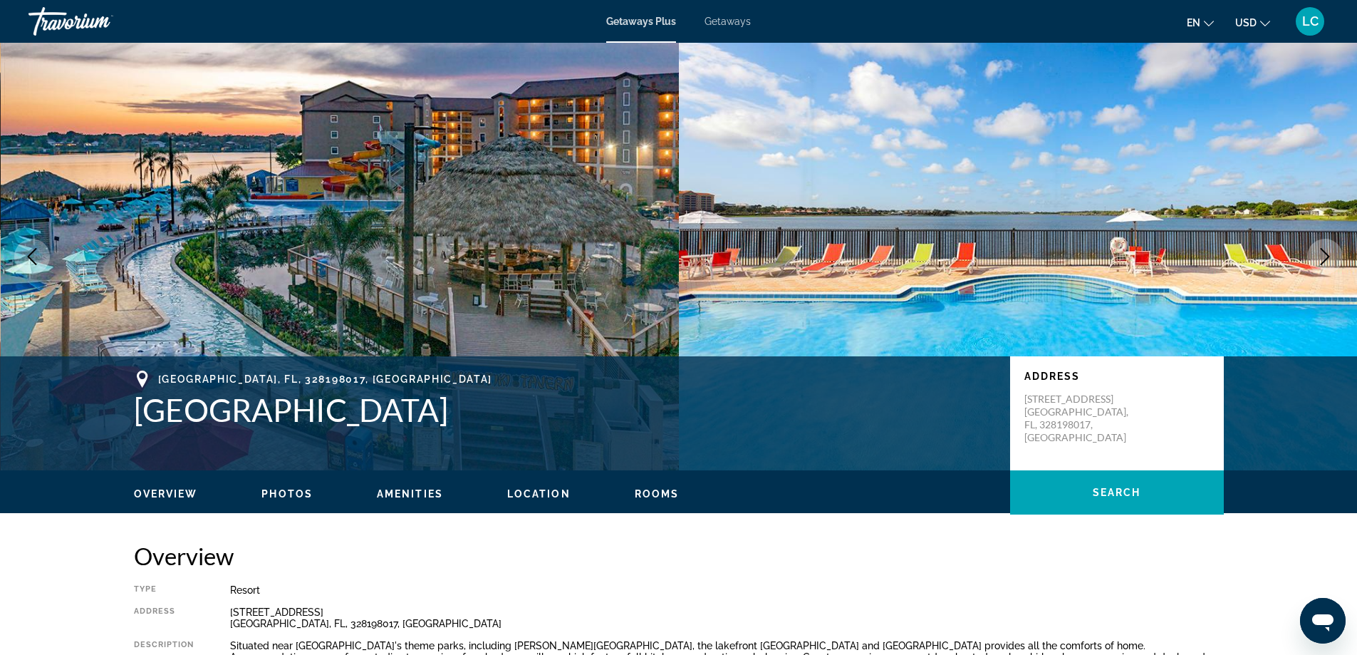
click at [489, 281] on img "Main content" at bounding box center [340, 256] width 679 height 427
click at [1034, 291] on img "Main content" at bounding box center [1018, 256] width 679 height 427
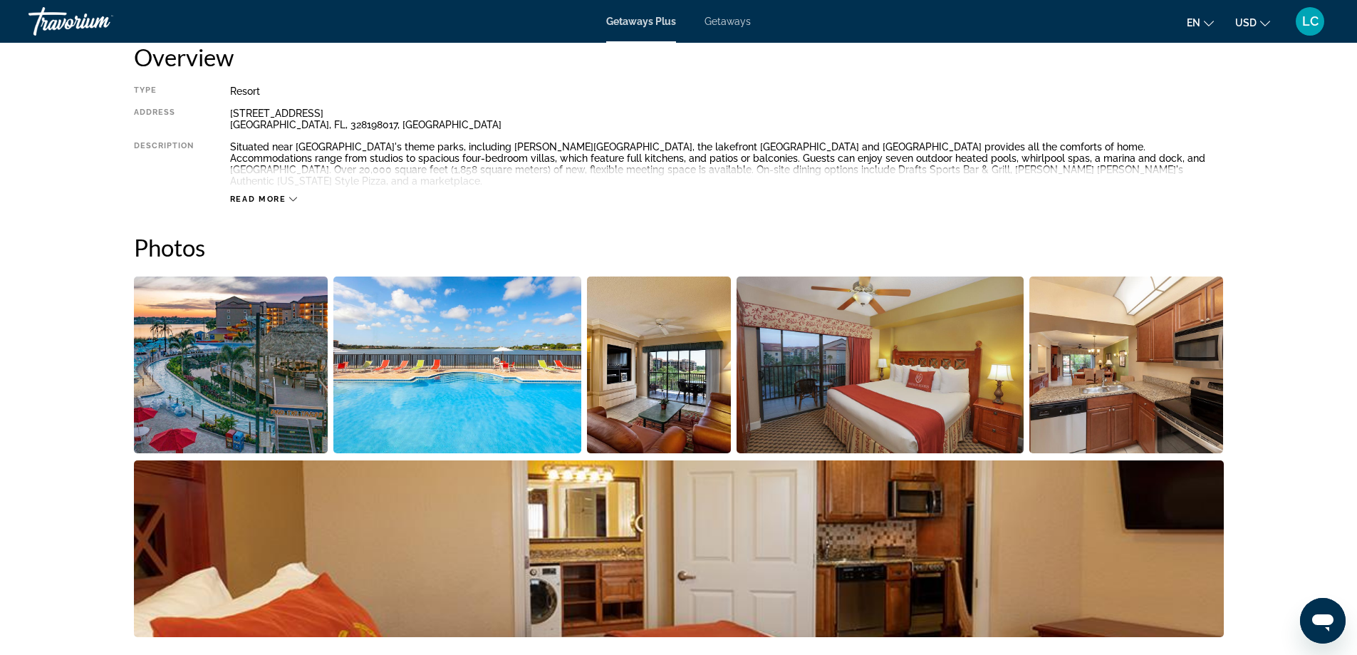
click at [204, 326] on img "Open full-screen image slider" at bounding box center [231, 364] width 195 height 177
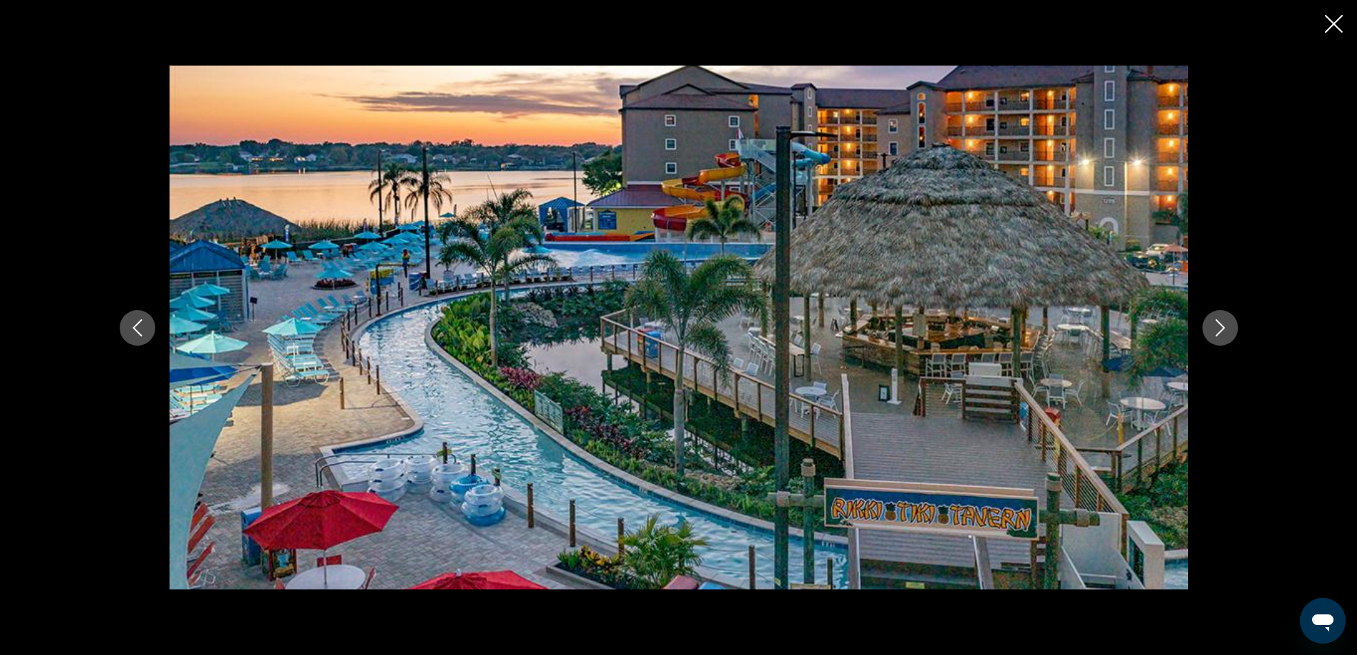
scroll to position [427, 0]
click at [1203, 322] on button "Next image" at bounding box center [1221, 328] width 36 height 36
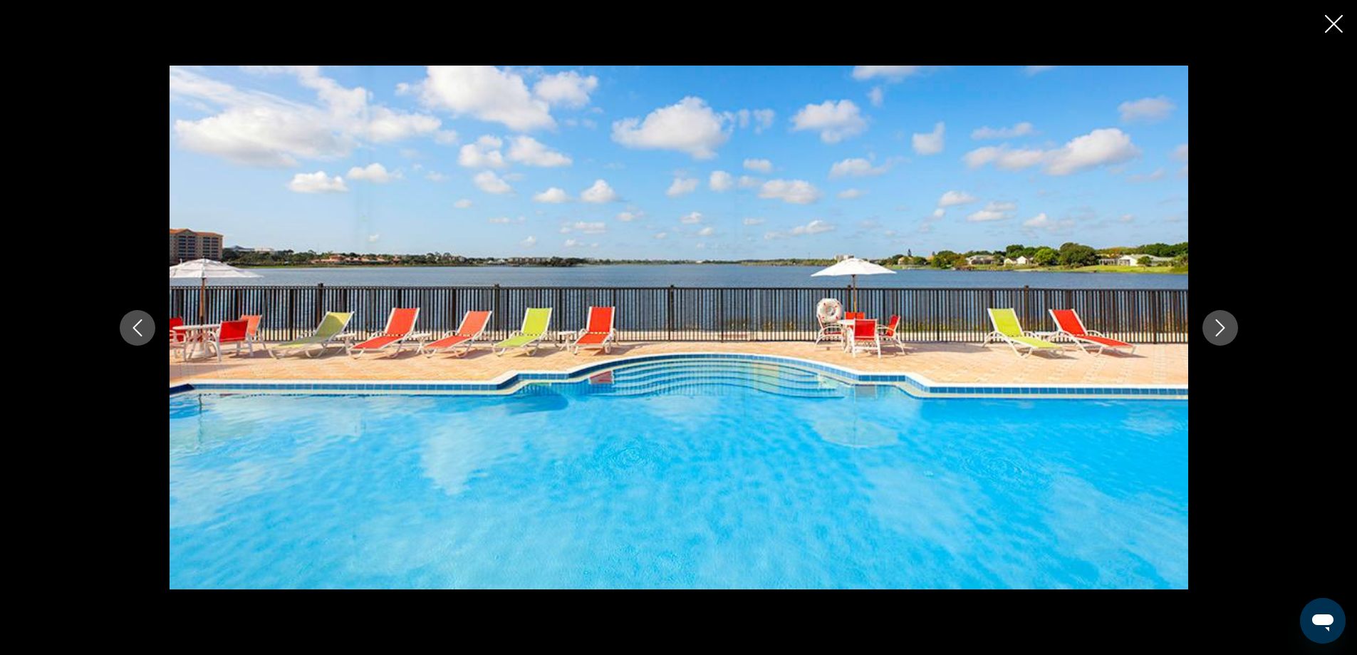
click at [1220, 326] on icon "Next image" at bounding box center [1220, 327] width 17 height 17
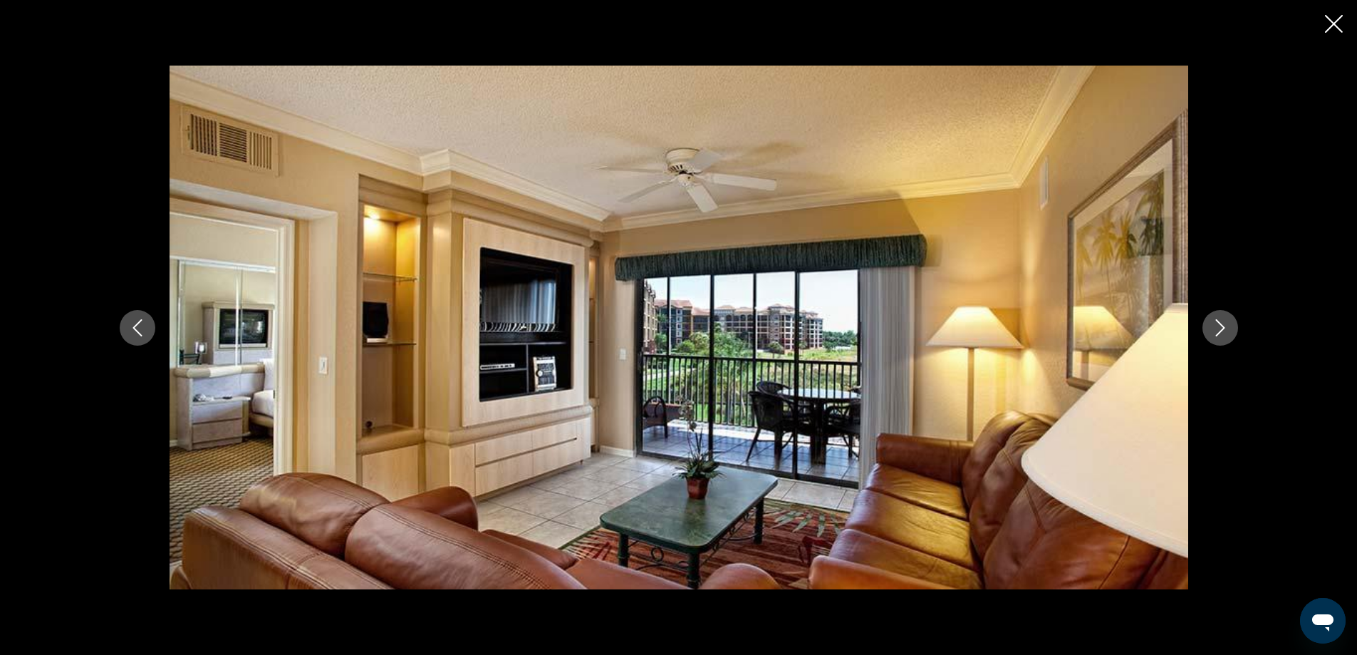
click at [1220, 326] on icon "Next image" at bounding box center [1220, 327] width 17 height 17
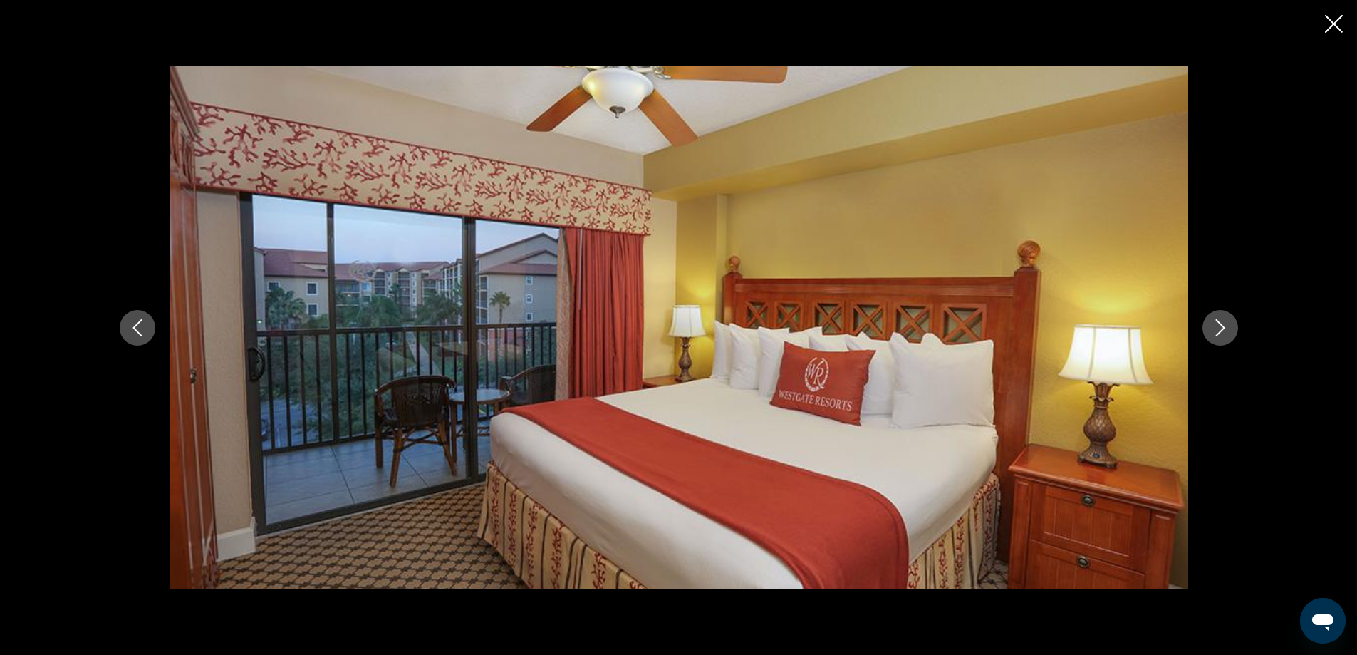
click at [1220, 326] on icon "Next image" at bounding box center [1220, 327] width 17 height 17
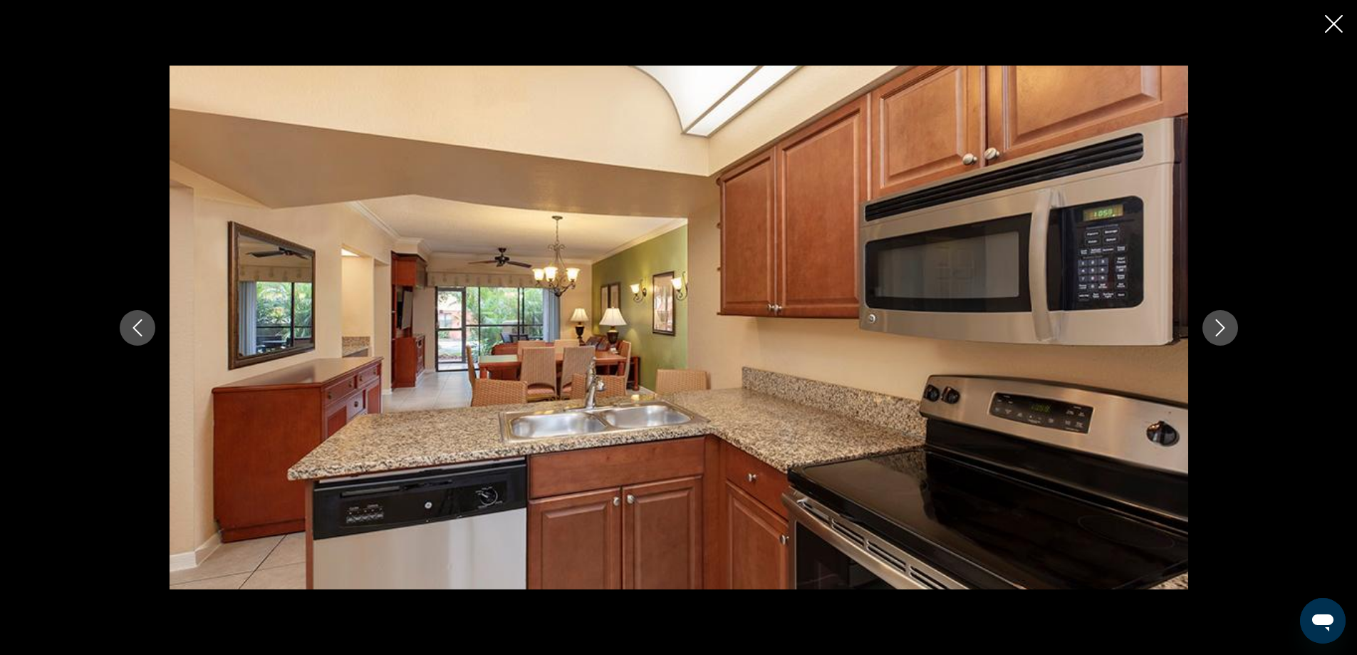
click at [1220, 326] on icon "Next image" at bounding box center [1220, 327] width 17 height 17
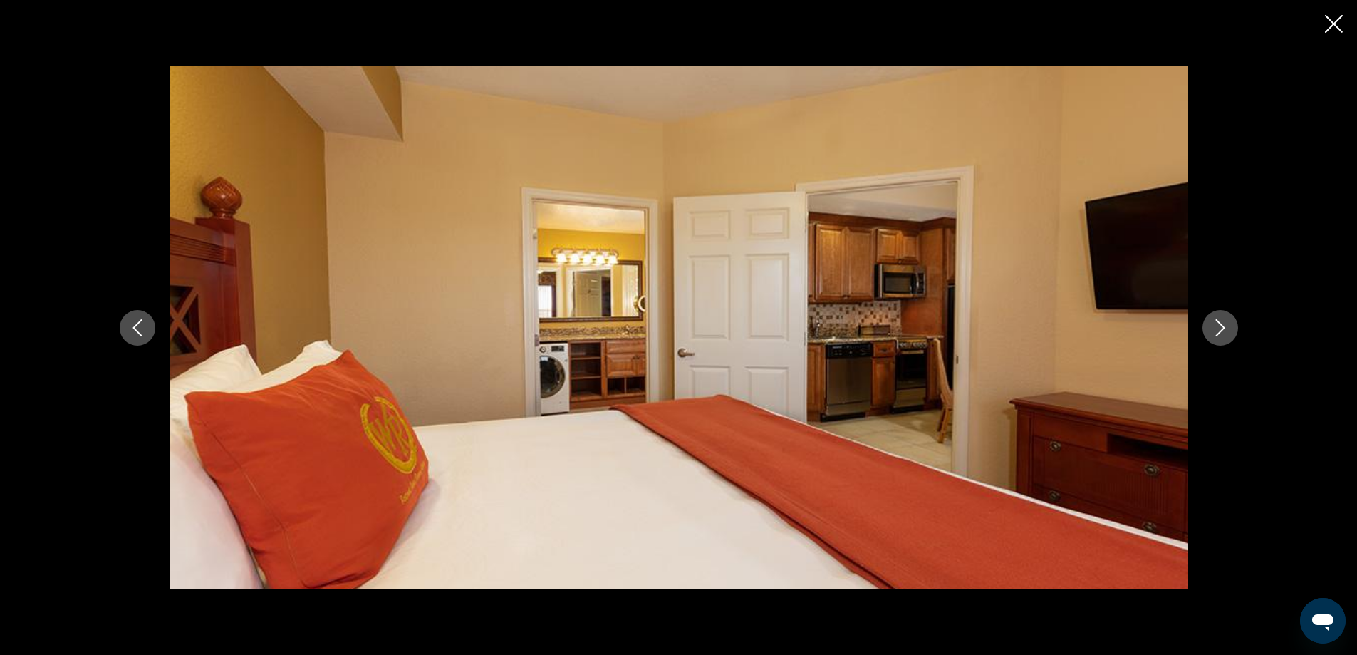
click at [1220, 326] on icon "Next image" at bounding box center [1220, 327] width 17 height 17
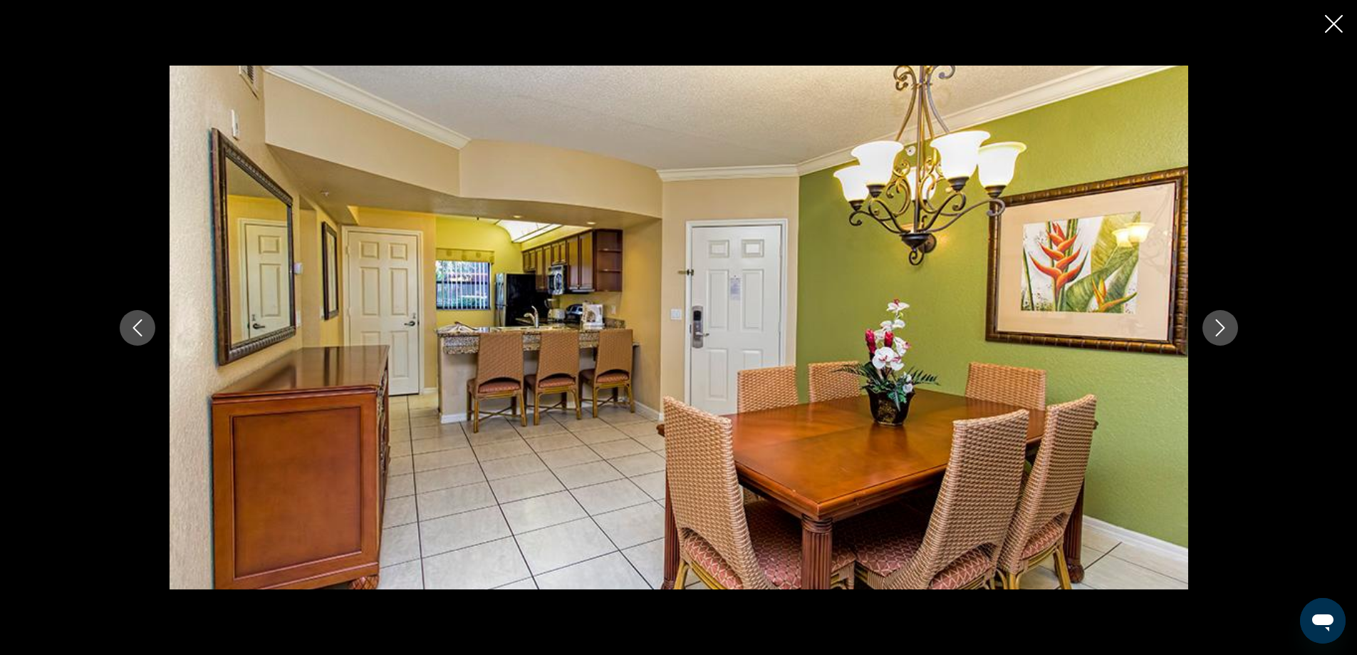
click at [1220, 326] on icon "Next image" at bounding box center [1220, 327] width 17 height 17
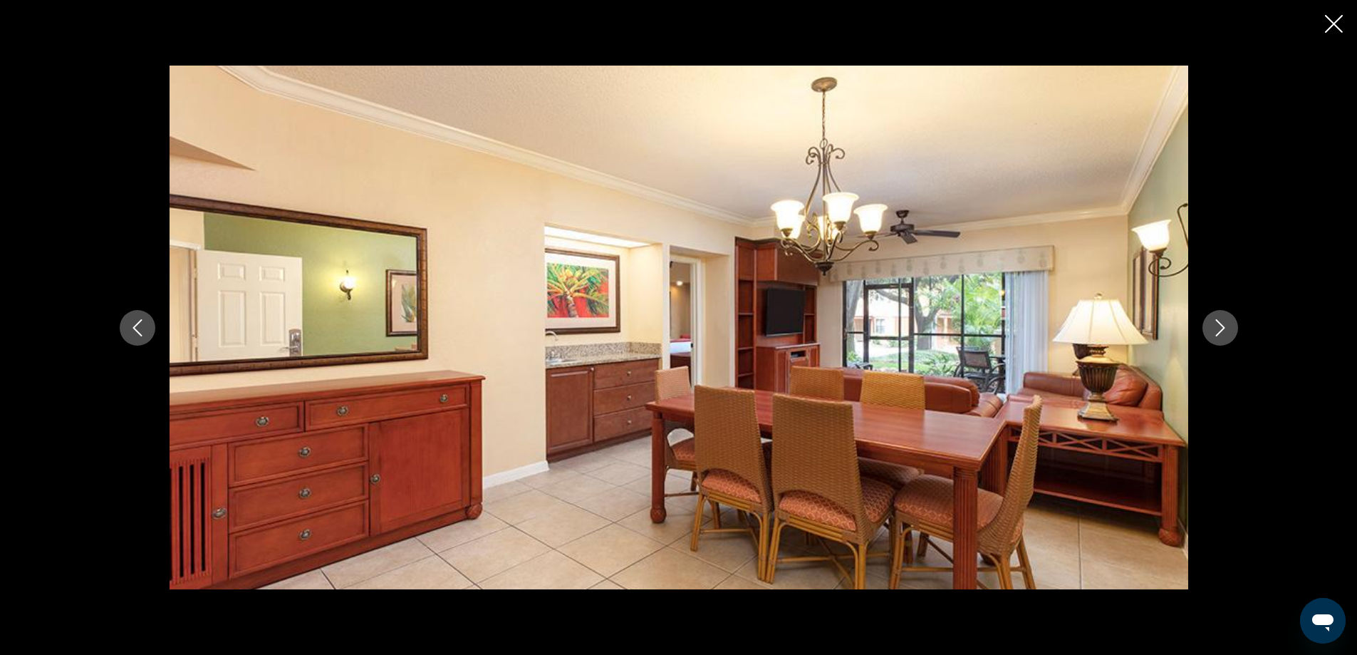
click at [1220, 326] on icon "Next image" at bounding box center [1220, 327] width 17 height 17
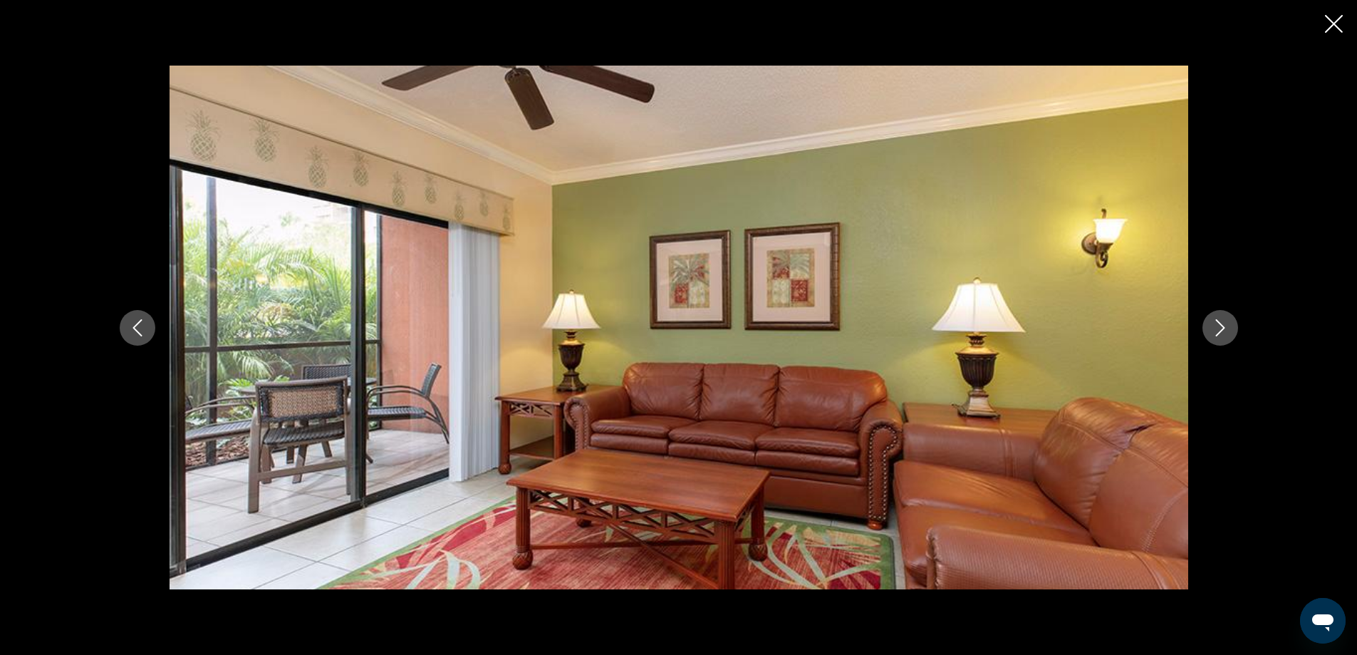
click at [1220, 326] on icon "Next image" at bounding box center [1220, 327] width 17 height 17
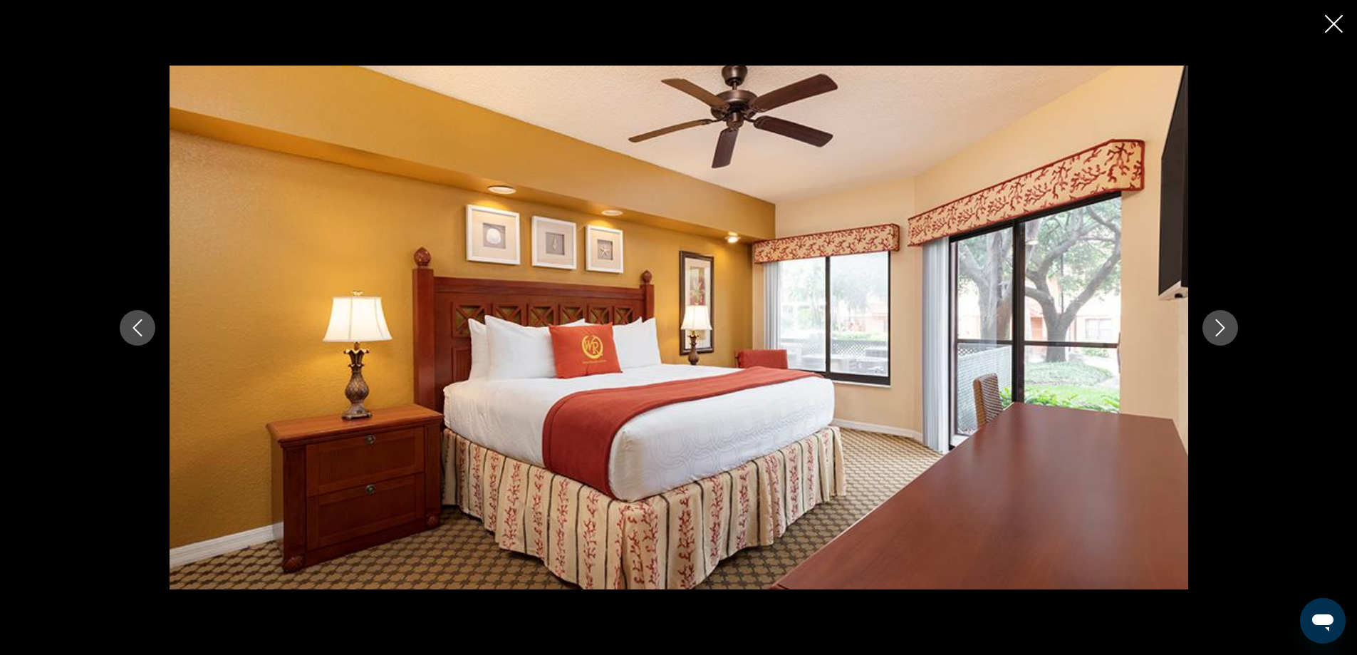
click at [1220, 326] on icon "Next image" at bounding box center [1220, 327] width 17 height 17
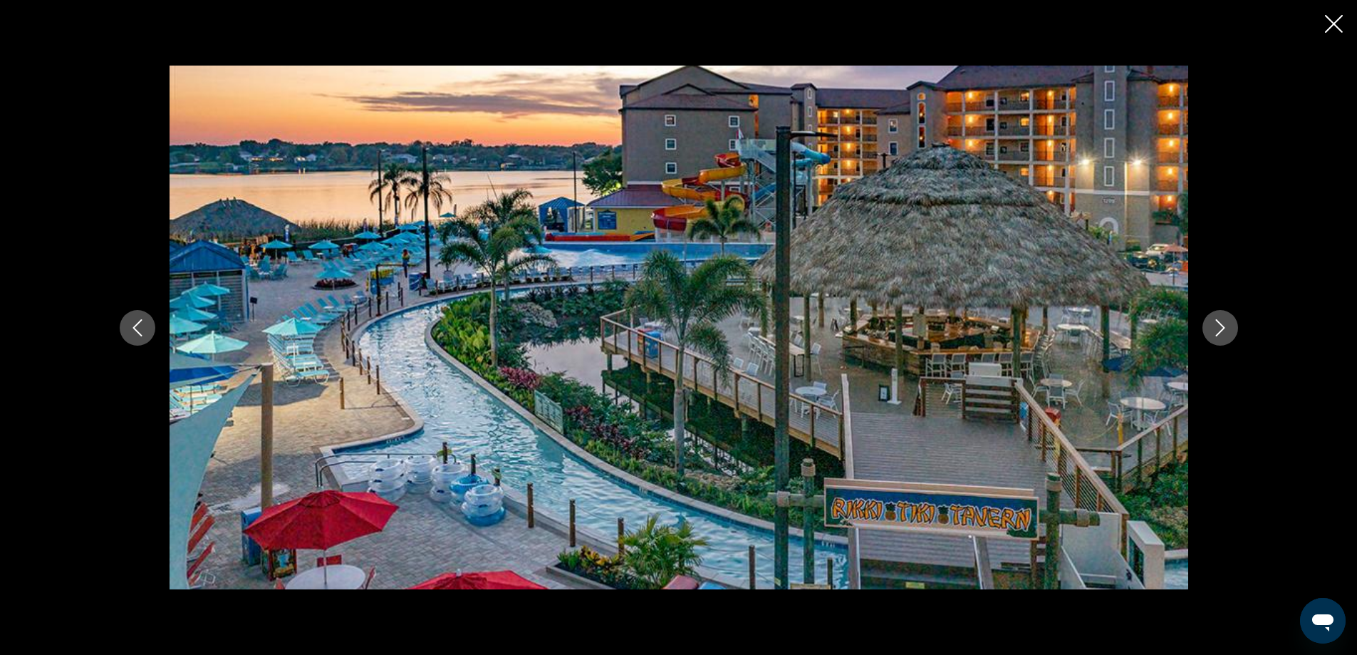
click at [1307, 6] on div "prev next" at bounding box center [678, 327] width 1357 height 655
click at [1327, 26] on icon "Close slideshow" at bounding box center [1334, 24] width 18 height 18
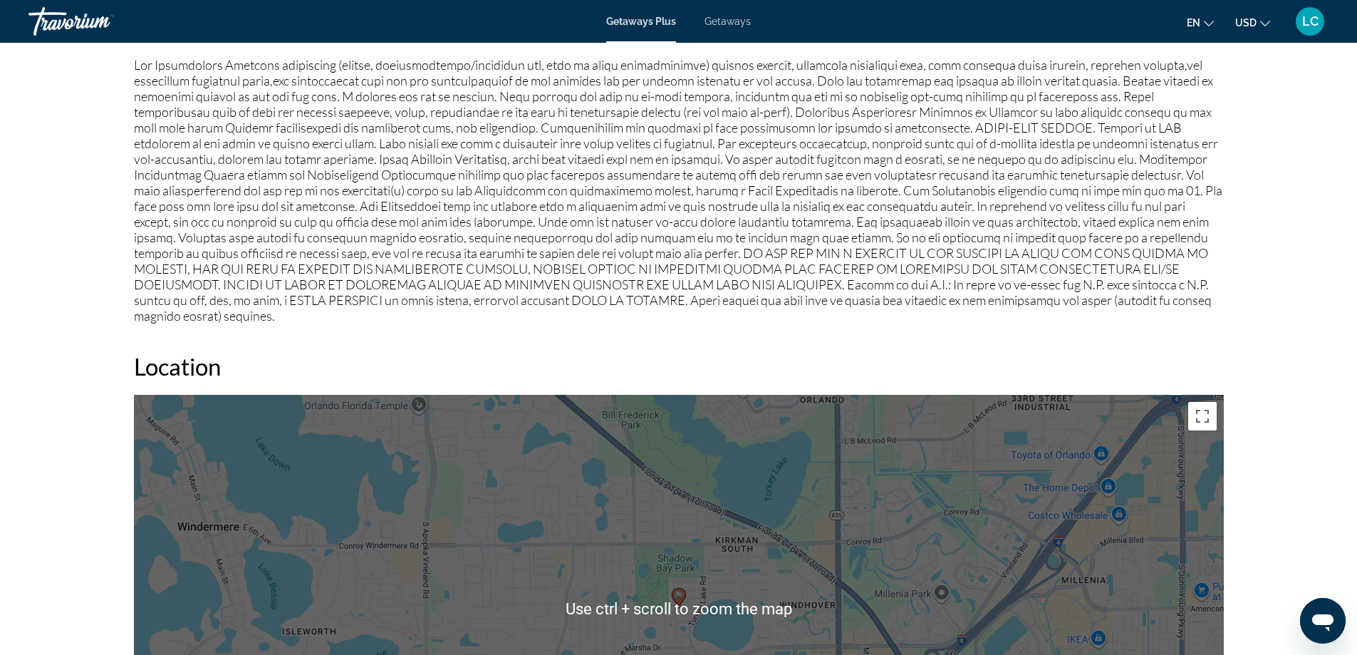
scroll to position [1354, 0]
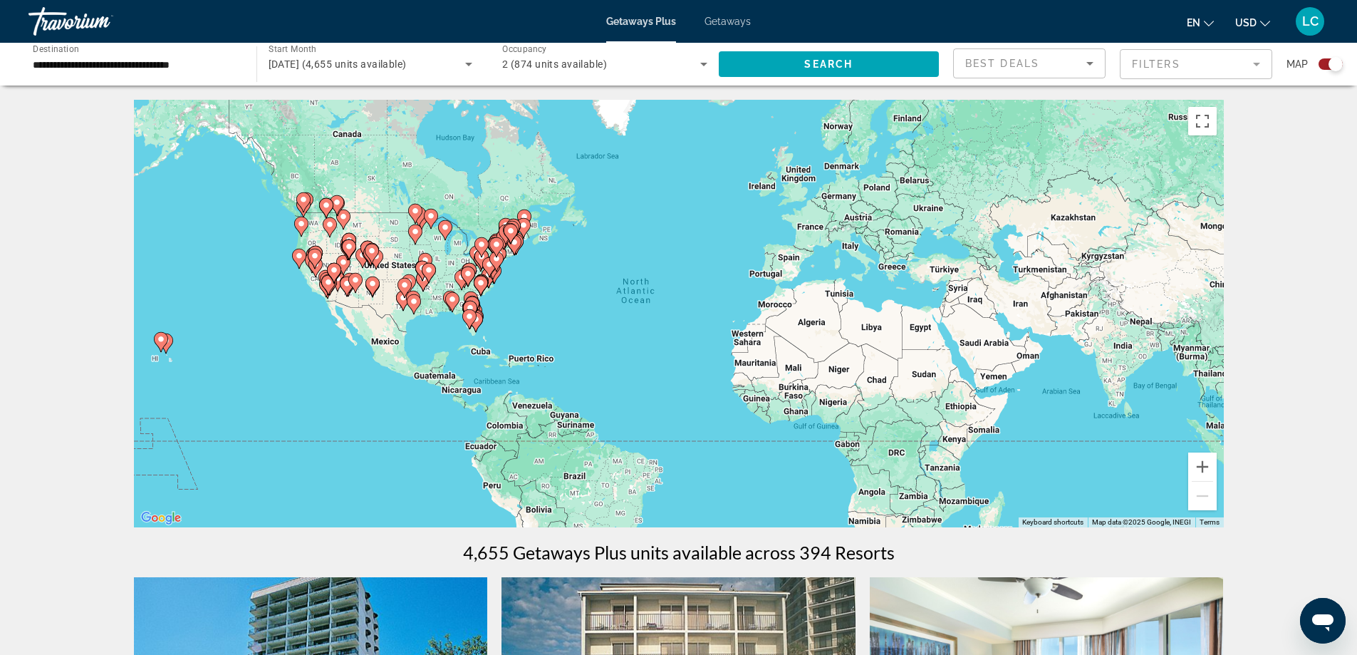
click at [478, 312] on gmp-advanced-marker "Main content" at bounding box center [476, 321] width 14 height 21
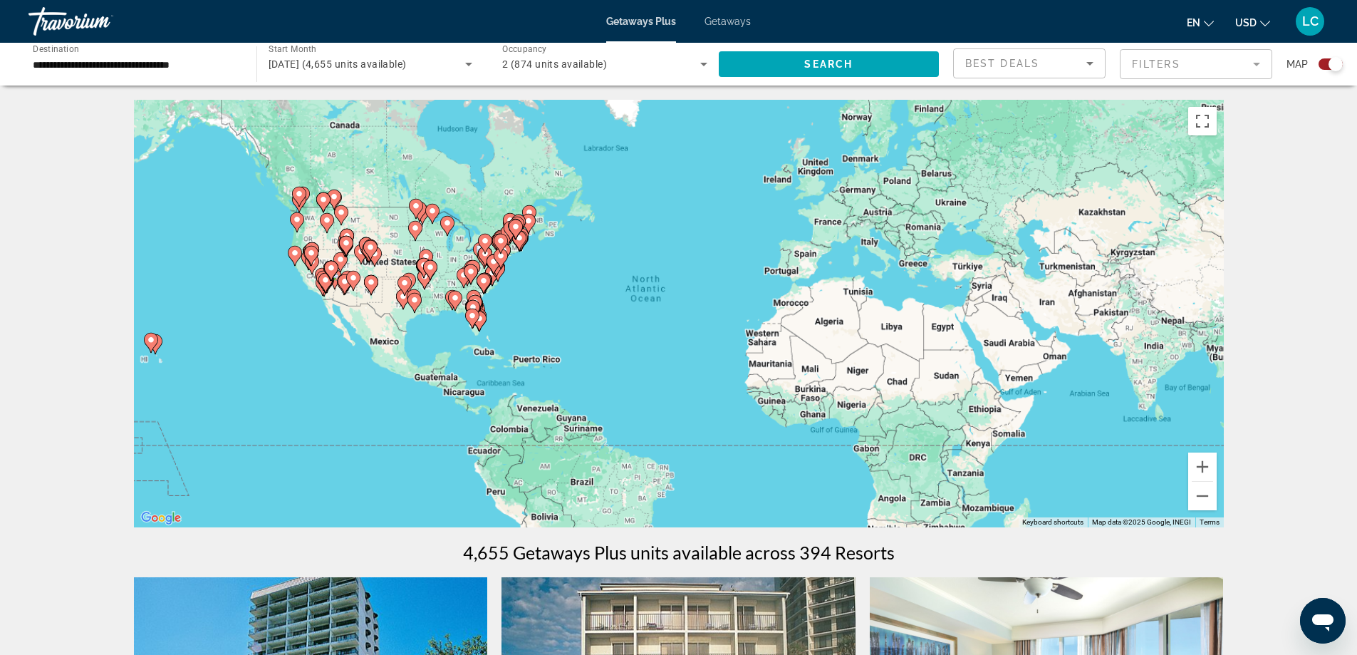
click at [478, 312] on div "To activate drag with keyboard, press Alt + Enter. Once in keyboard drag state,…" at bounding box center [679, 313] width 1090 height 427
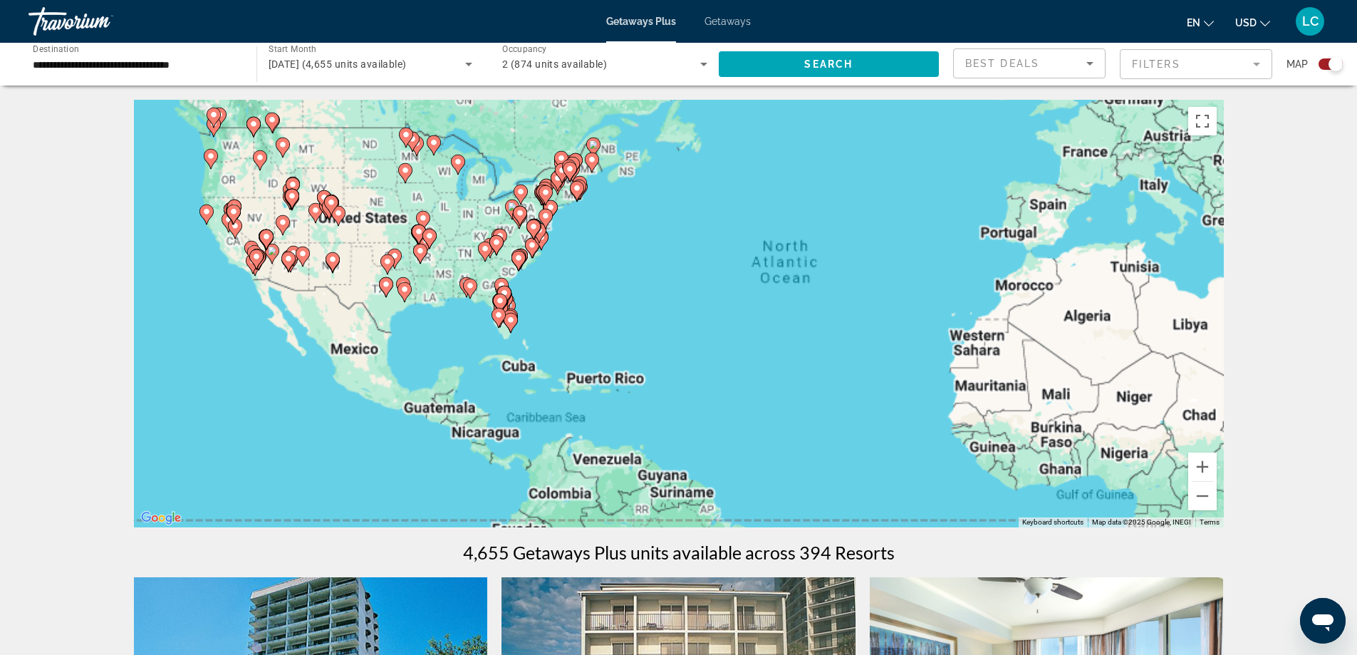
click at [478, 312] on div "To activate drag with keyboard, press Alt + Enter. Once in keyboard drag state,…" at bounding box center [679, 313] width 1090 height 427
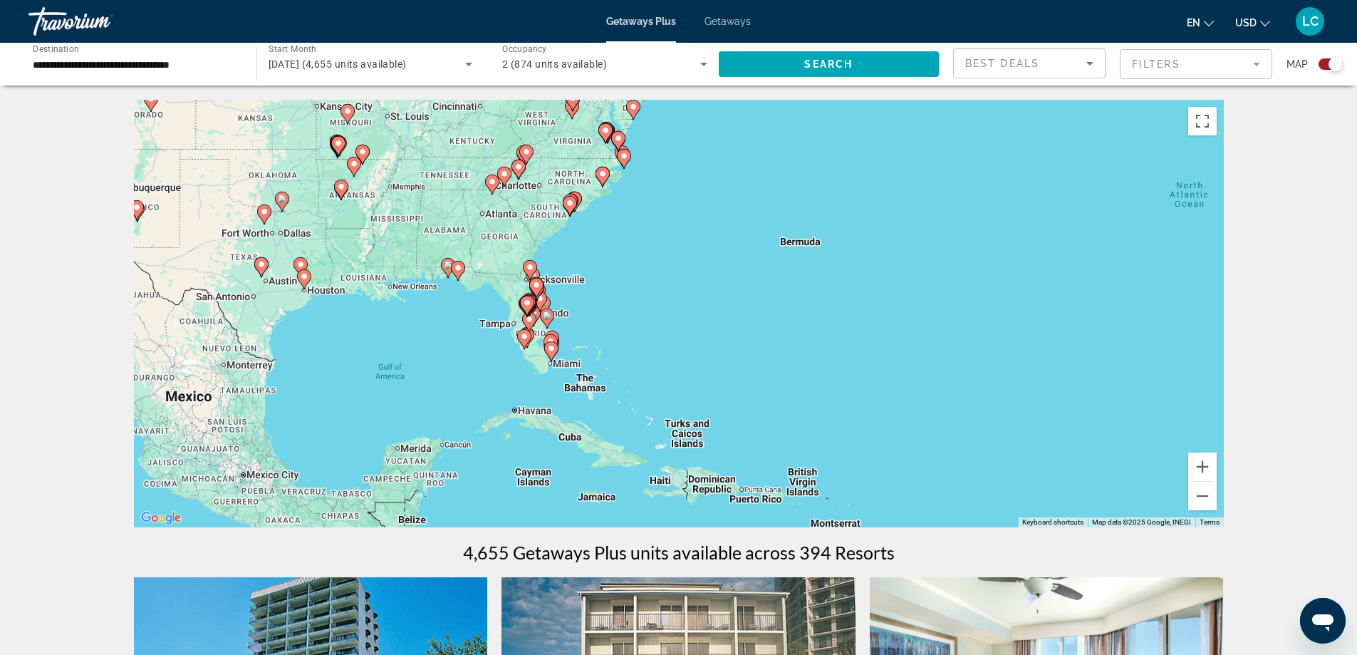
click at [492, 333] on div "To activate drag with keyboard, press Alt + Enter. Once in keyboard drag state,…" at bounding box center [679, 313] width 1090 height 427
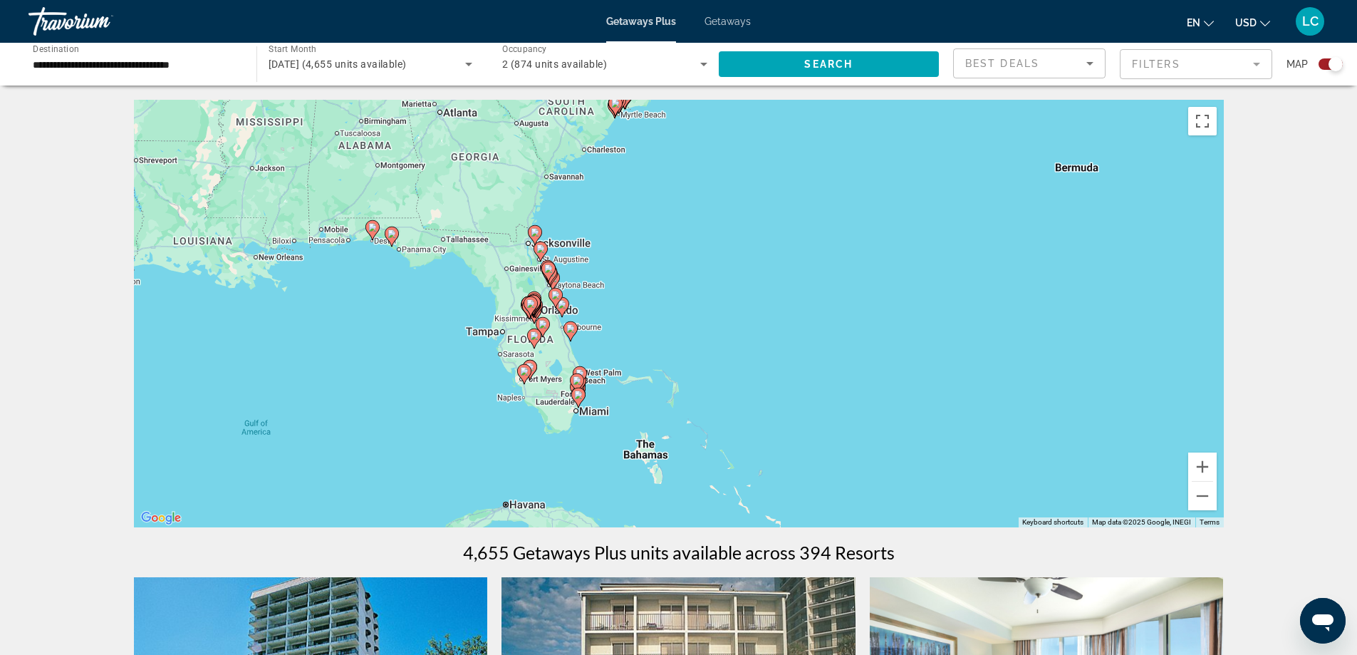
drag, startPoint x: 547, startPoint y: 318, endPoint x: 472, endPoint y: 351, distance: 81.7
click at [472, 351] on div "To activate drag with keyboard, press Alt + Enter. Once in keyboard drag state,…" at bounding box center [679, 313] width 1090 height 427
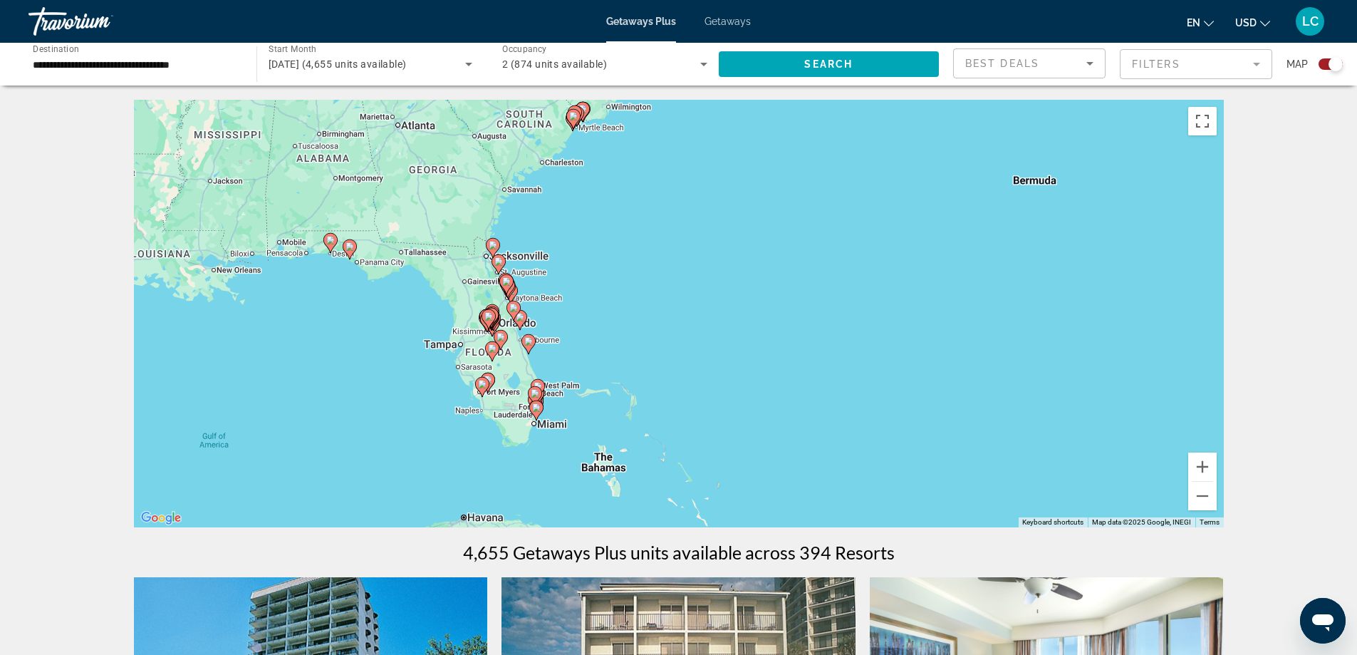
click at [557, 306] on div "To activate drag with keyboard, press Alt + Enter. Once in keyboard drag state,…" at bounding box center [679, 313] width 1090 height 427
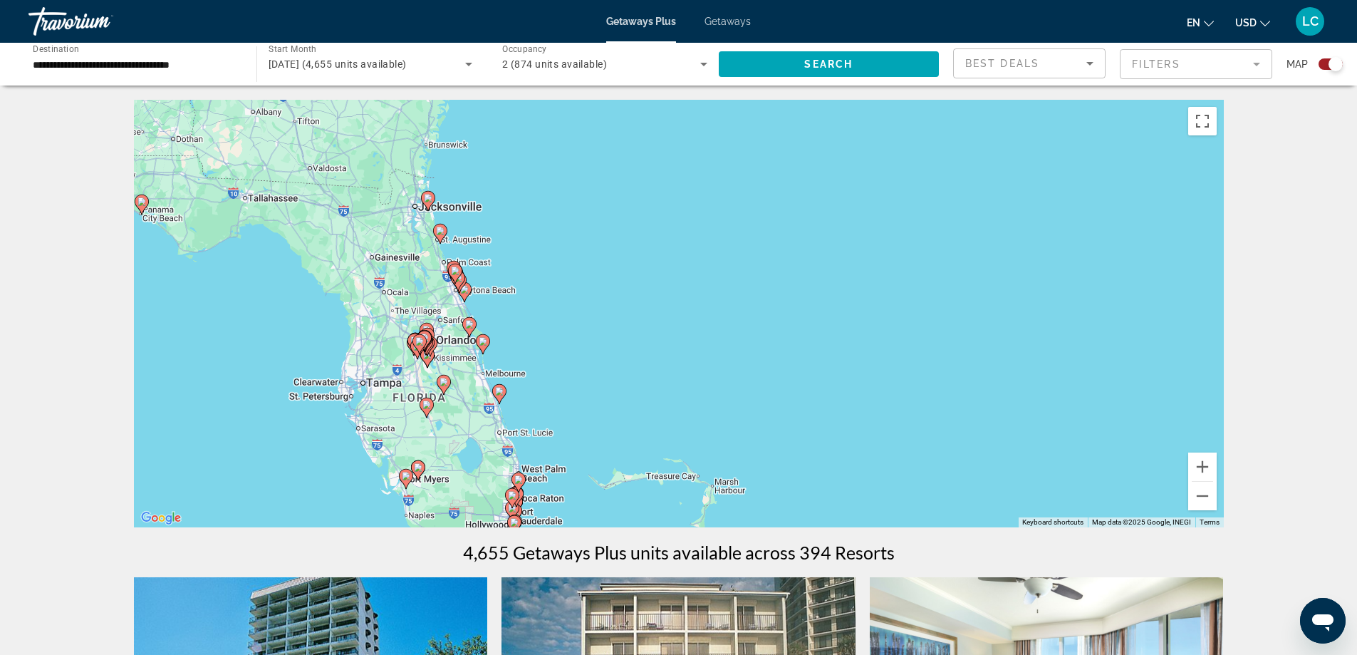
click at [454, 334] on div "To activate drag with keyboard, press Alt + Enter. Once in keyboard drag state,…" at bounding box center [679, 313] width 1090 height 427
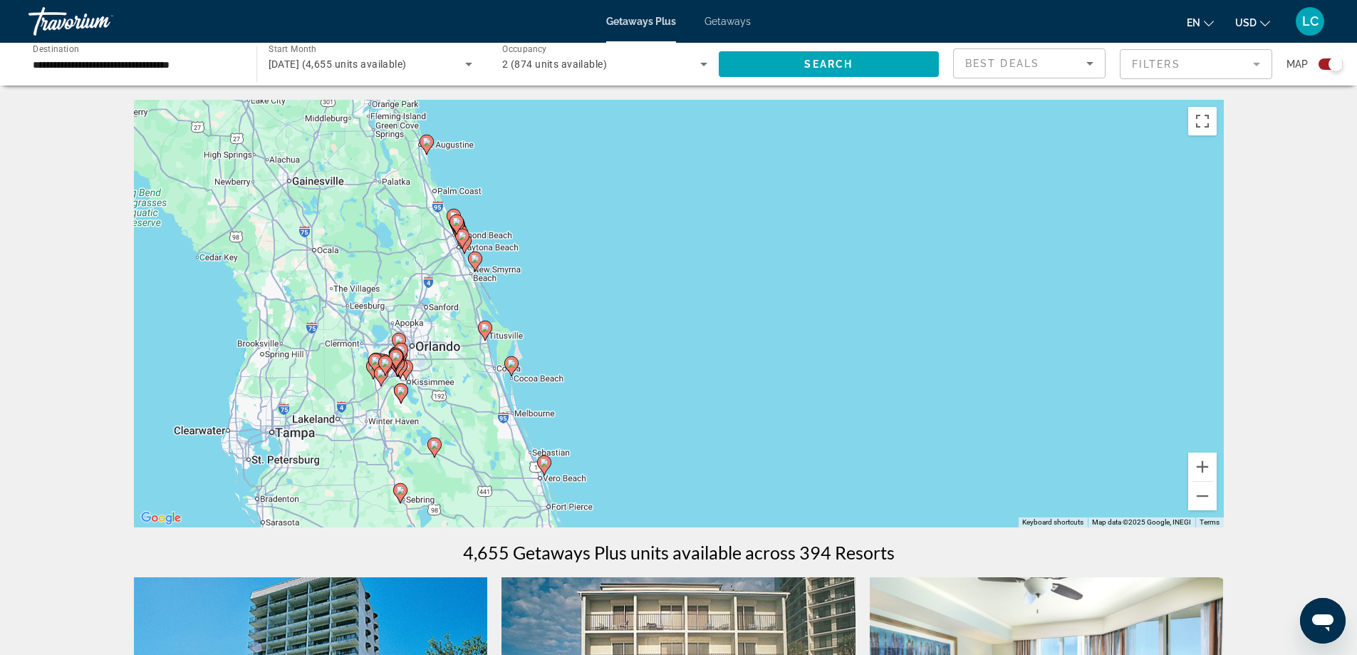
click at [421, 368] on div "To activate drag with keyboard, press Alt + Enter. Once in keyboard drag state,…" at bounding box center [679, 313] width 1090 height 427
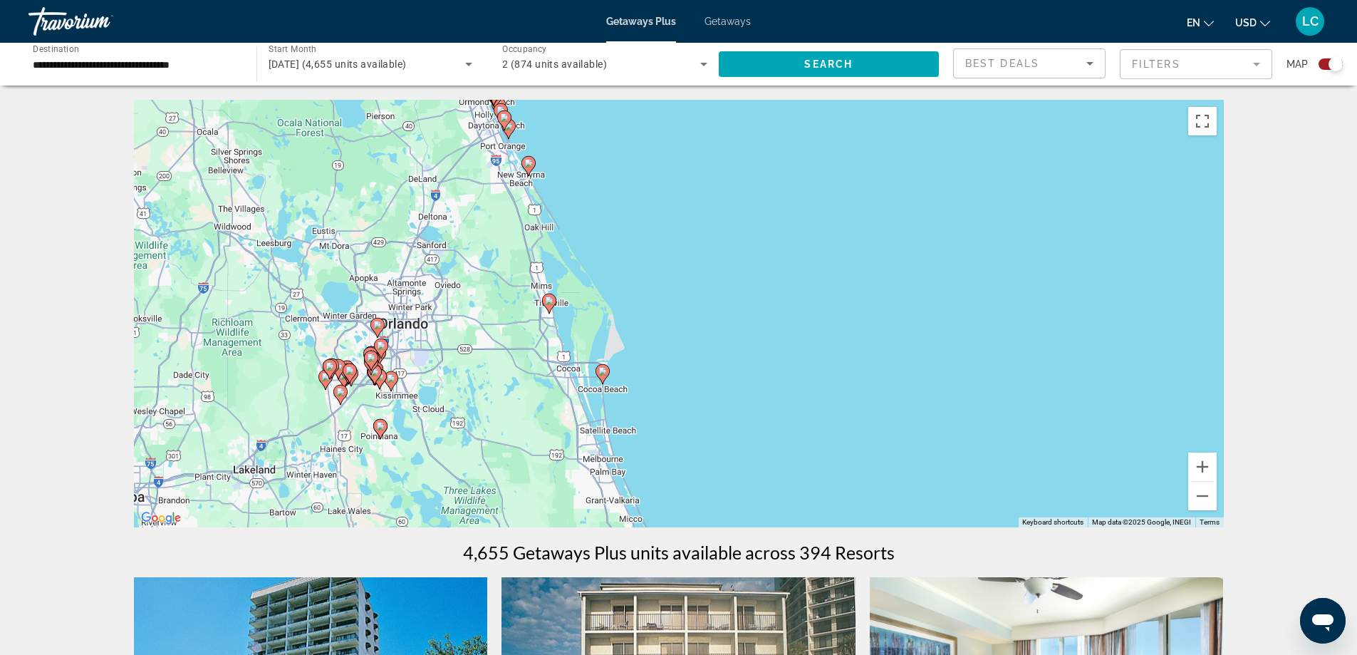
click at [435, 400] on div "To activate drag with keyboard, press Alt + Enter. Once in keyboard drag state,…" at bounding box center [679, 313] width 1090 height 427
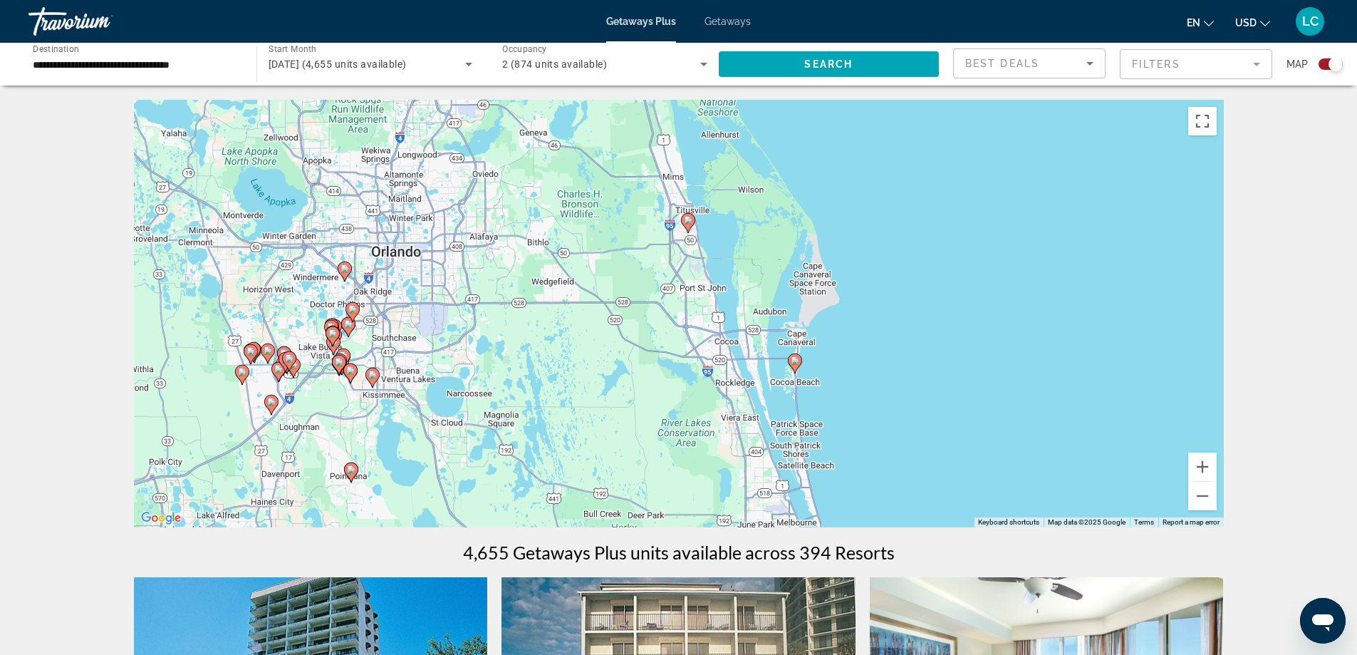
drag, startPoint x: 388, startPoint y: 408, endPoint x: 480, endPoint y: 425, distance: 92.8
click at [480, 425] on div "To activate drag with keyboard, press Alt + Enter. Once in keyboard drag state,…" at bounding box center [679, 313] width 1090 height 427
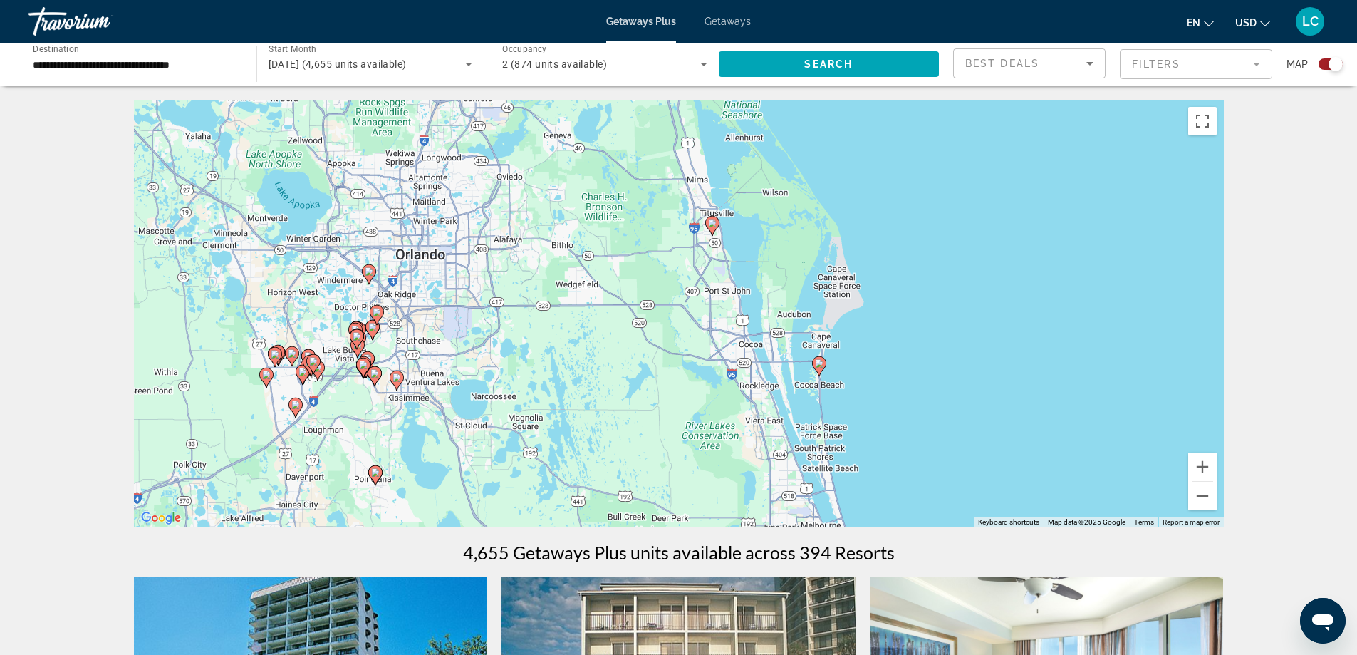
click at [308, 289] on div "To activate drag with keyboard, press Alt + Enter. Once in keyboard drag state,…" at bounding box center [679, 313] width 1090 height 427
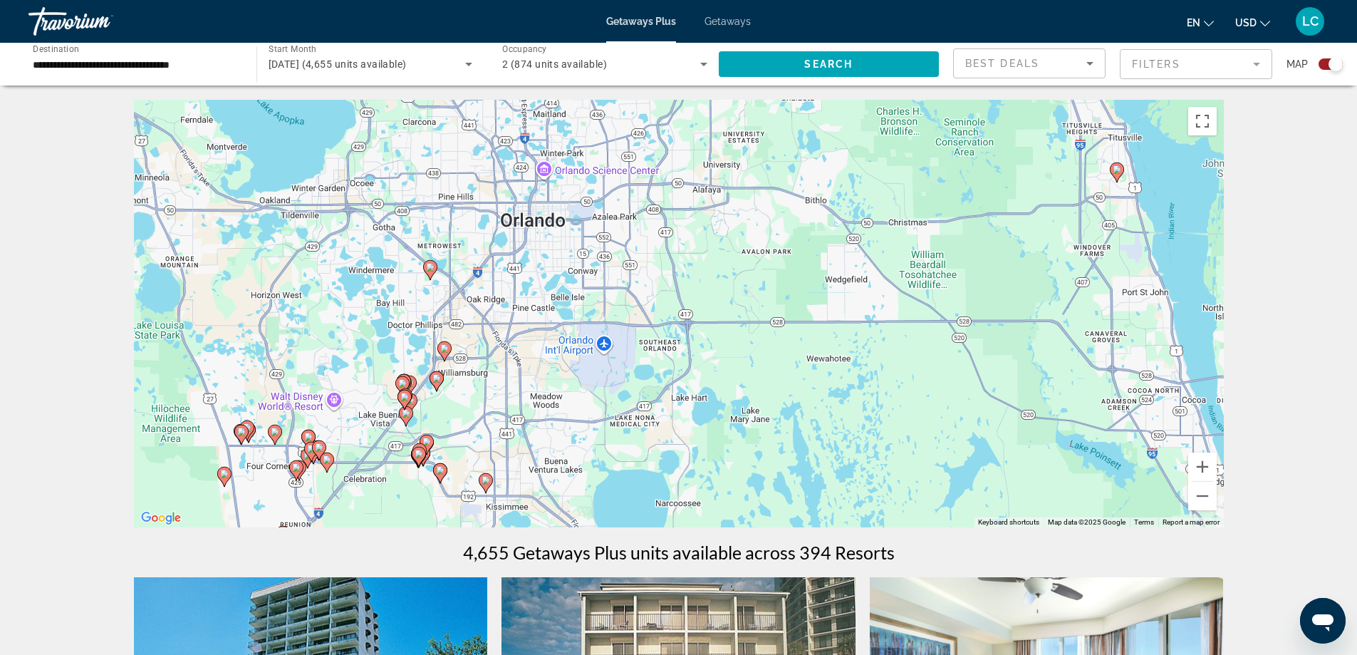
click at [374, 286] on div "To activate drag with keyboard, press Alt + Enter. Once in keyboard drag state,…" at bounding box center [679, 313] width 1090 height 427
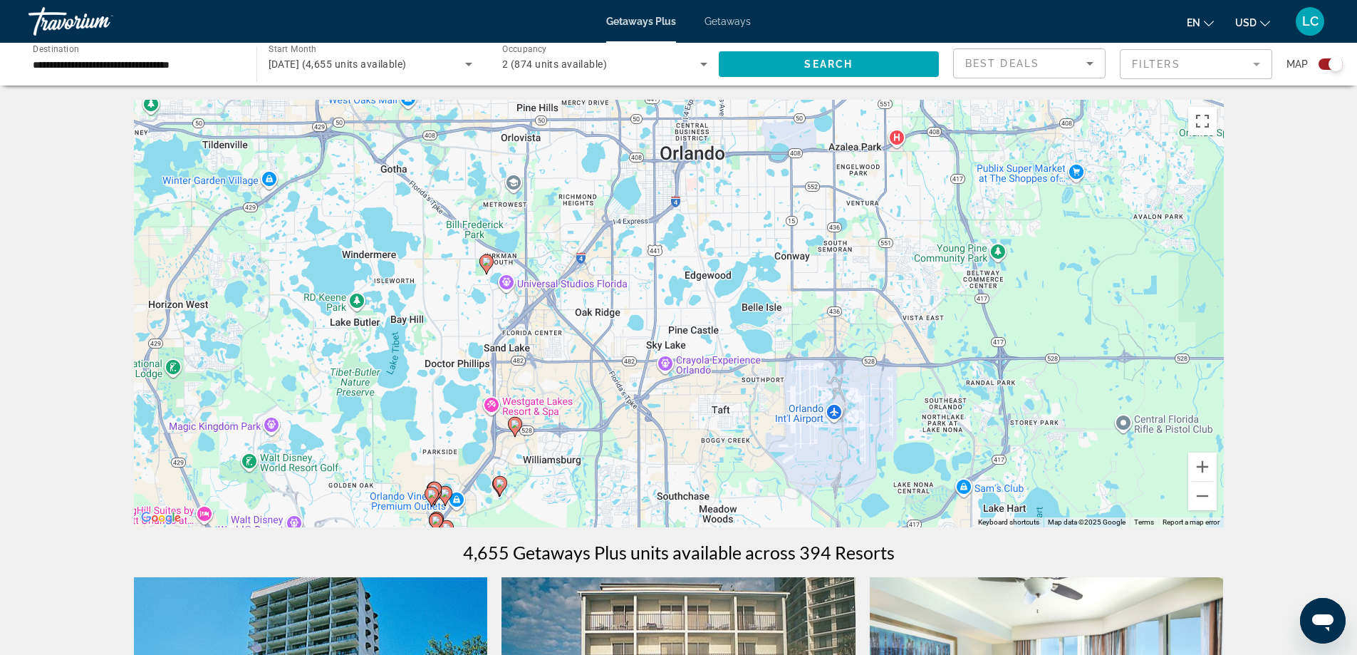
click at [477, 329] on div "To activate drag with keyboard, press Alt + Enter. Once in keyboard drag state,…" at bounding box center [679, 313] width 1090 height 427
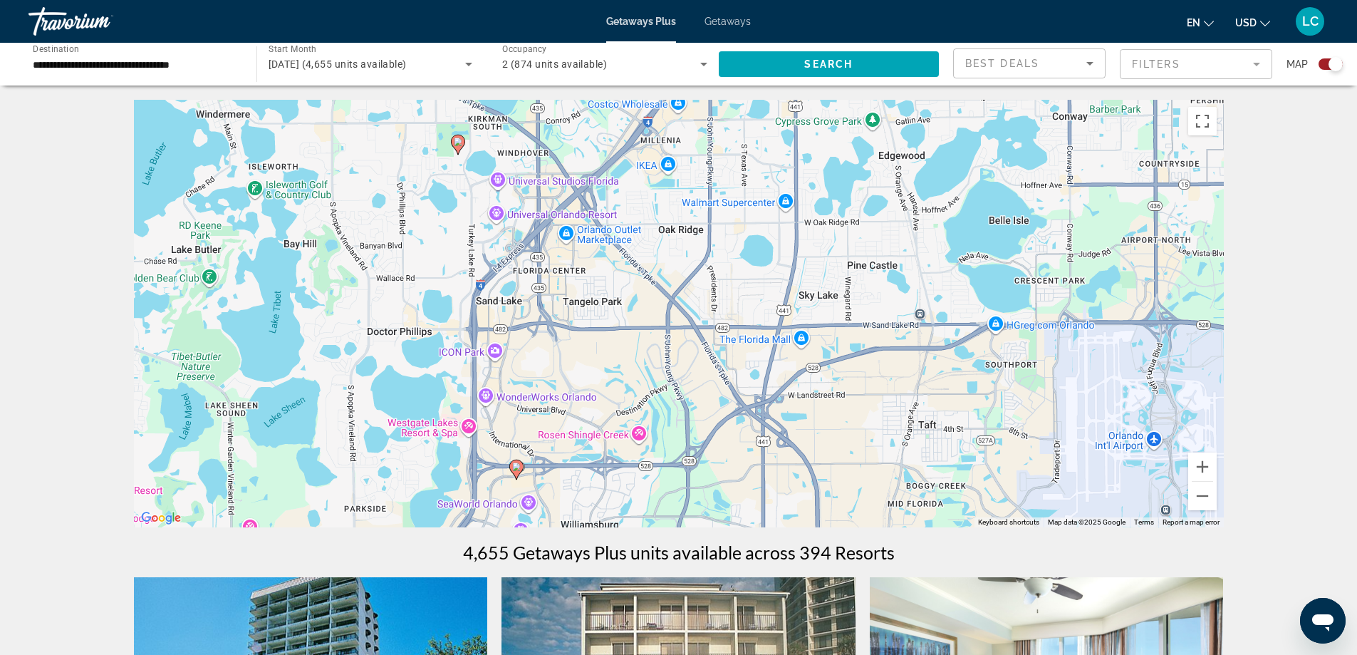
drag, startPoint x: 532, startPoint y: 336, endPoint x: 494, endPoint y: 270, distance: 76.3
click at [494, 270] on div "To activate drag with keyboard, press Alt + Enter. Once in keyboard drag state,…" at bounding box center [679, 313] width 1090 height 427
click at [516, 467] on image "Main content" at bounding box center [516, 466] width 9 height 9
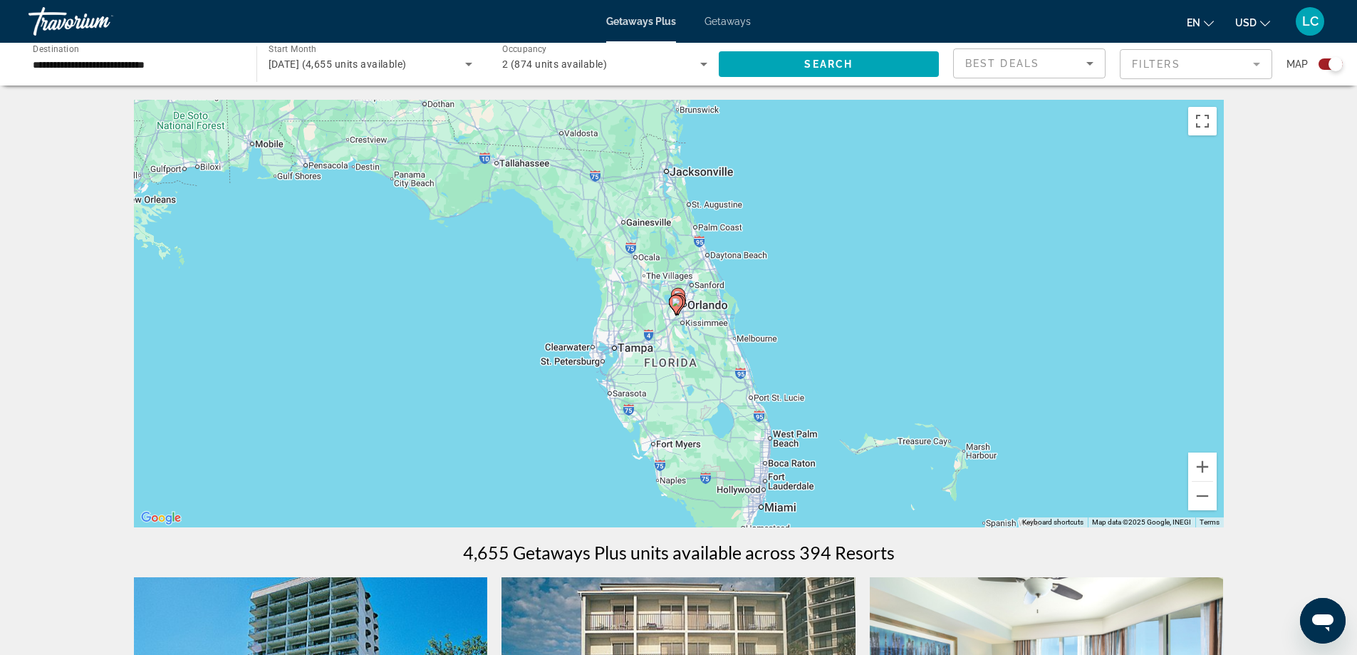
click at [756, 276] on div "To navigate, press the arrow keys. To activate drag with keyboard, press Alt + …" at bounding box center [679, 313] width 1090 height 427
click at [756, 276] on div "To activate drag with keyboard, press Alt + Enter. Once in keyboard drag state,…" at bounding box center [679, 313] width 1090 height 427
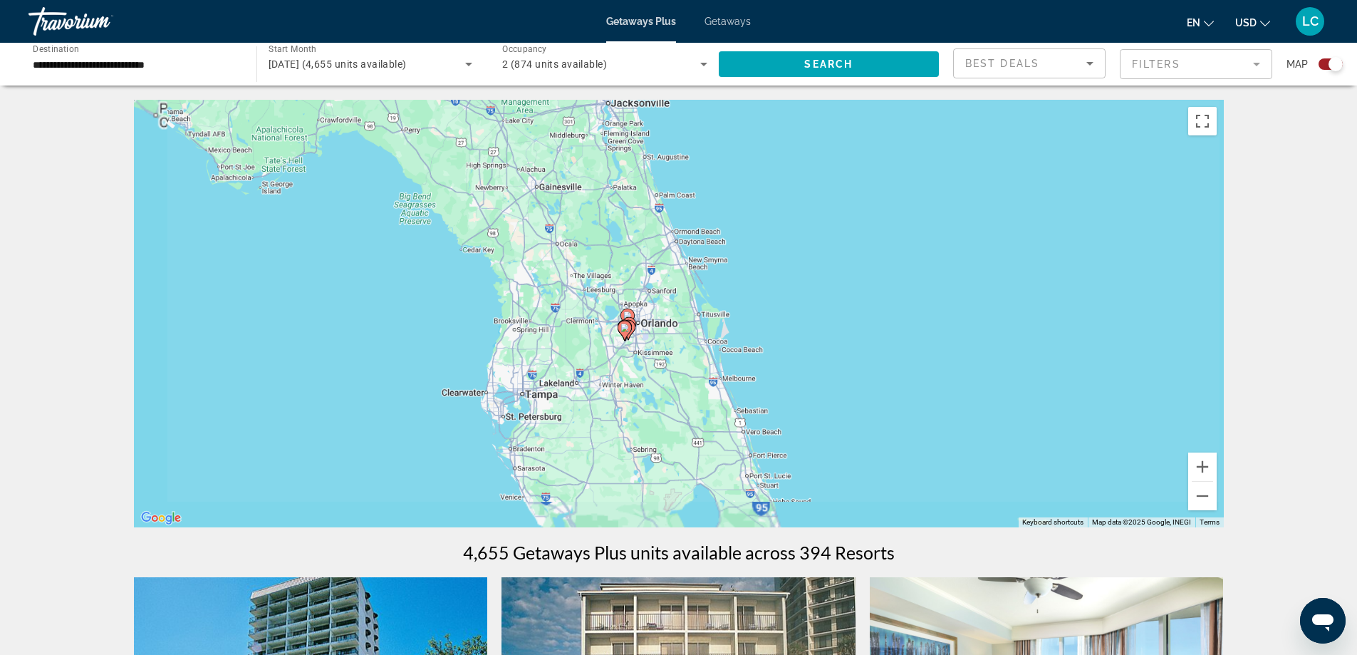
click at [756, 276] on div "To activate drag with keyboard, press Alt + Enter. Once in keyboard drag state,…" at bounding box center [679, 313] width 1090 height 427
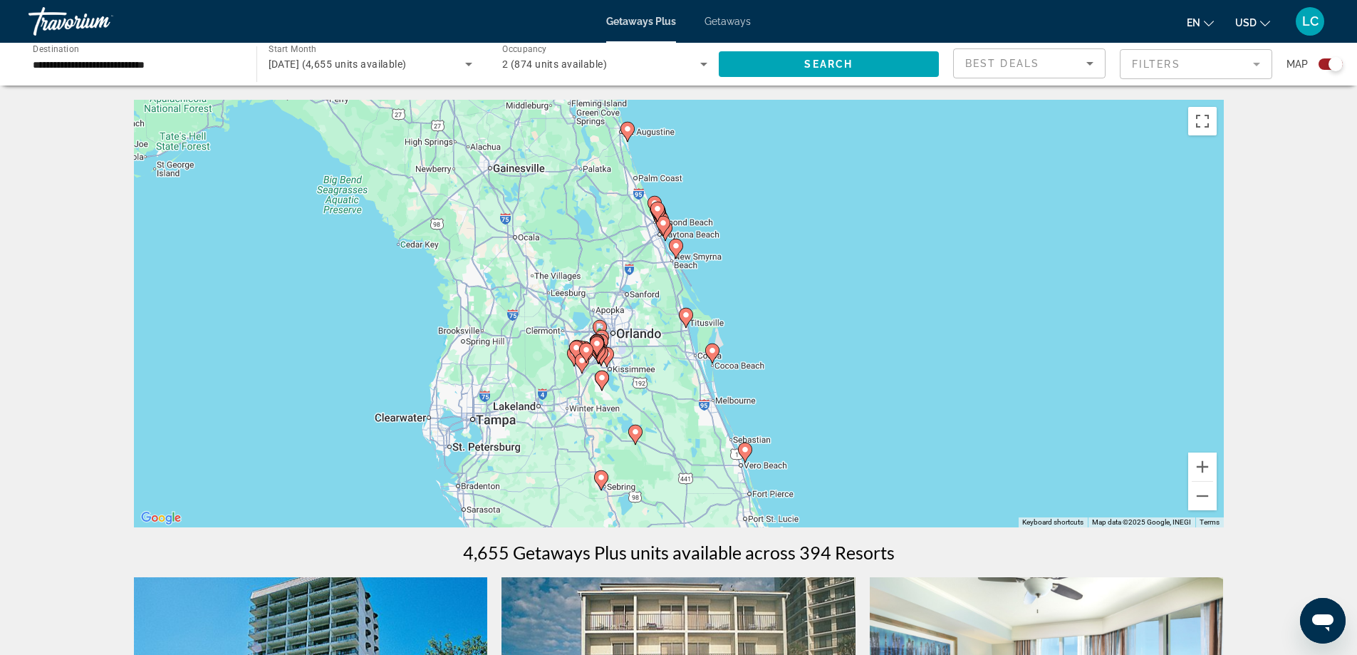
click at [756, 276] on div "To activate drag with keyboard, press Alt + Enter. Once in keyboard drag state,…" at bounding box center [679, 313] width 1090 height 427
click at [623, 331] on div "To activate drag with keyboard, press Alt + Enter. Once in keyboard drag state,…" at bounding box center [679, 313] width 1090 height 427
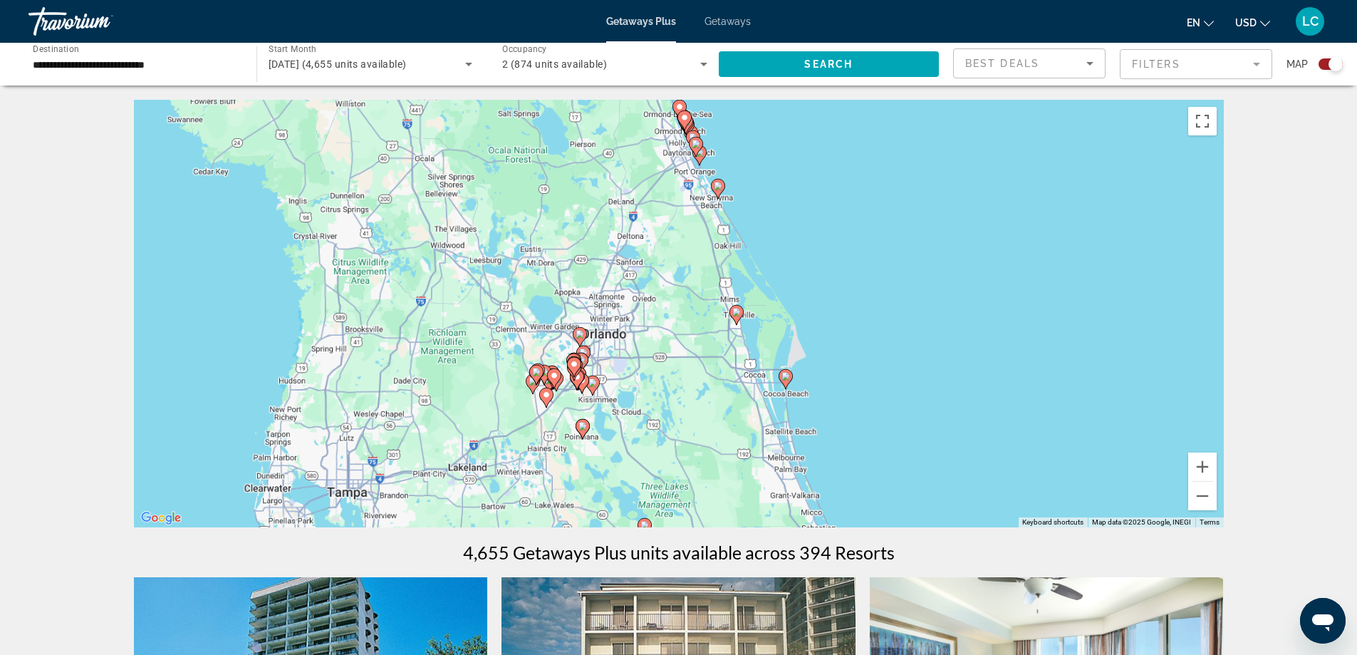
click at [623, 331] on div "To activate drag with keyboard, press Alt + Enter. Once in keyboard drag state,…" at bounding box center [679, 313] width 1090 height 427
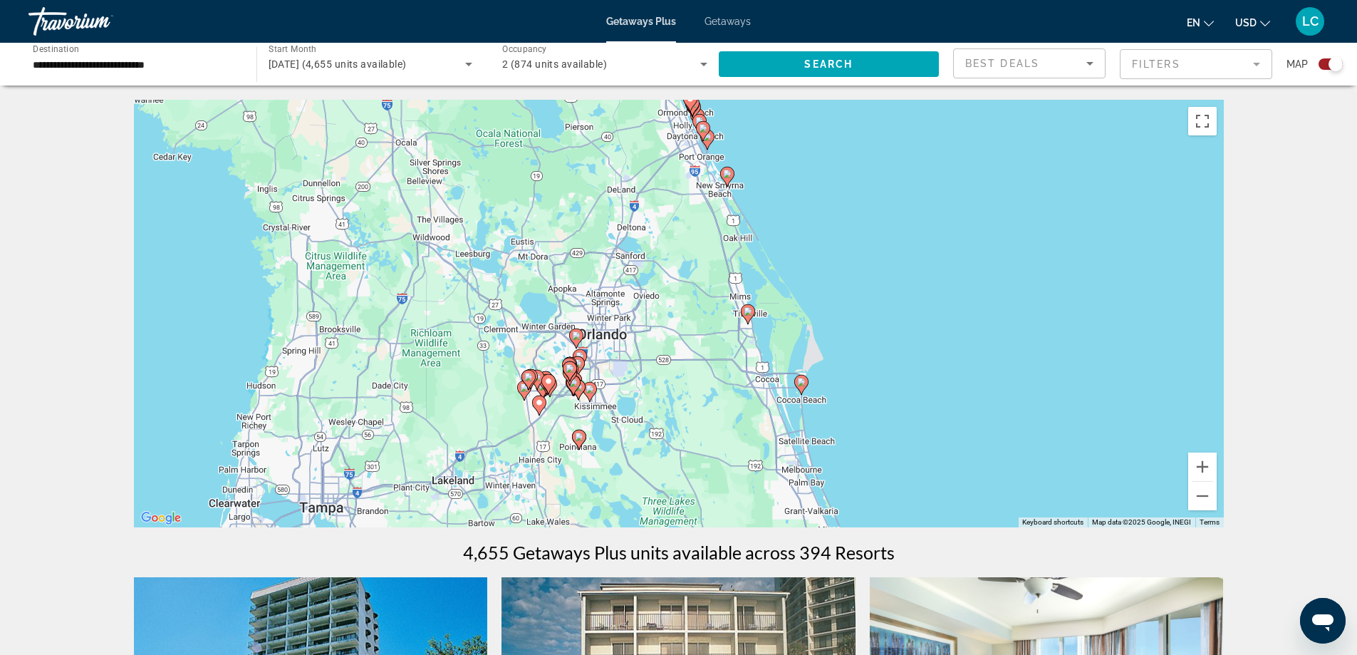
click at [623, 331] on div "To activate drag with keyboard, press Alt + Enter. Once in keyboard drag state,…" at bounding box center [679, 313] width 1090 height 427
click at [625, 361] on div "To activate drag with keyboard, press Alt + Enter. Once in keyboard drag state,…" at bounding box center [679, 313] width 1090 height 427
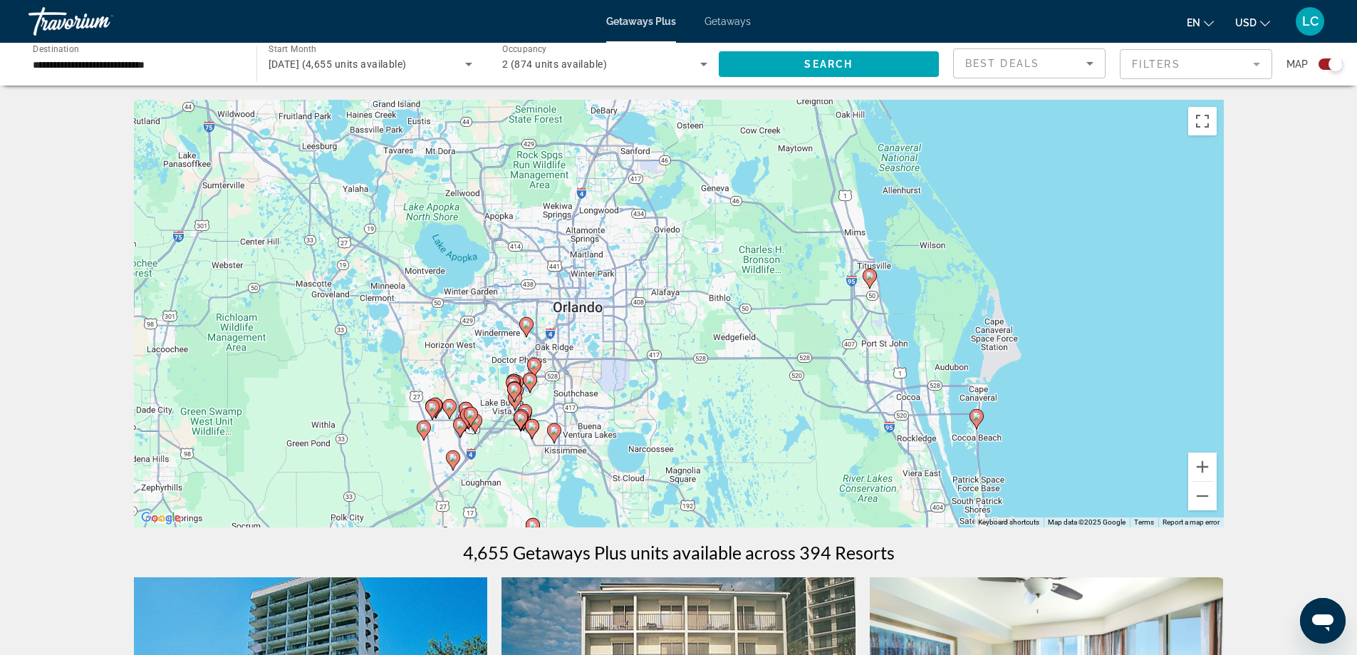
click at [596, 393] on div "To activate drag with keyboard, press Alt + Enter. Once in keyboard drag state,…" at bounding box center [679, 313] width 1090 height 427
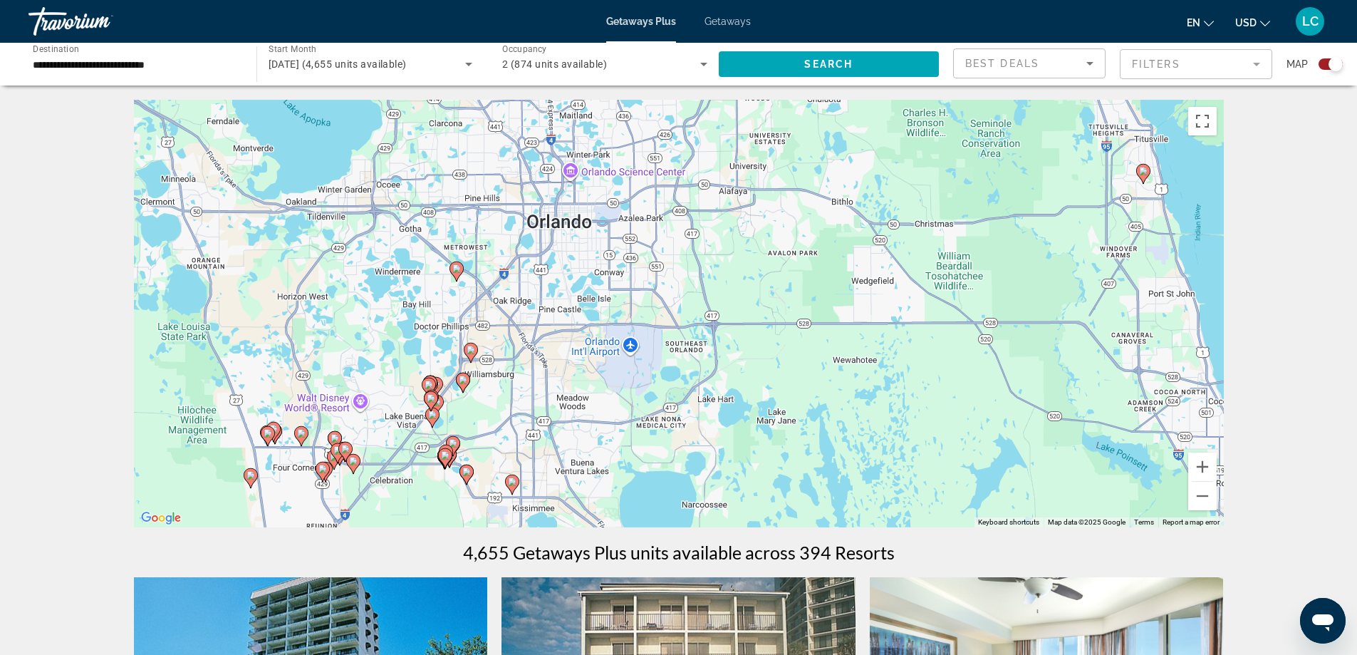
click at [509, 393] on div "To activate drag with keyboard, press Alt + Enter. Once in keyboard drag state,…" at bounding box center [679, 313] width 1090 height 427
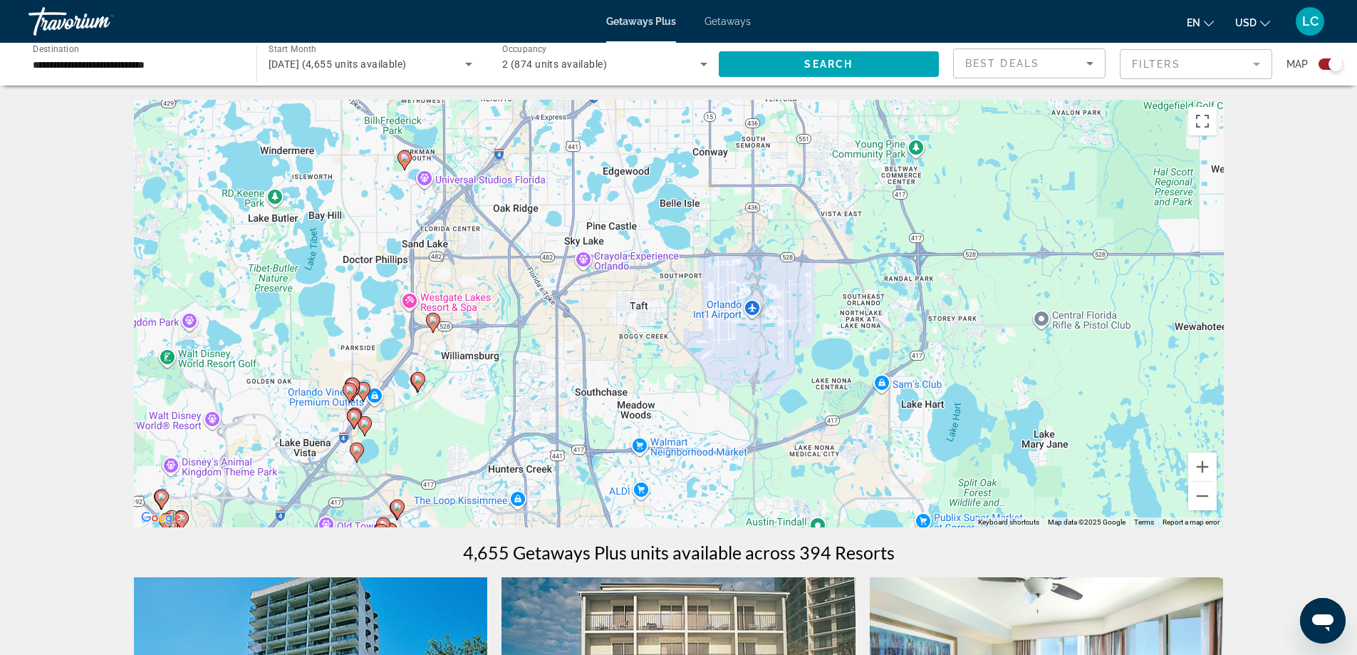
click at [434, 322] on image "Main content" at bounding box center [433, 320] width 9 height 9
type input "**********"
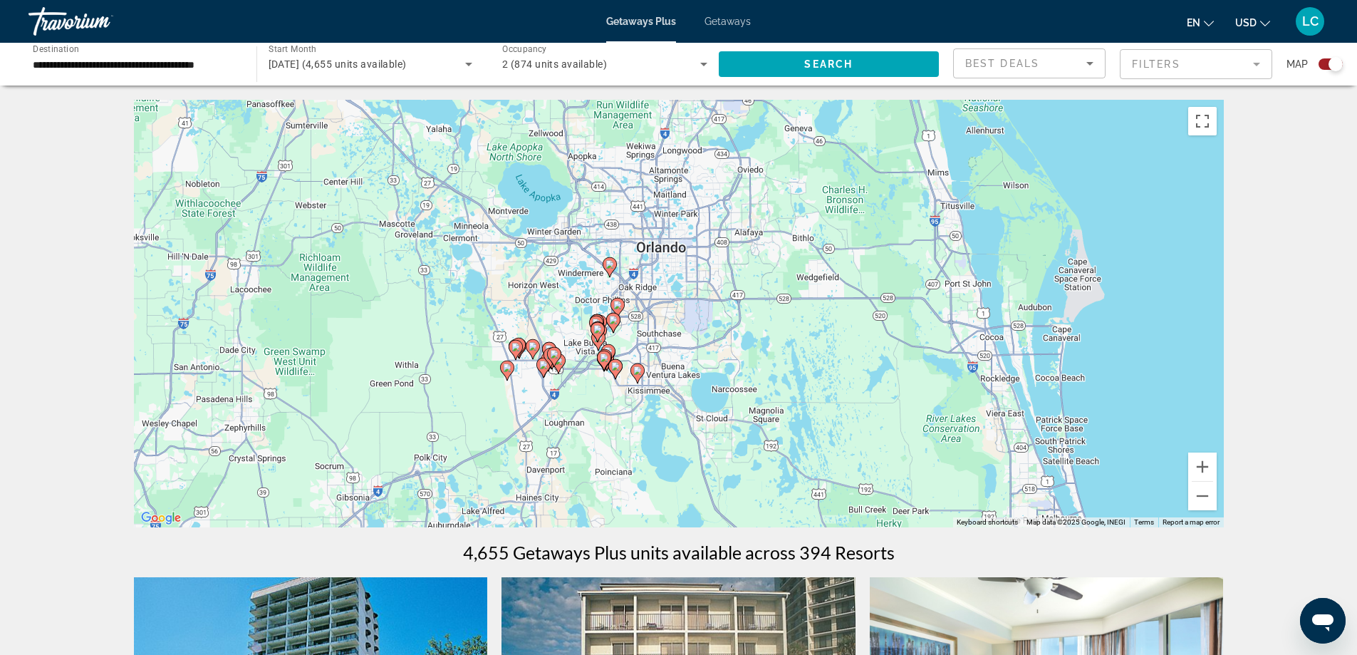
click at [650, 310] on div "To navigate, press the arrow keys. To activate drag with keyboard, press Alt + …" at bounding box center [679, 313] width 1090 height 427
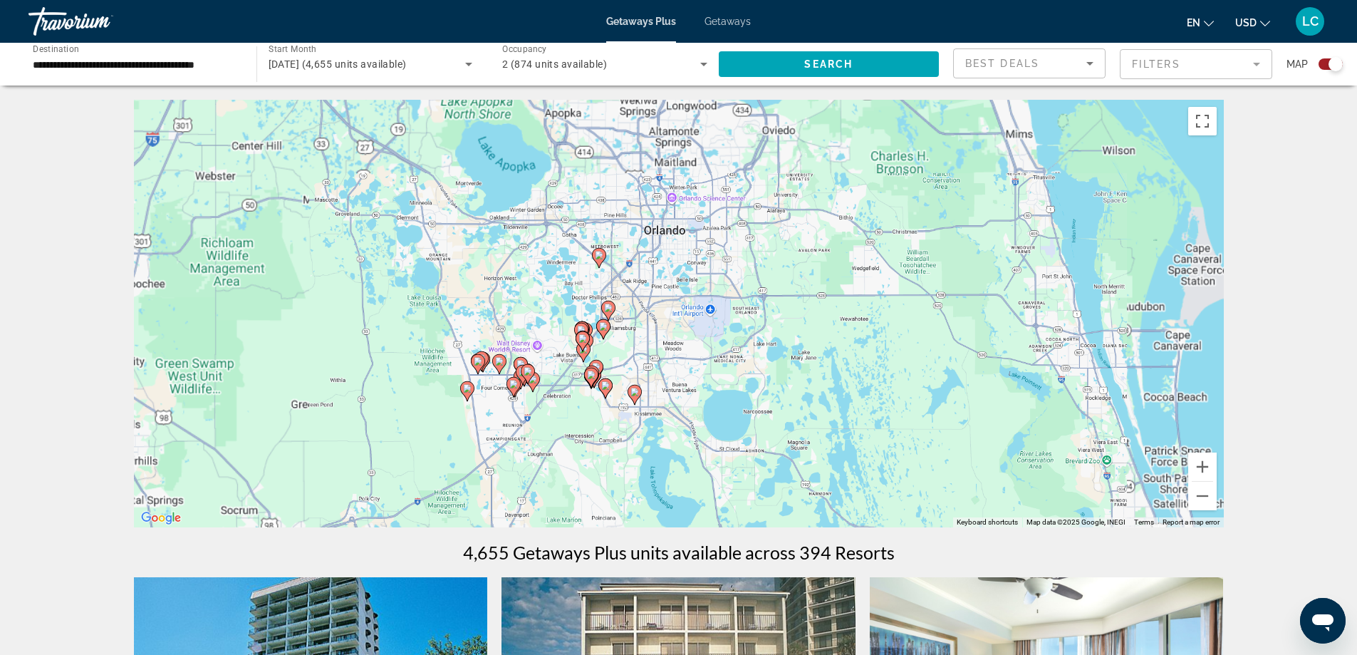
click at [650, 310] on div "To activate drag with keyboard, press Alt + Enter. Once in keyboard drag state,…" at bounding box center [679, 313] width 1090 height 427
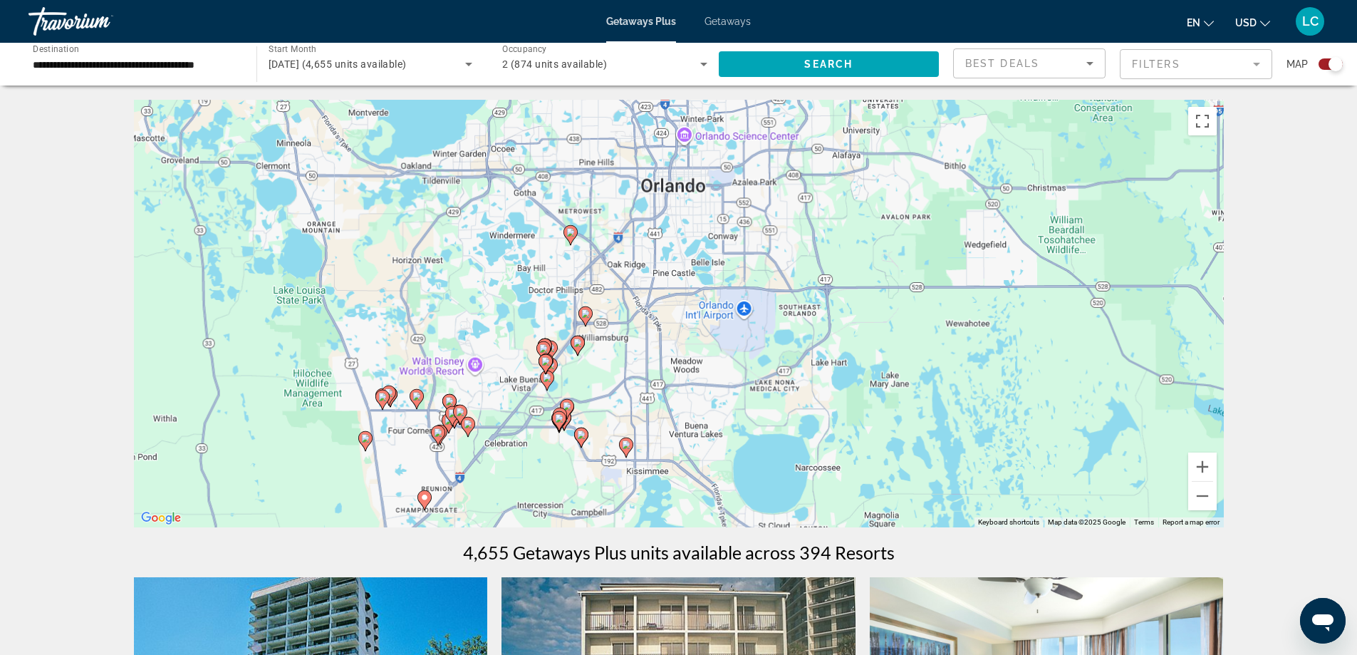
click at [650, 310] on div "To activate drag with keyboard, press Alt + Enter. Once in keyboard drag state,…" at bounding box center [679, 313] width 1090 height 427
click at [633, 318] on div "To activate drag with keyboard, press Alt + Enter. Once in keyboard drag state,…" at bounding box center [679, 313] width 1090 height 427
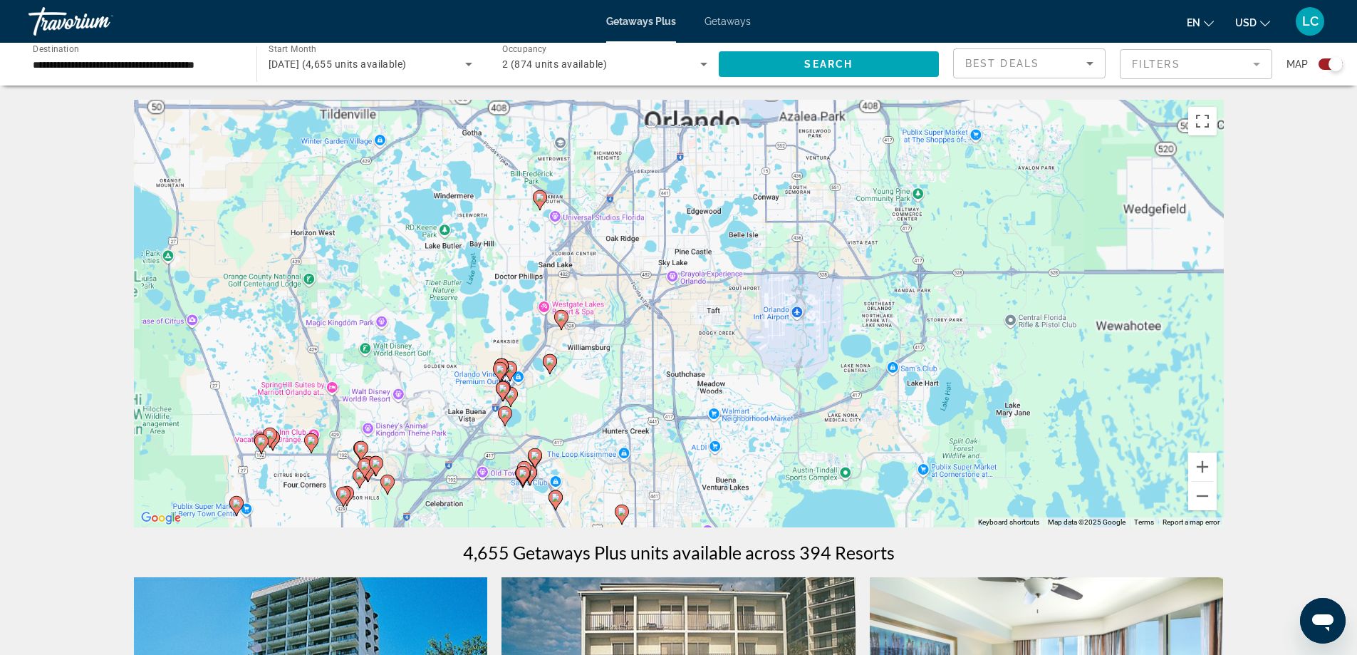
click at [633, 318] on div "To activate drag with keyboard, press Alt + Enter. Once in keyboard drag state,…" at bounding box center [679, 313] width 1090 height 427
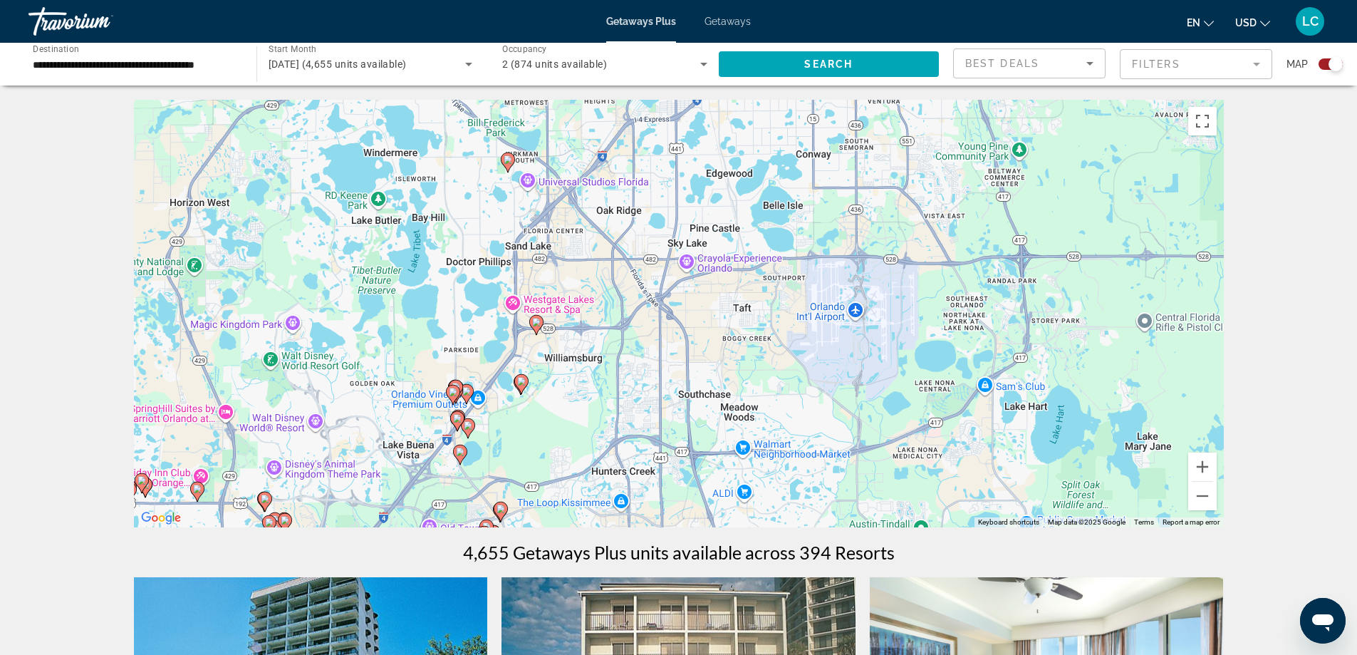
click at [633, 318] on div "To activate drag with keyboard, press Alt + Enter. Once in keyboard drag state,…" at bounding box center [679, 313] width 1090 height 427
click at [586, 314] on div "To activate drag with keyboard, press Alt + Enter. Once in keyboard drag state,…" at bounding box center [679, 313] width 1090 height 427
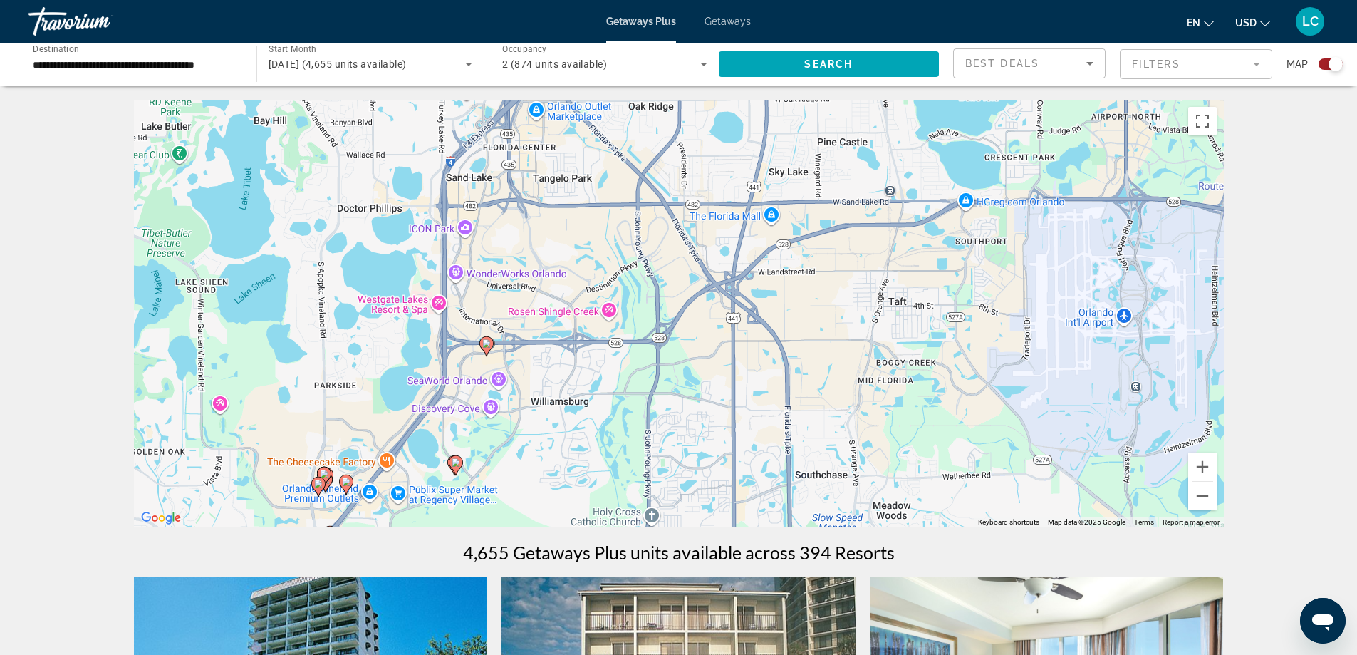
click at [486, 346] on image "Main content" at bounding box center [486, 343] width 9 height 9
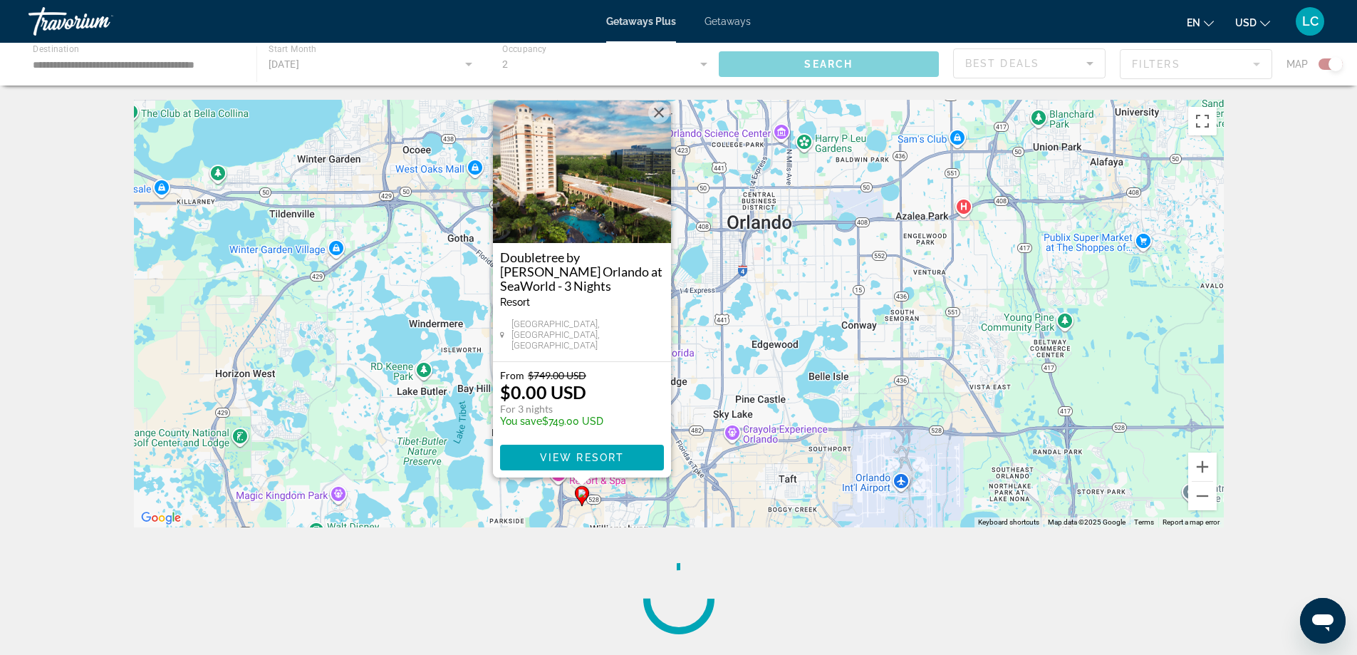
click at [640, 339] on div "[GEOGRAPHIC_DATA], [GEOGRAPHIC_DATA], [GEOGRAPHIC_DATA]" at bounding box center [582, 334] width 164 height 32
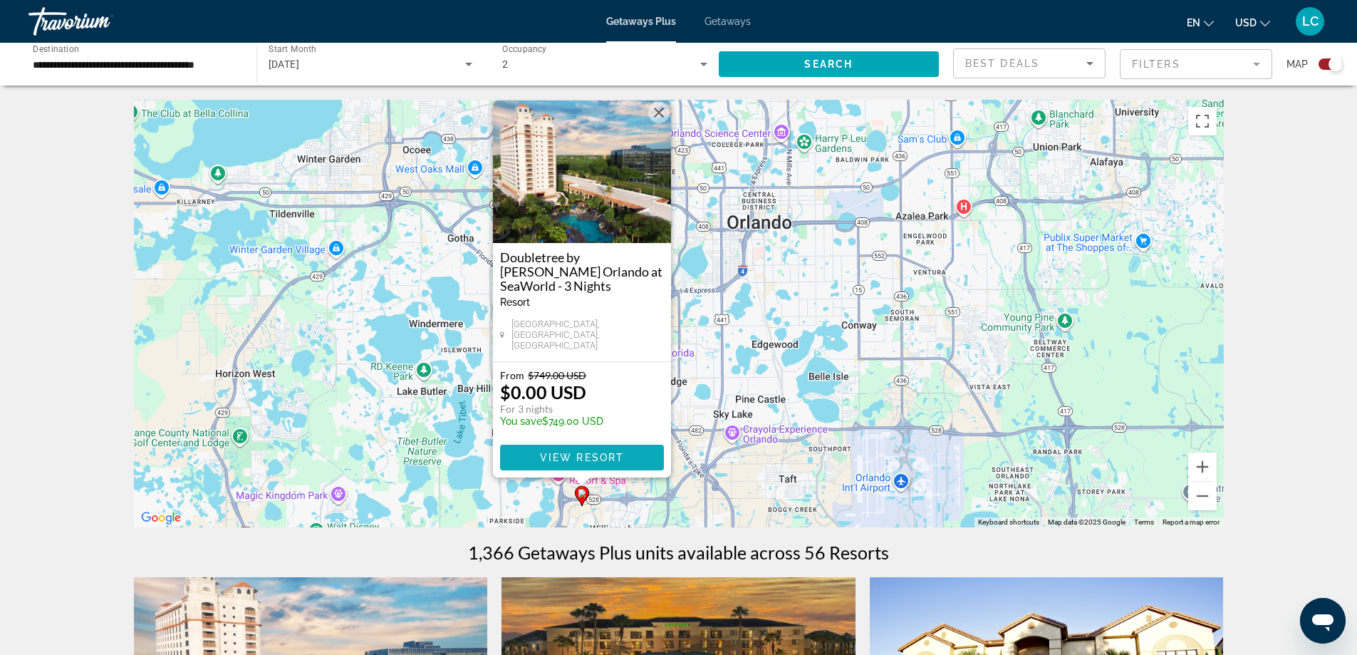
click at [571, 448] on span "Main content" at bounding box center [582, 457] width 164 height 34
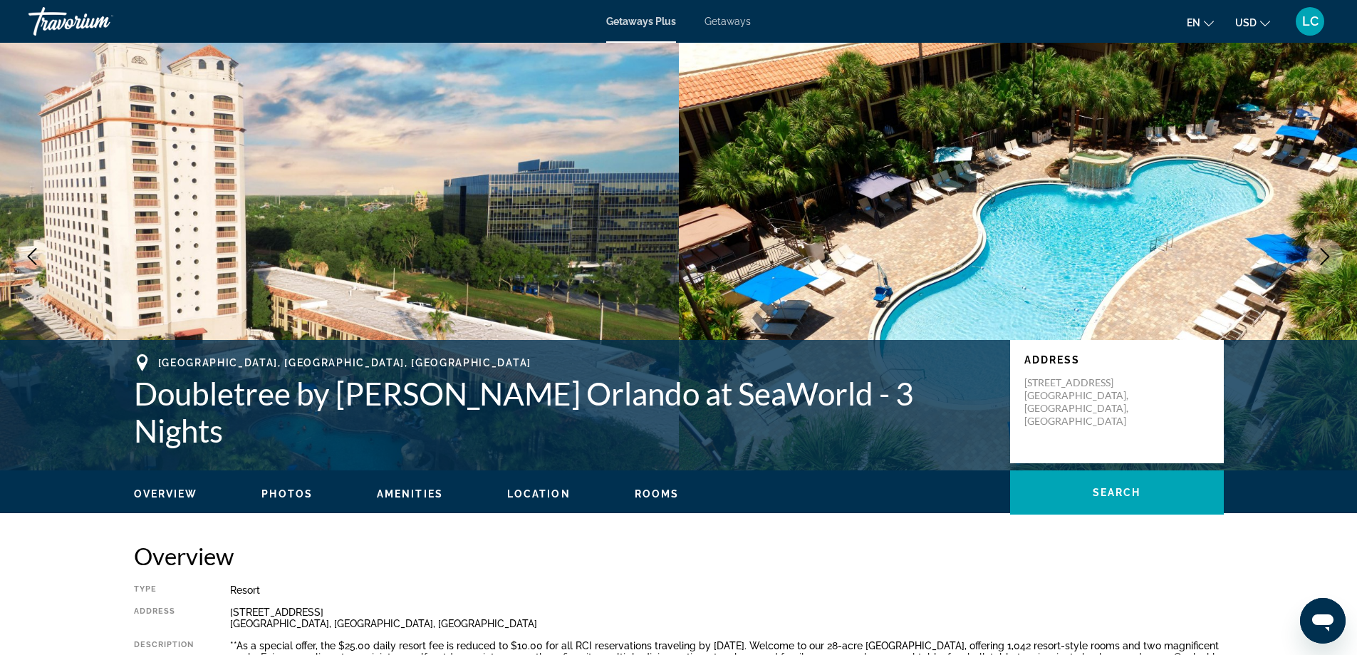
scroll to position [285, 0]
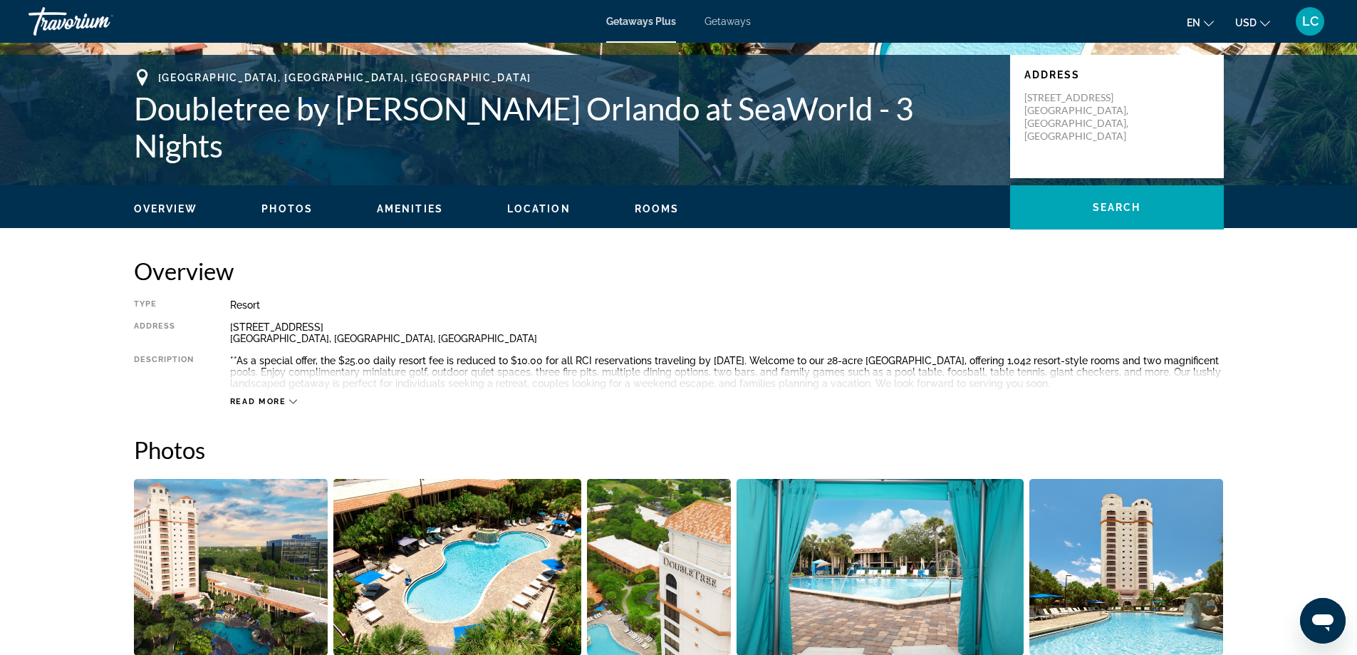
click at [274, 400] on span "Read more" at bounding box center [258, 401] width 56 height 9
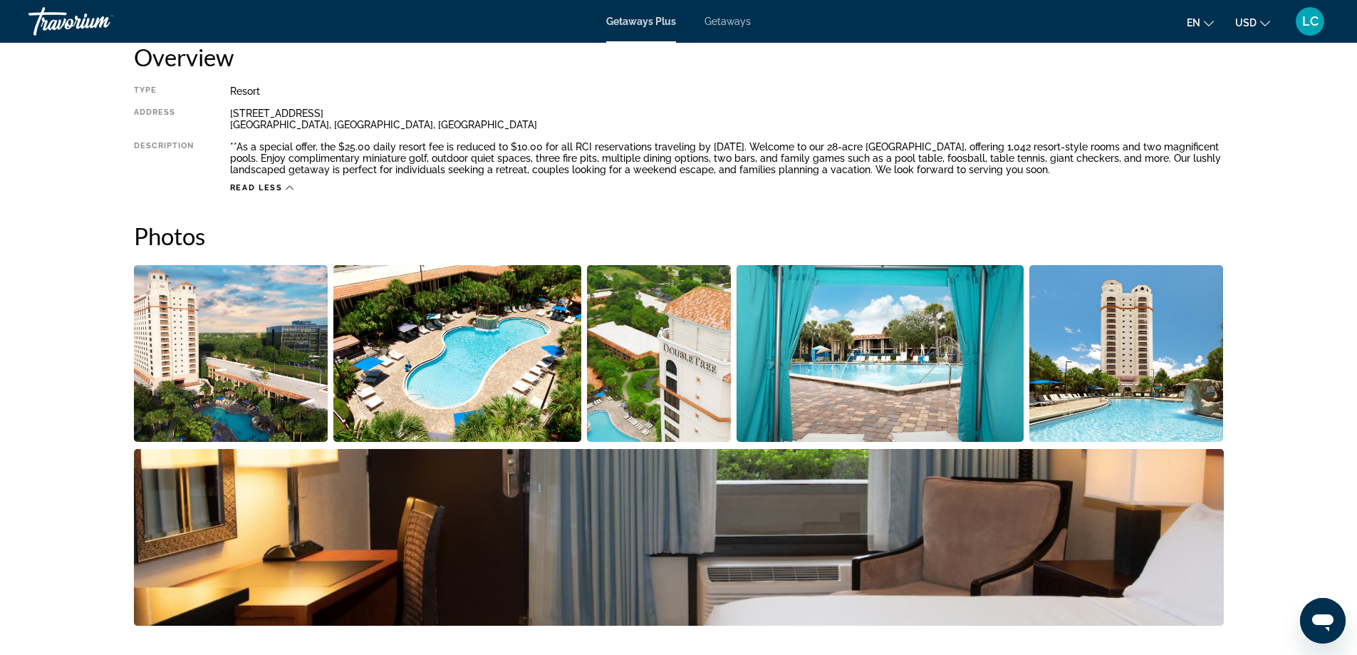
scroll to position [71, 0]
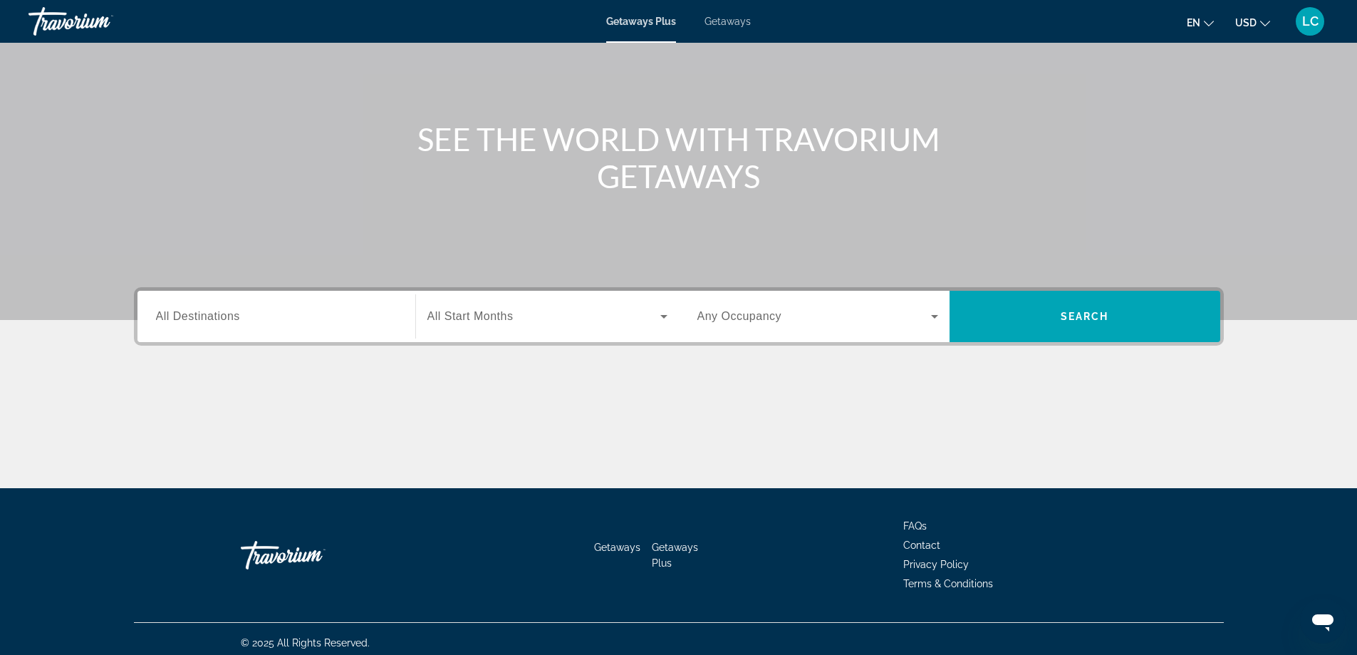
scroll to position [115, 0]
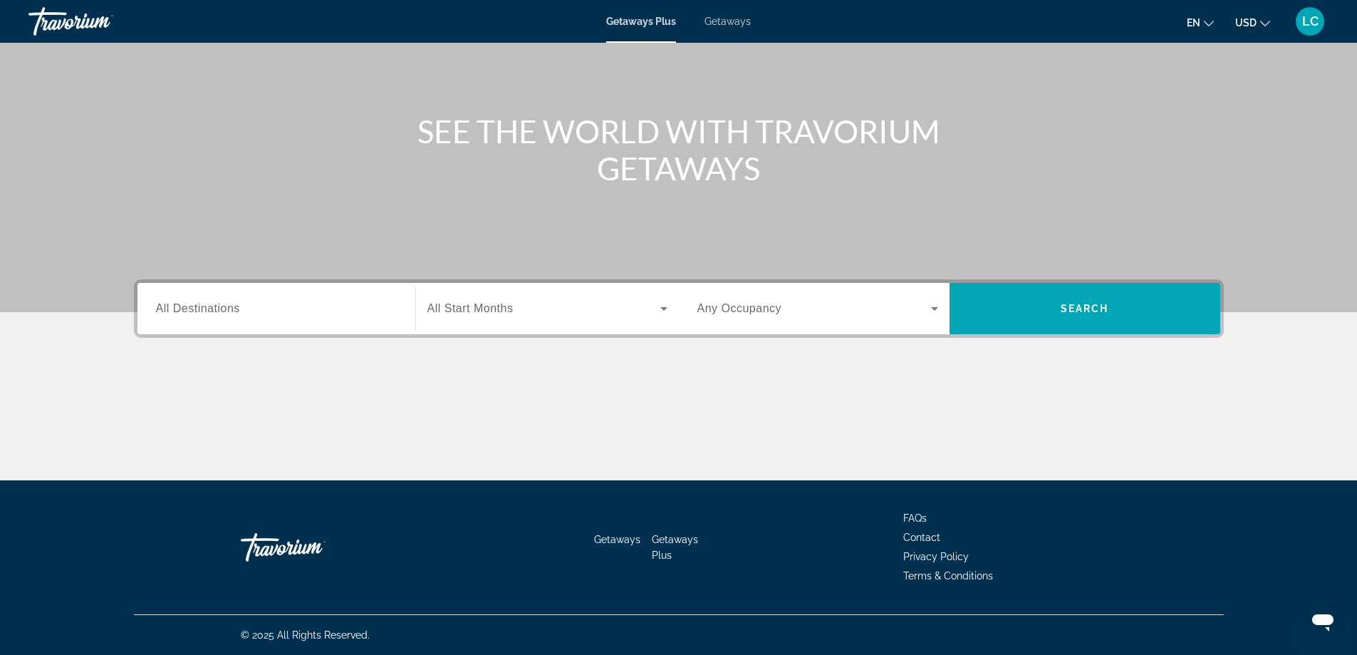
click at [285, 317] on div "Search widget" at bounding box center [276, 309] width 241 height 41
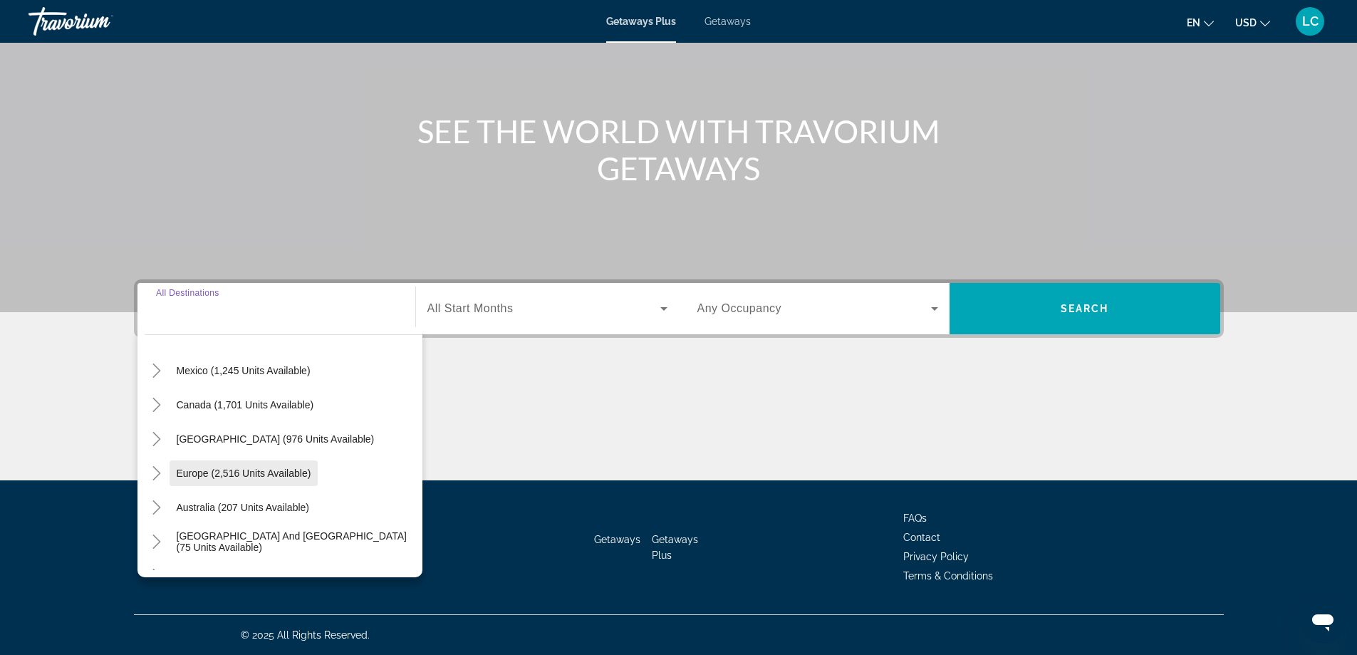
scroll to position [142, 0]
